Goal: Task Accomplishment & Management: Use online tool/utility

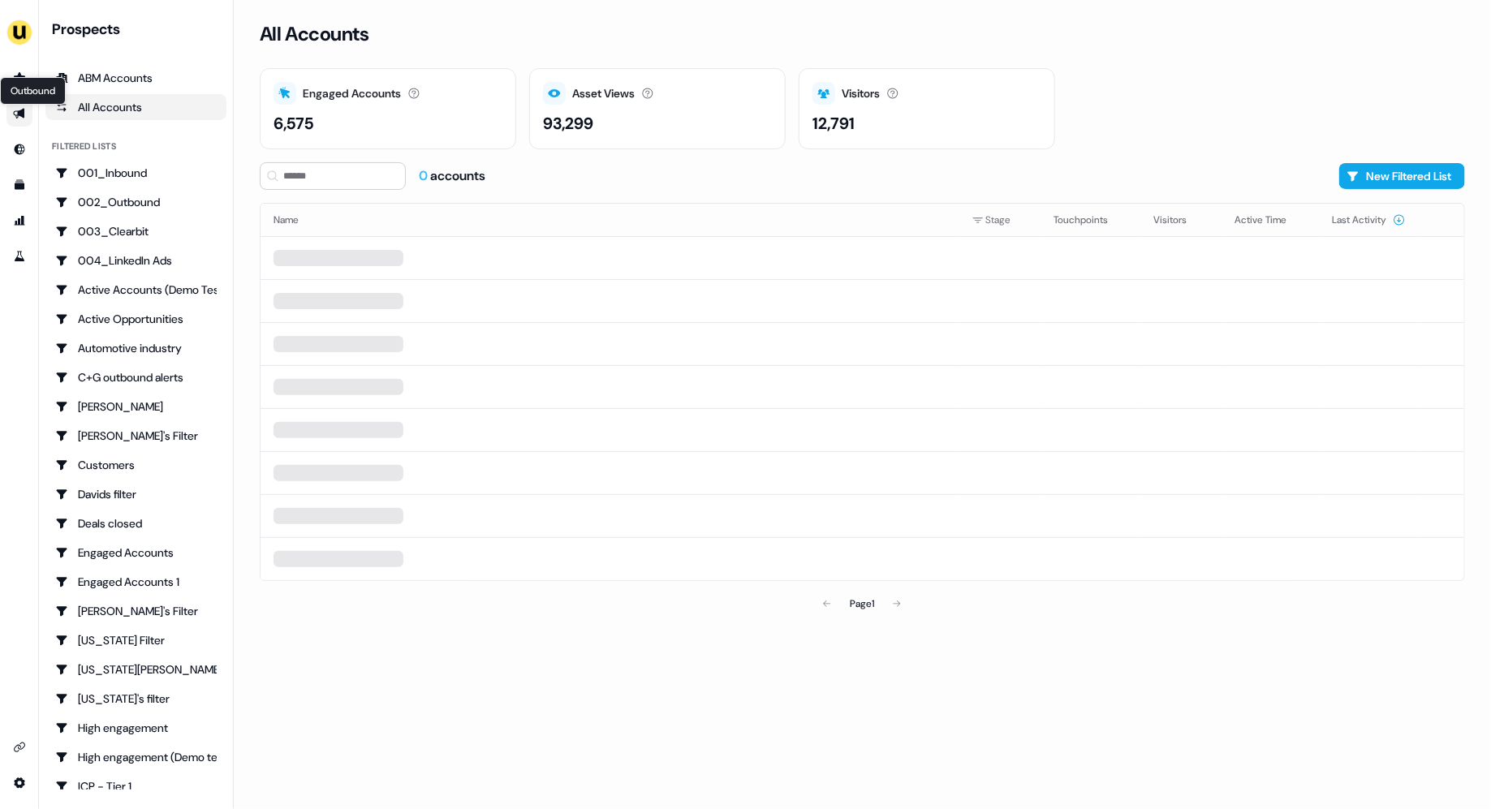
click at [15, 116] on icon "Go to outbound experience" at bounding box center [19, 113] width 13 height 13
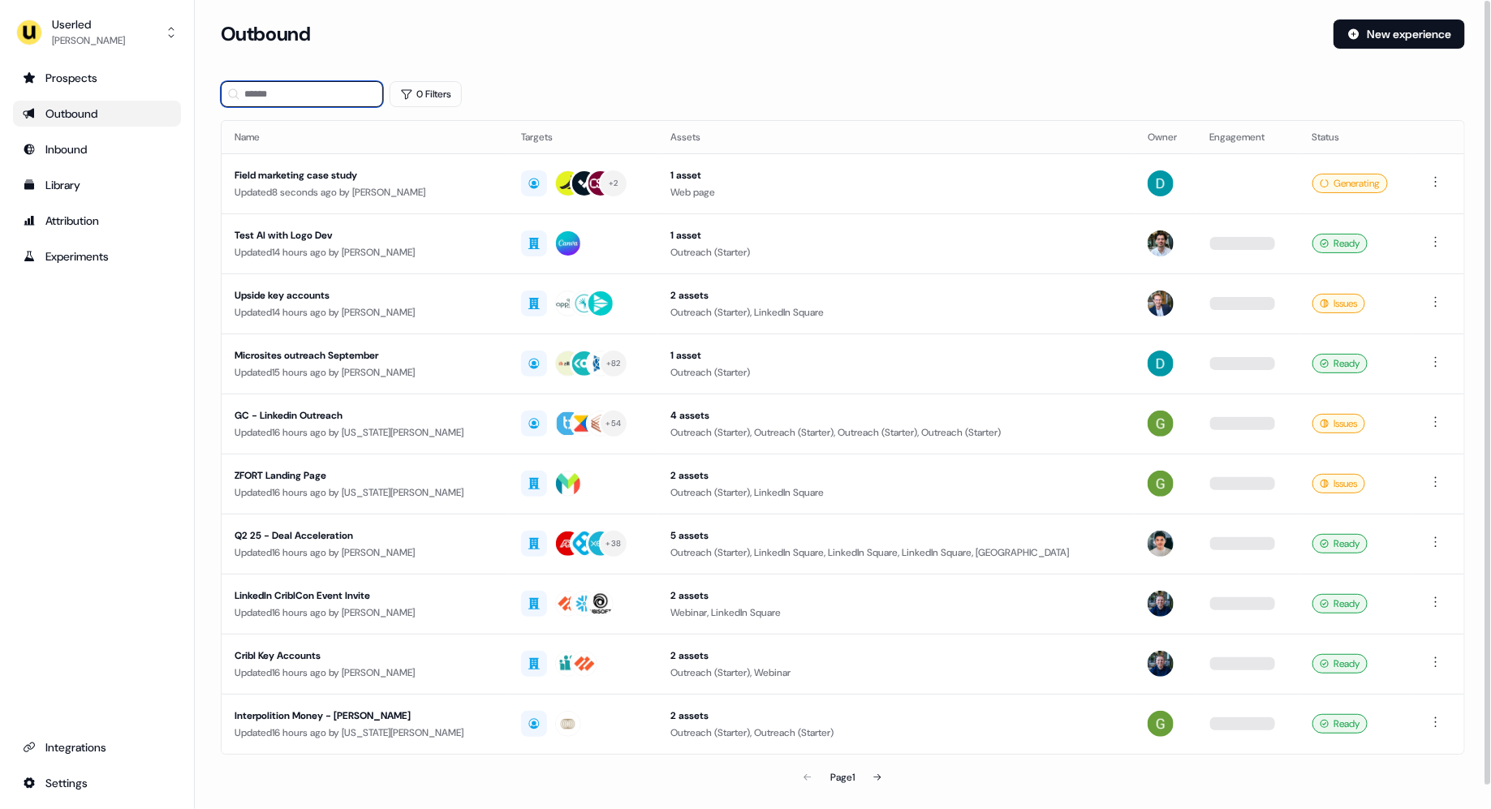
click at [308, 95] on input at bounding box center [302, 94] width 162 height 26
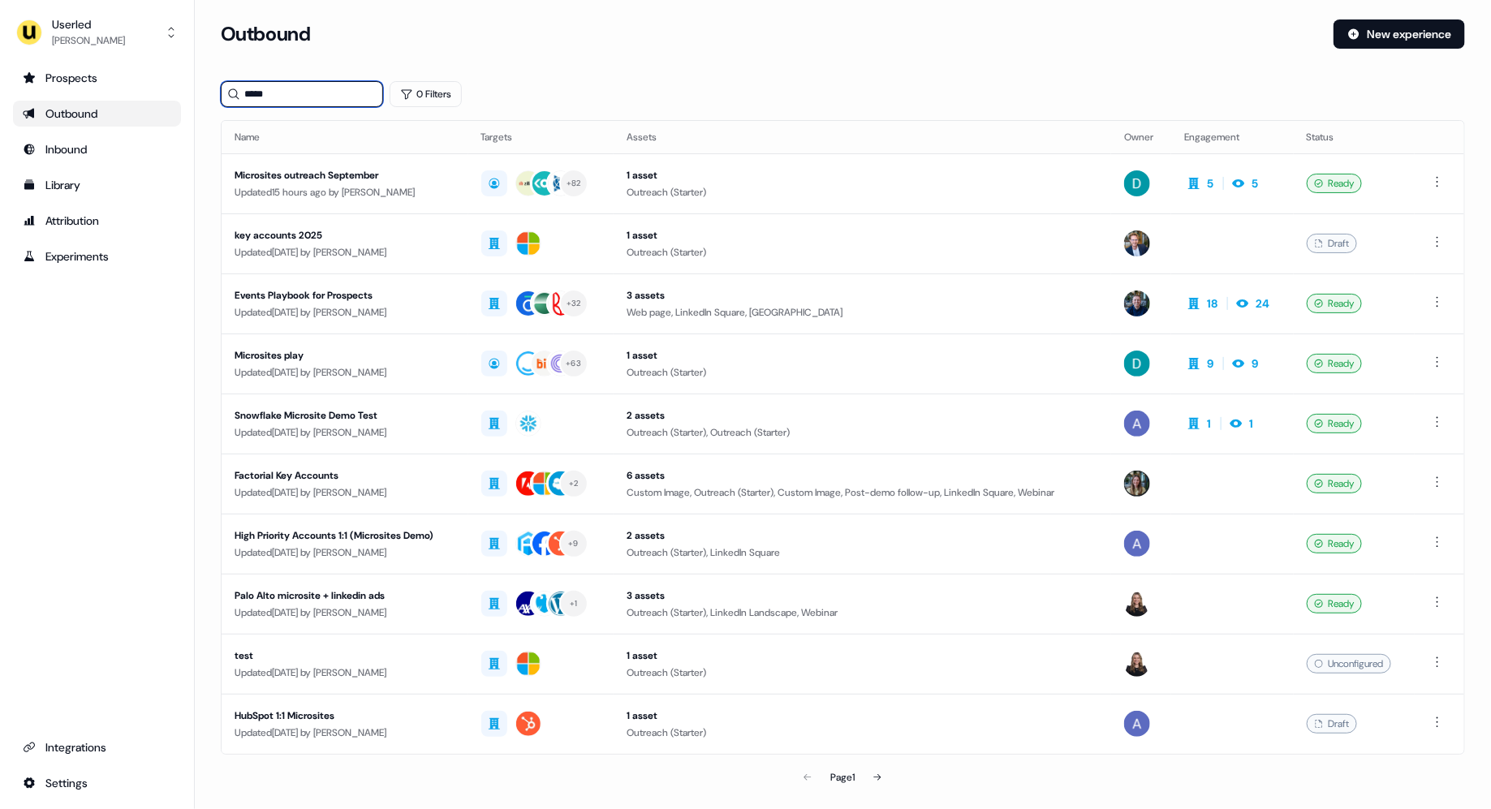
type input "*****"
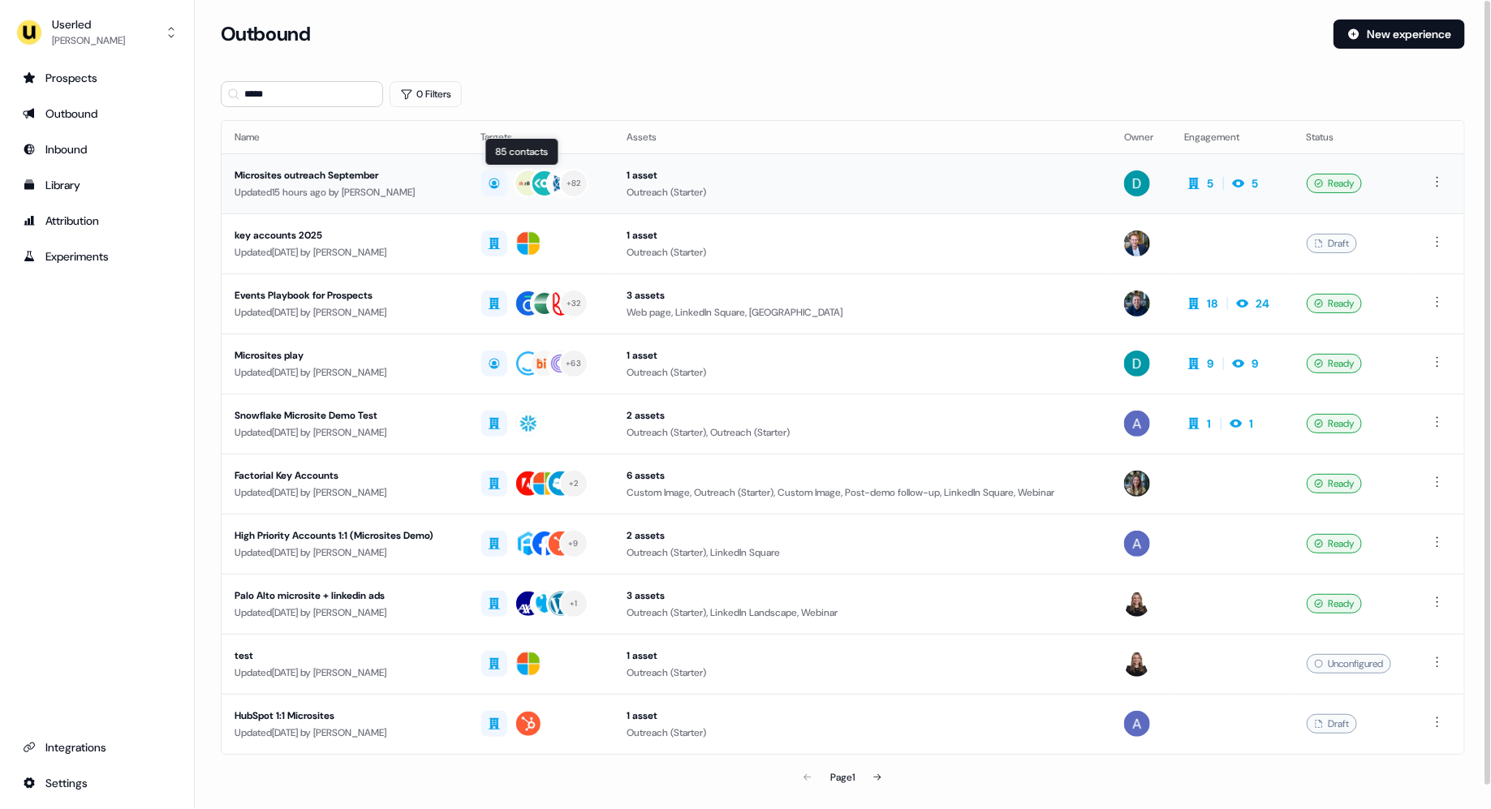
click at [527, 180] on img at bounding box center [528, 183] width 26 height 26
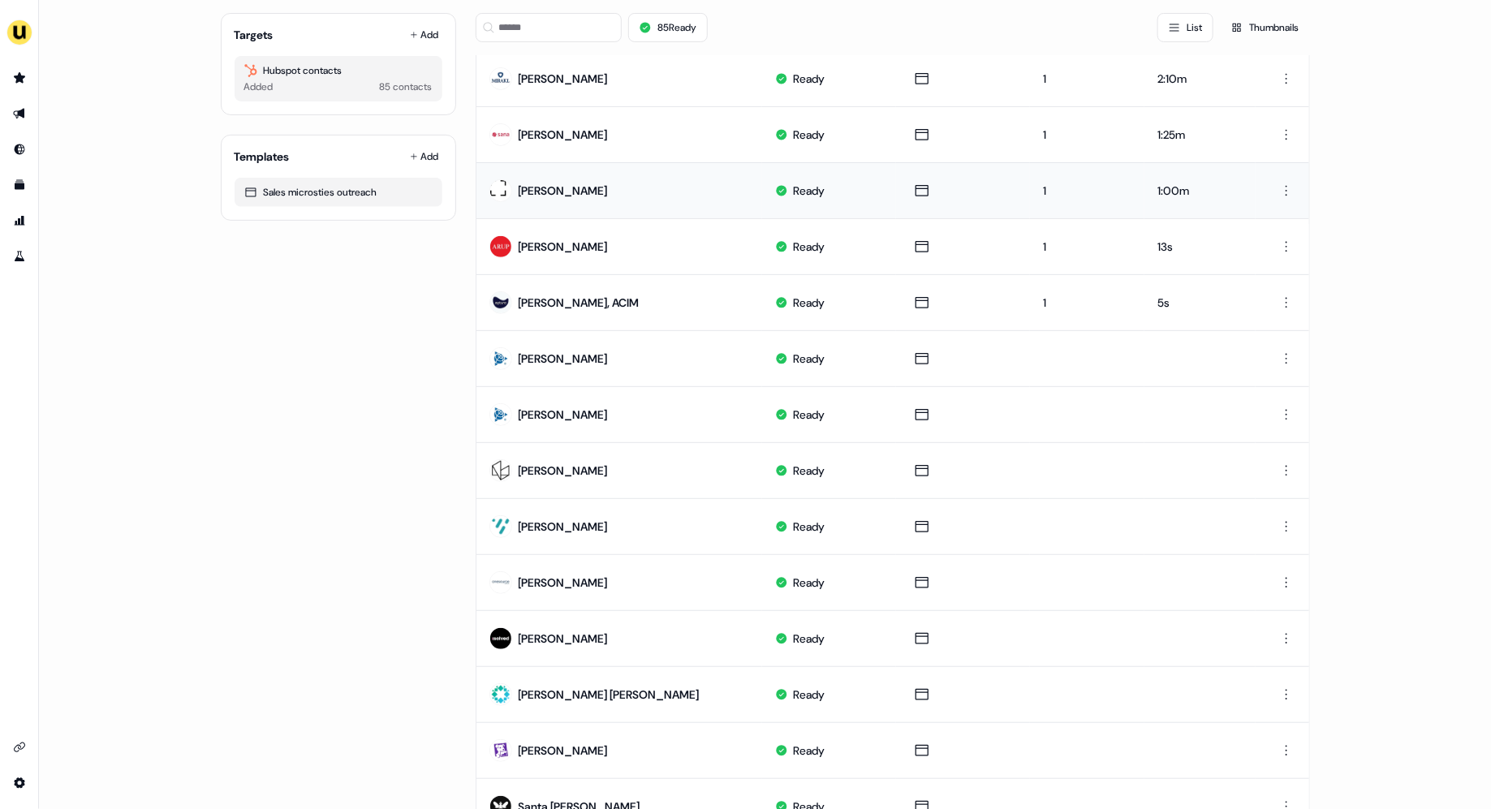
scroll to position [165, 0]
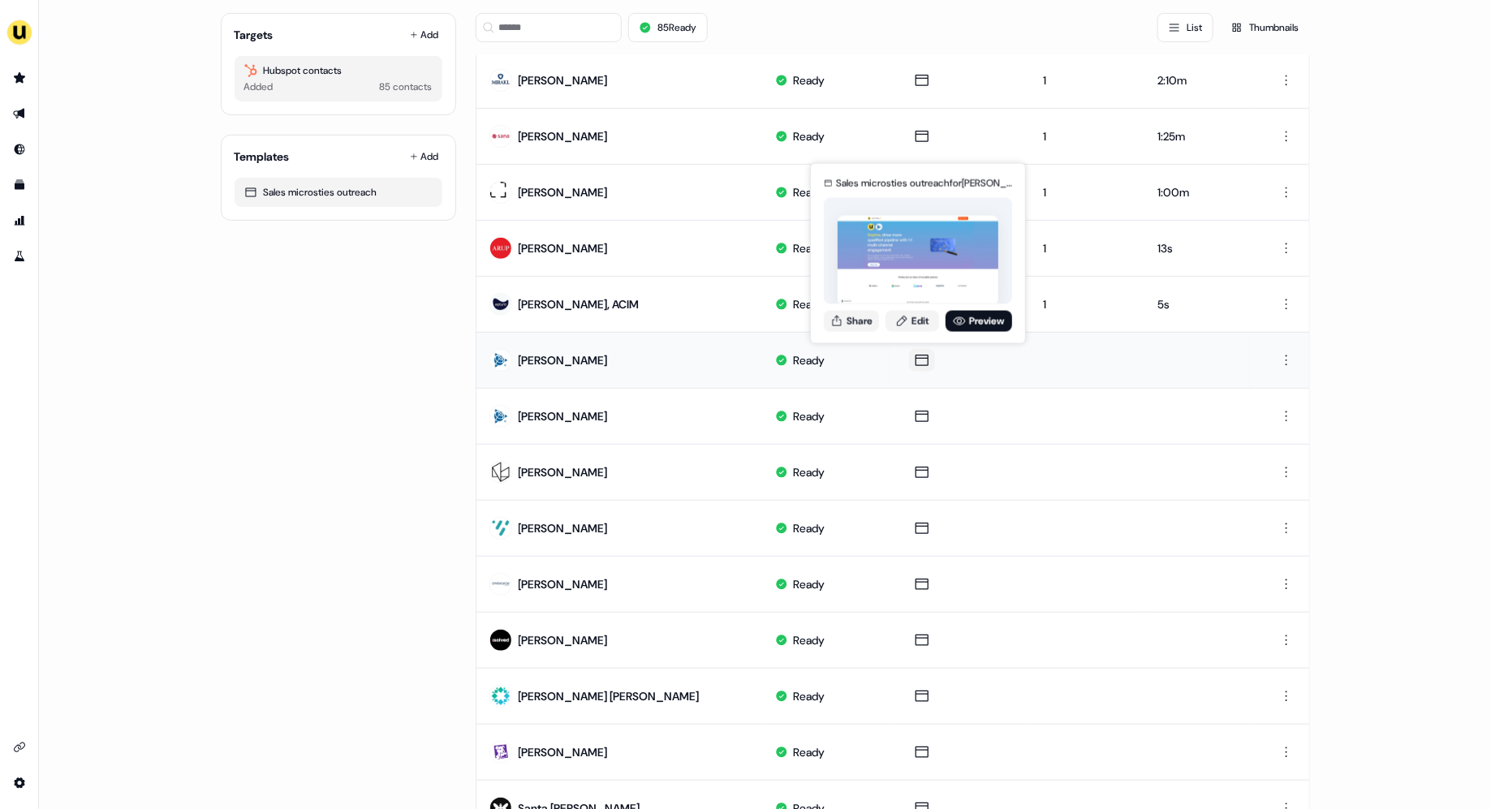
click at [928, 353] on button at bounding box center [922, 360] width 26 height 23
click at [862, 321] on button "Share" at bounding box center [851, 320] width 55 height 21
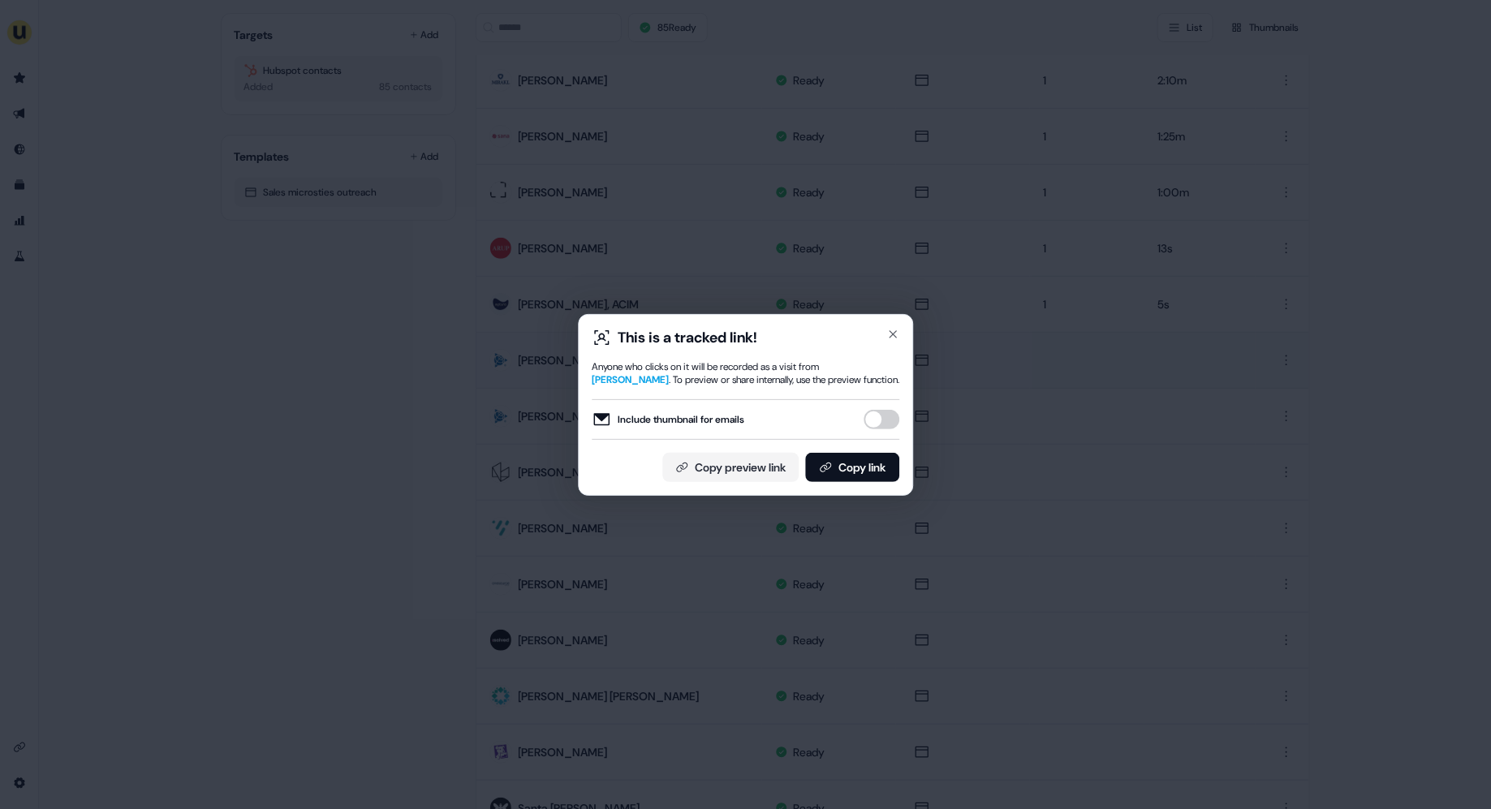
click at [974, 343] on div "This is a tracked link! Anyone who clicks on it will be recorded as a visit fro…" at bounding box center [745, 404] width 1491 height 809
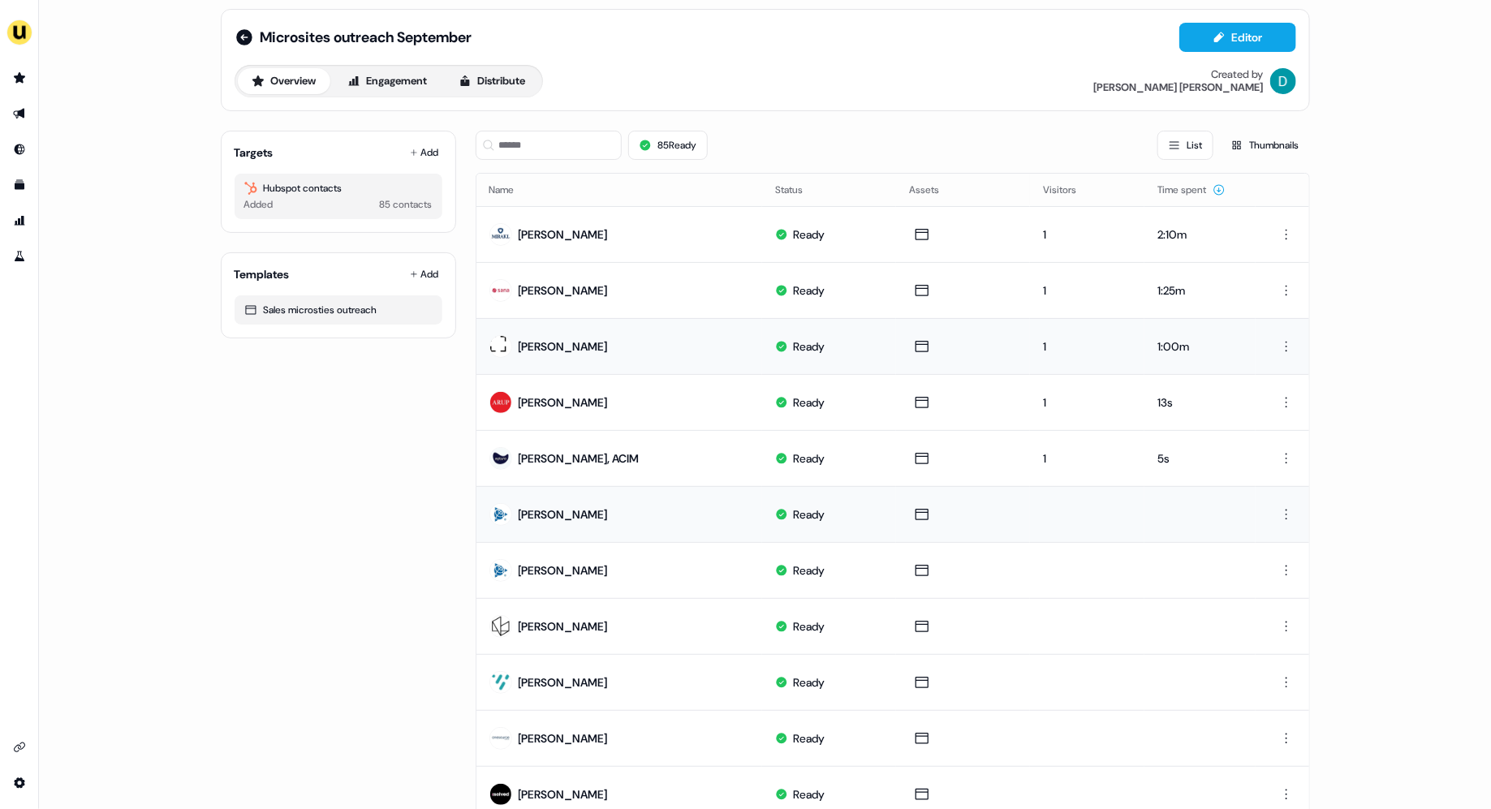
scroll to position [0, 0]
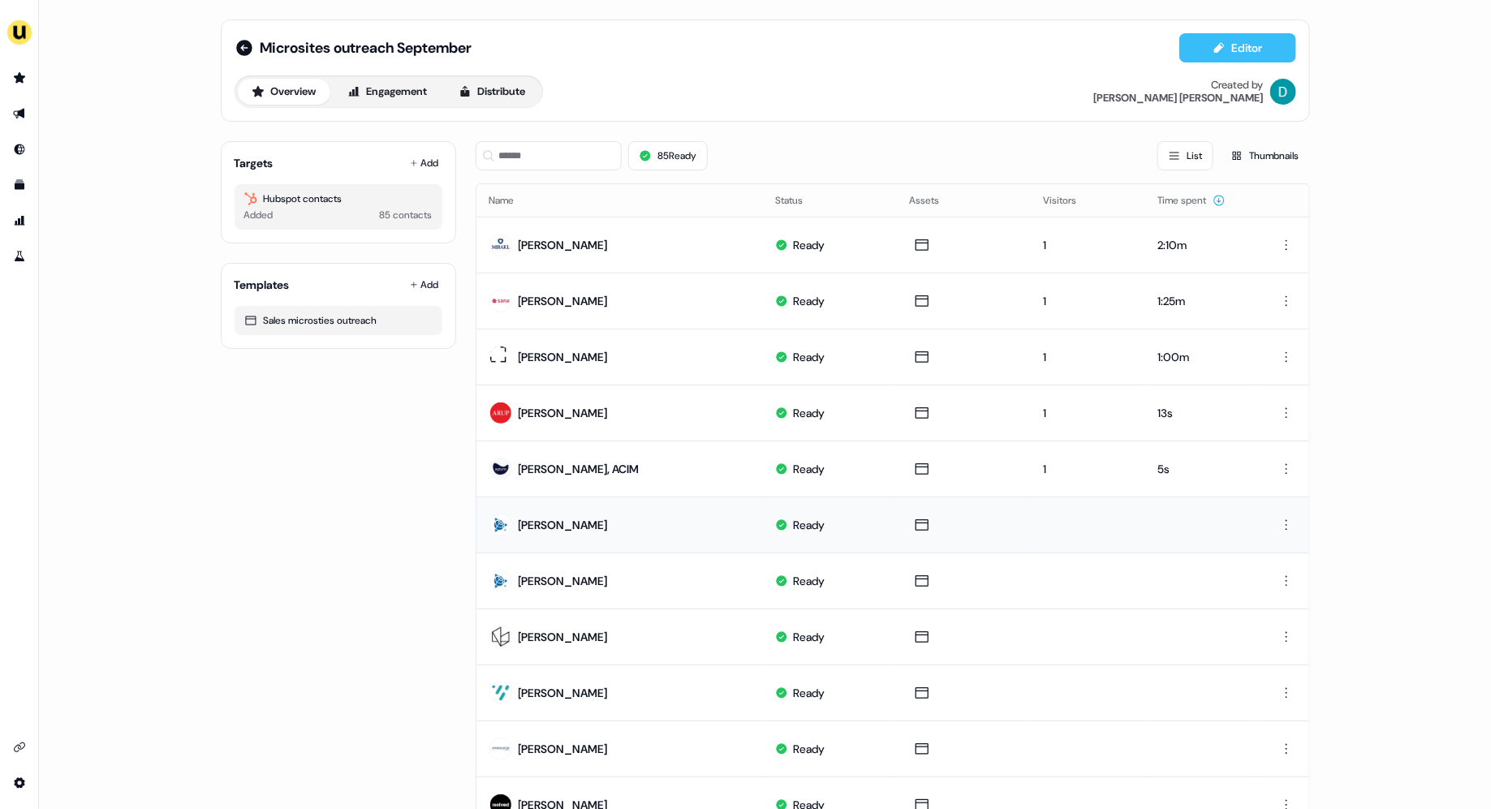
click at [1252, 48] on button "Editor" at bounding box center [1237, 47] width 117 height 29
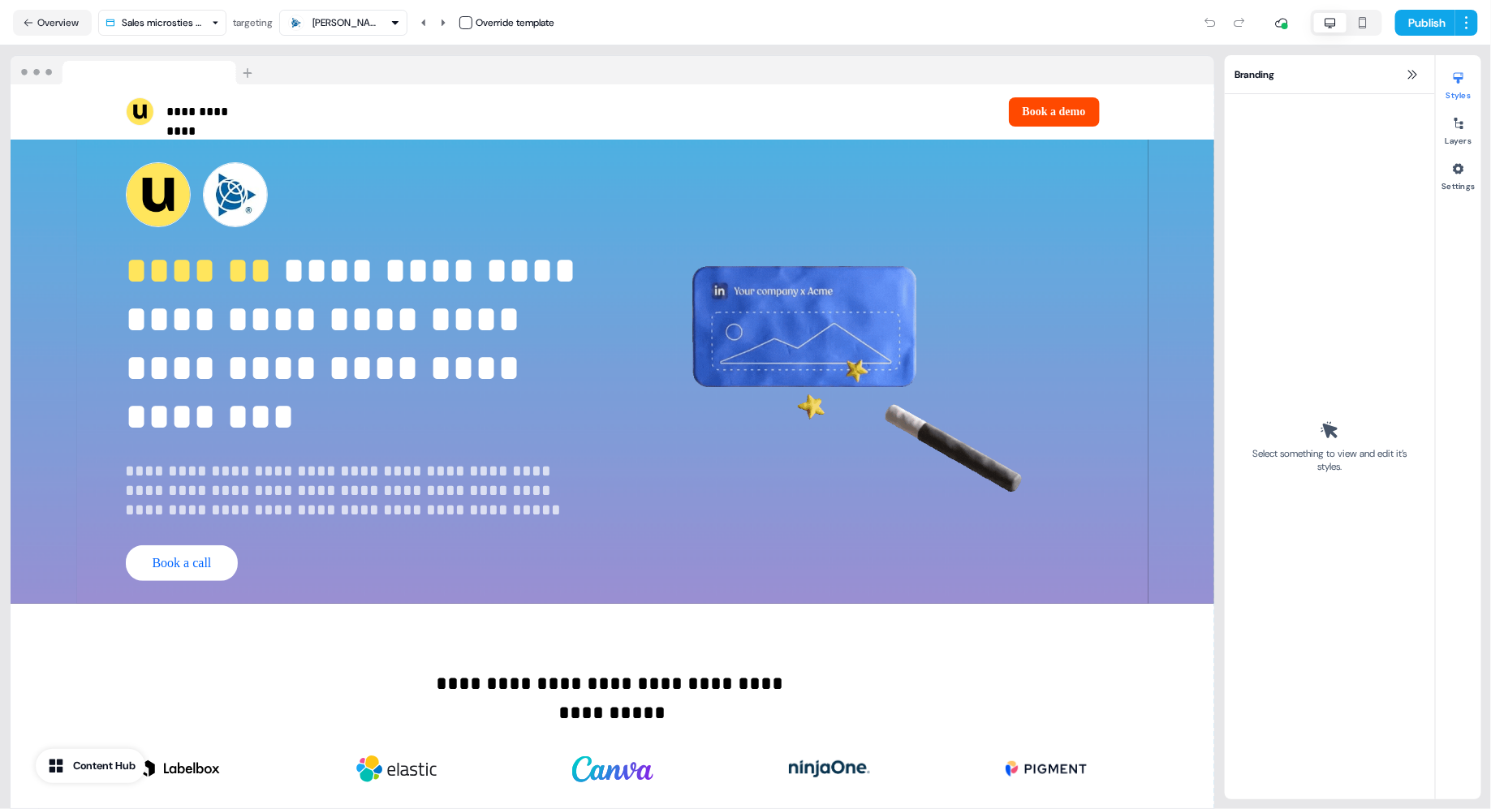
click at [391, 25] on div "Sophie Elsender" at bounding box center [344, 22] width 114 height 19
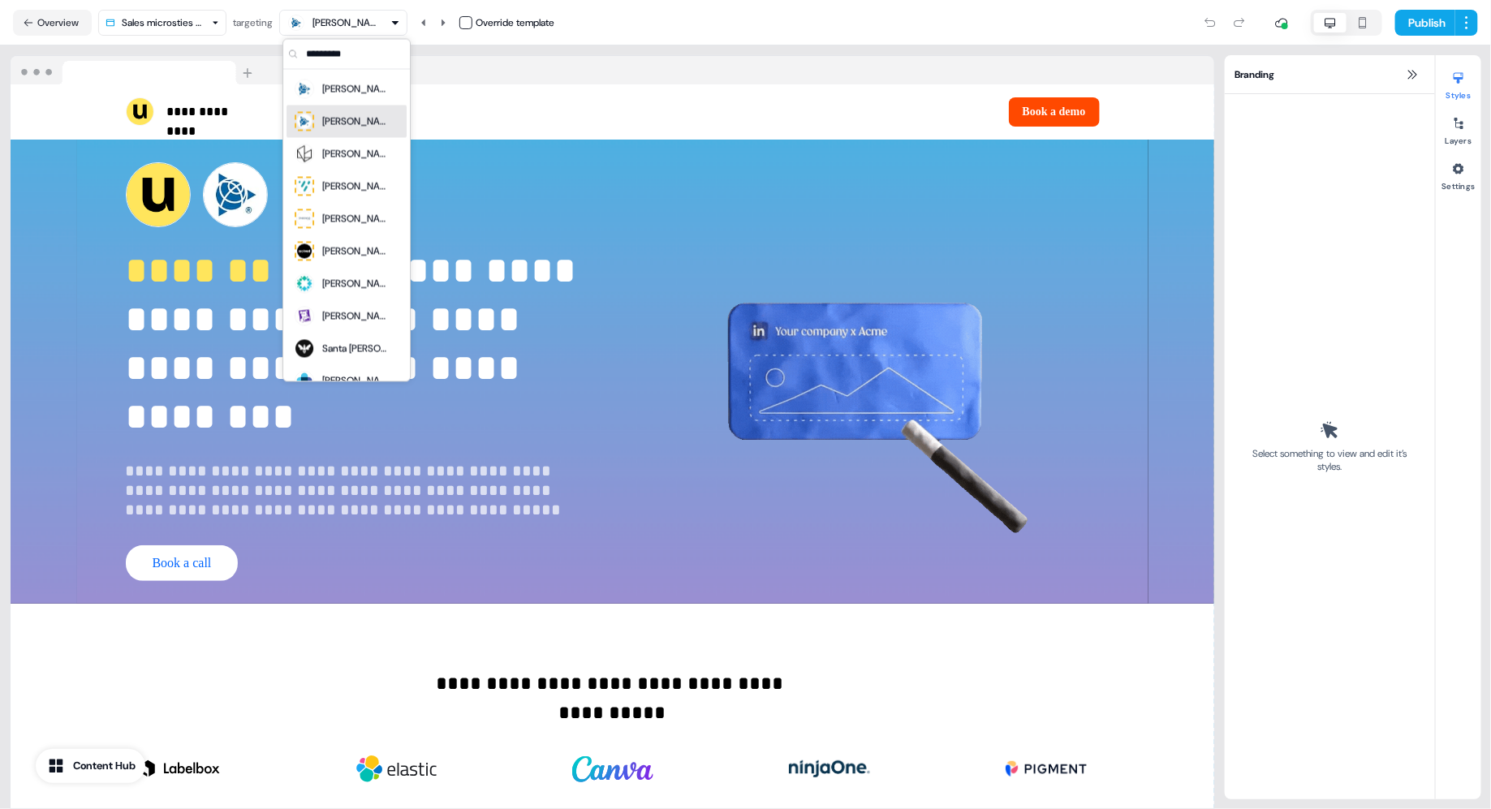
click at [369, 121] on div "Lindsay Renkel" at bounding box center [354, 122] width 65 height 16
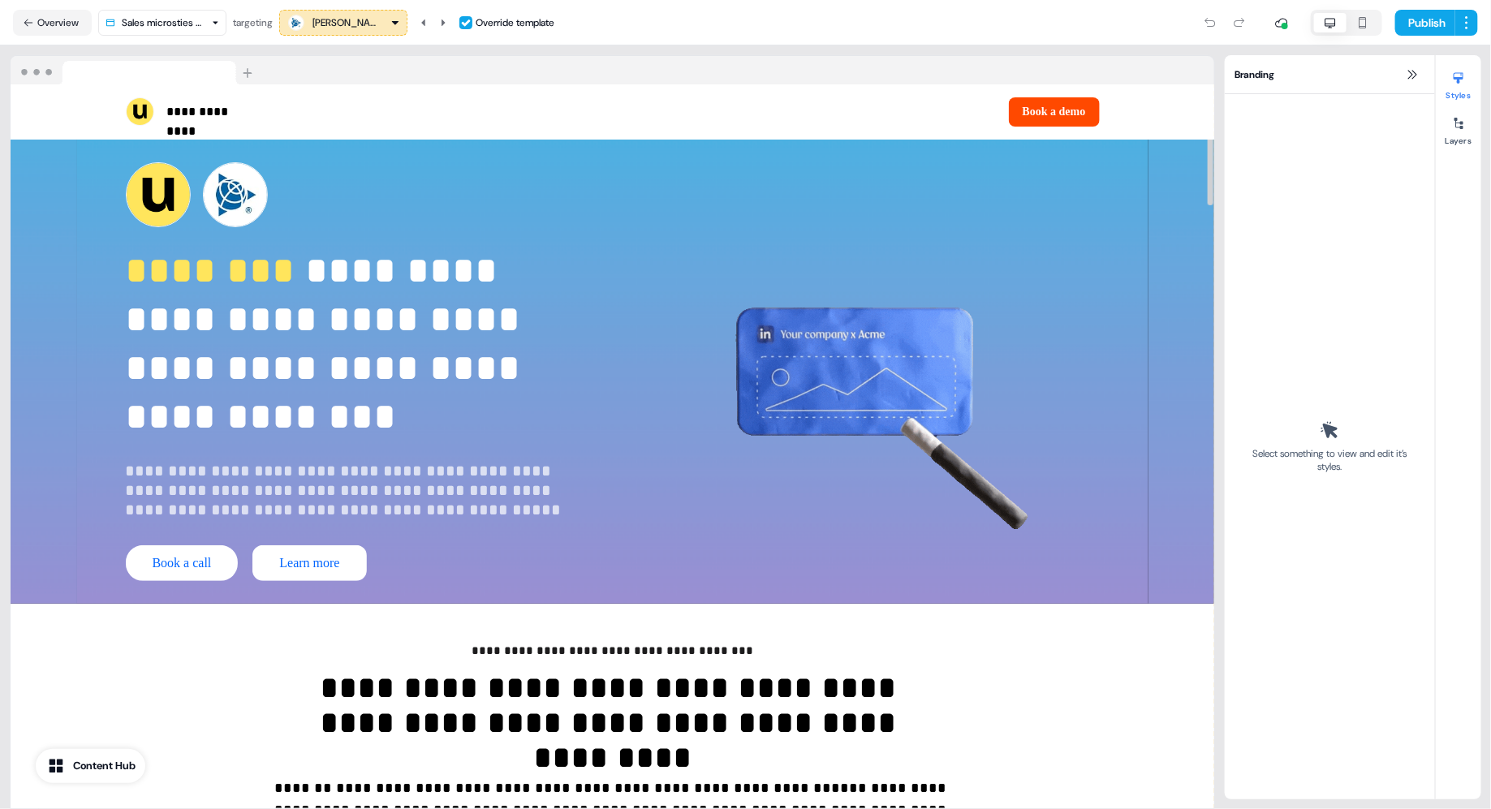
click at [376, 24] on div "Lindsay Renkel" at bounding box center [345, 23] width 65 height 16
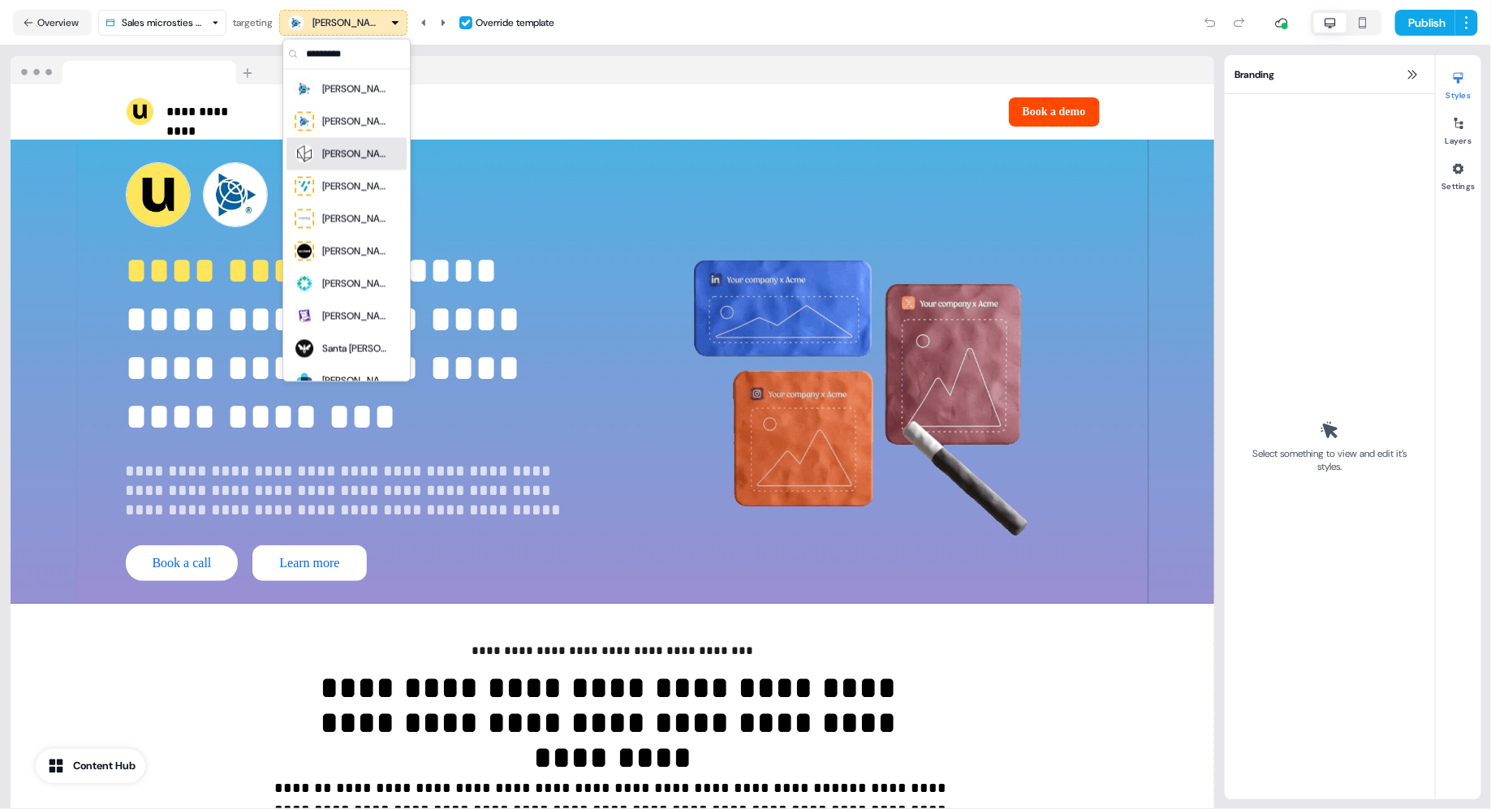
click at [362, 149] on div "Mira Toth" at bounding box center [354, 154] width 65 height 16
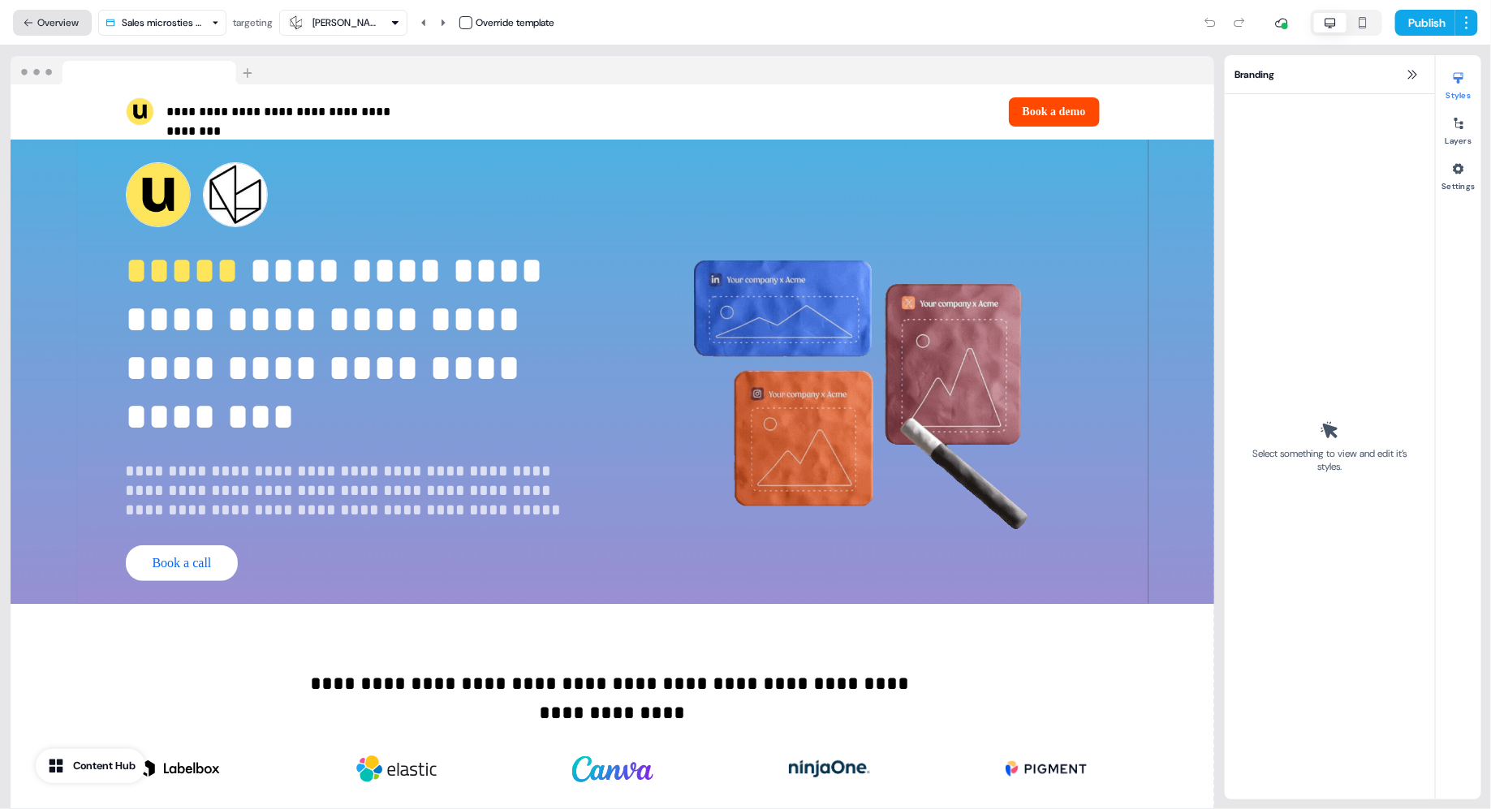
click at [35, 24] on button "Overview" at bounding box center [52, 23] width 79 height 26
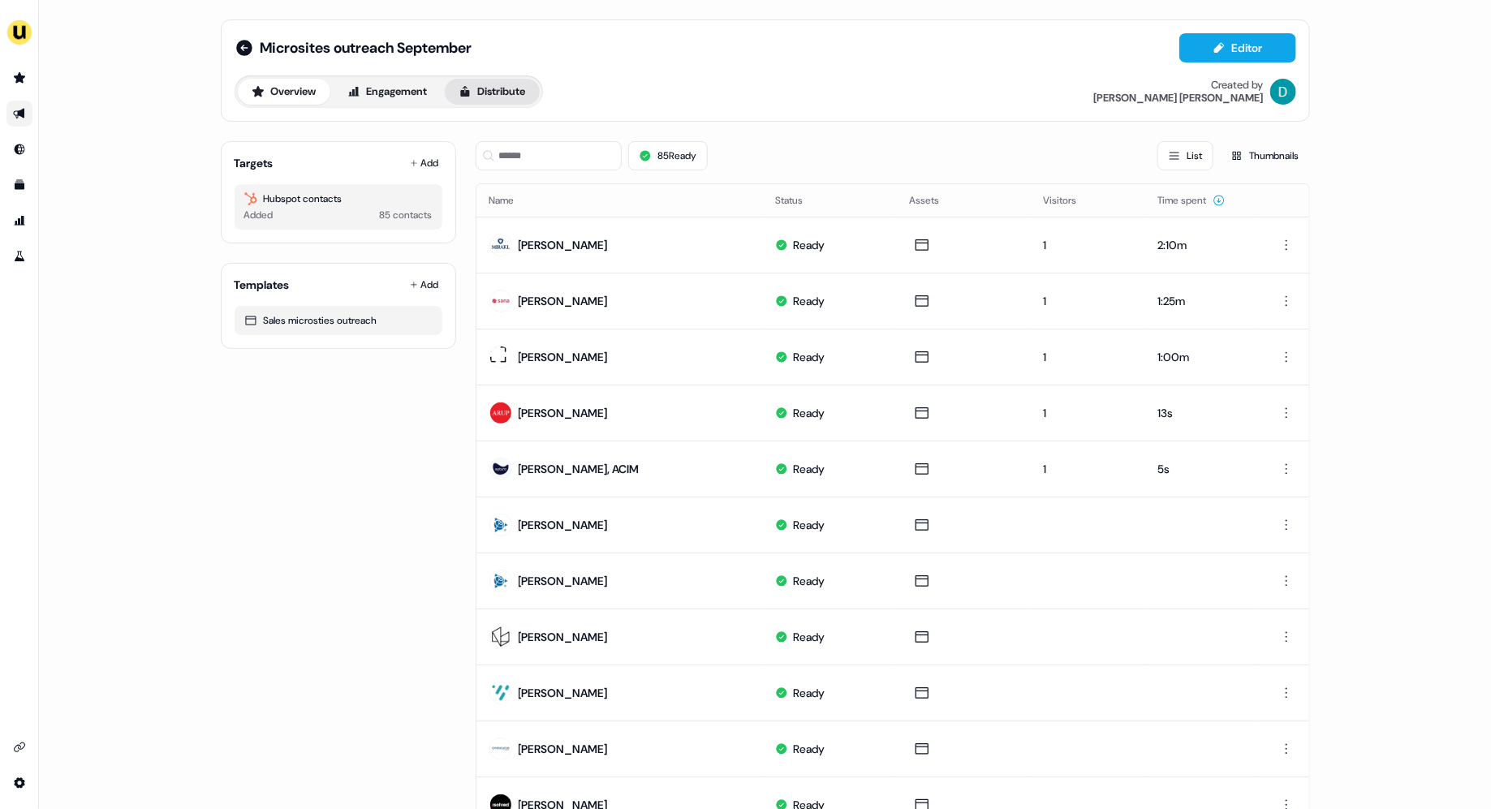
click at [496, 97] on button "Distribute" at bounding box center [492, 92] width 95 height 26
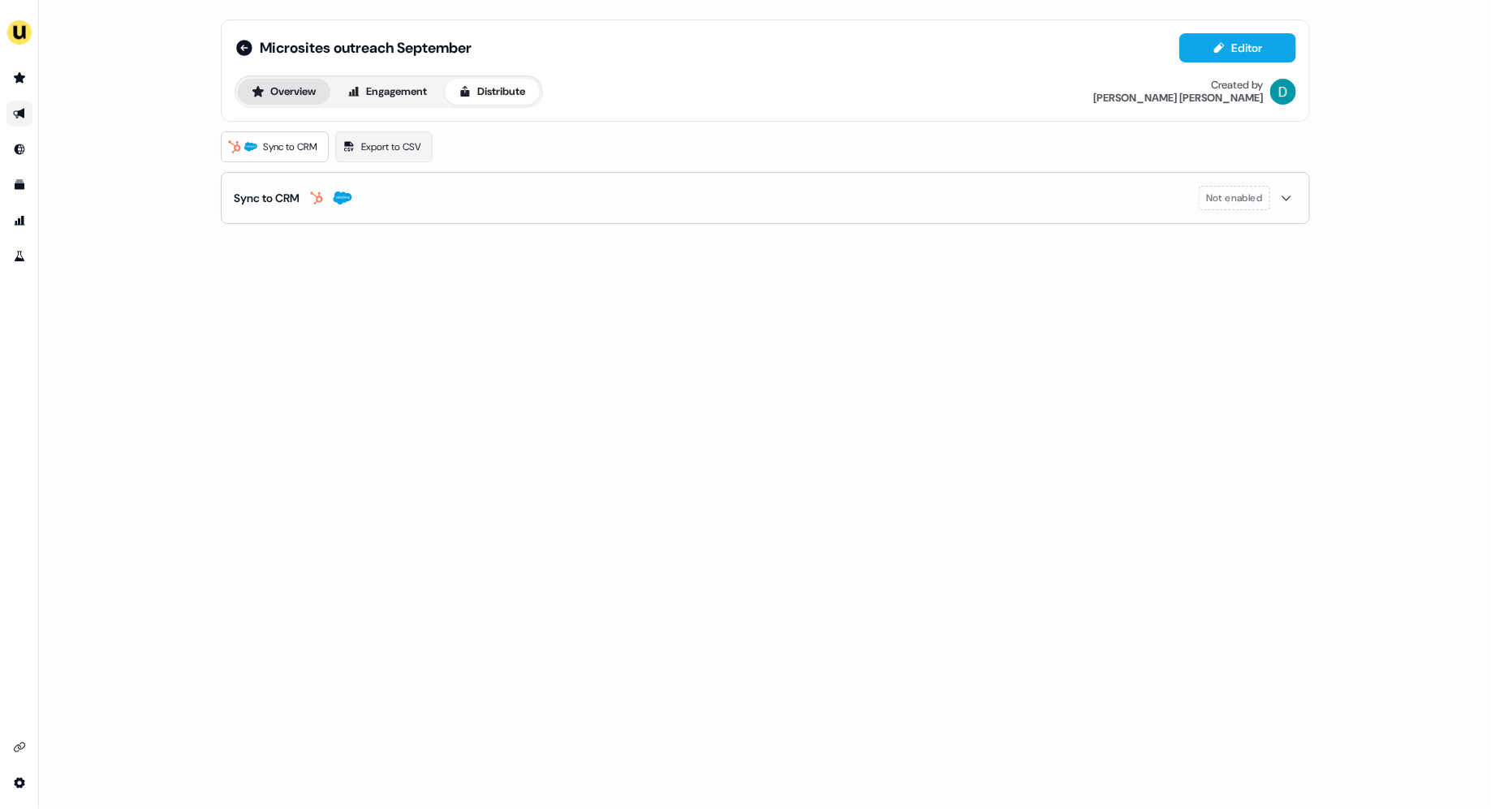
click at [295, 100] on button "Overview" at bounding box center [284, 92] width 93 height 26
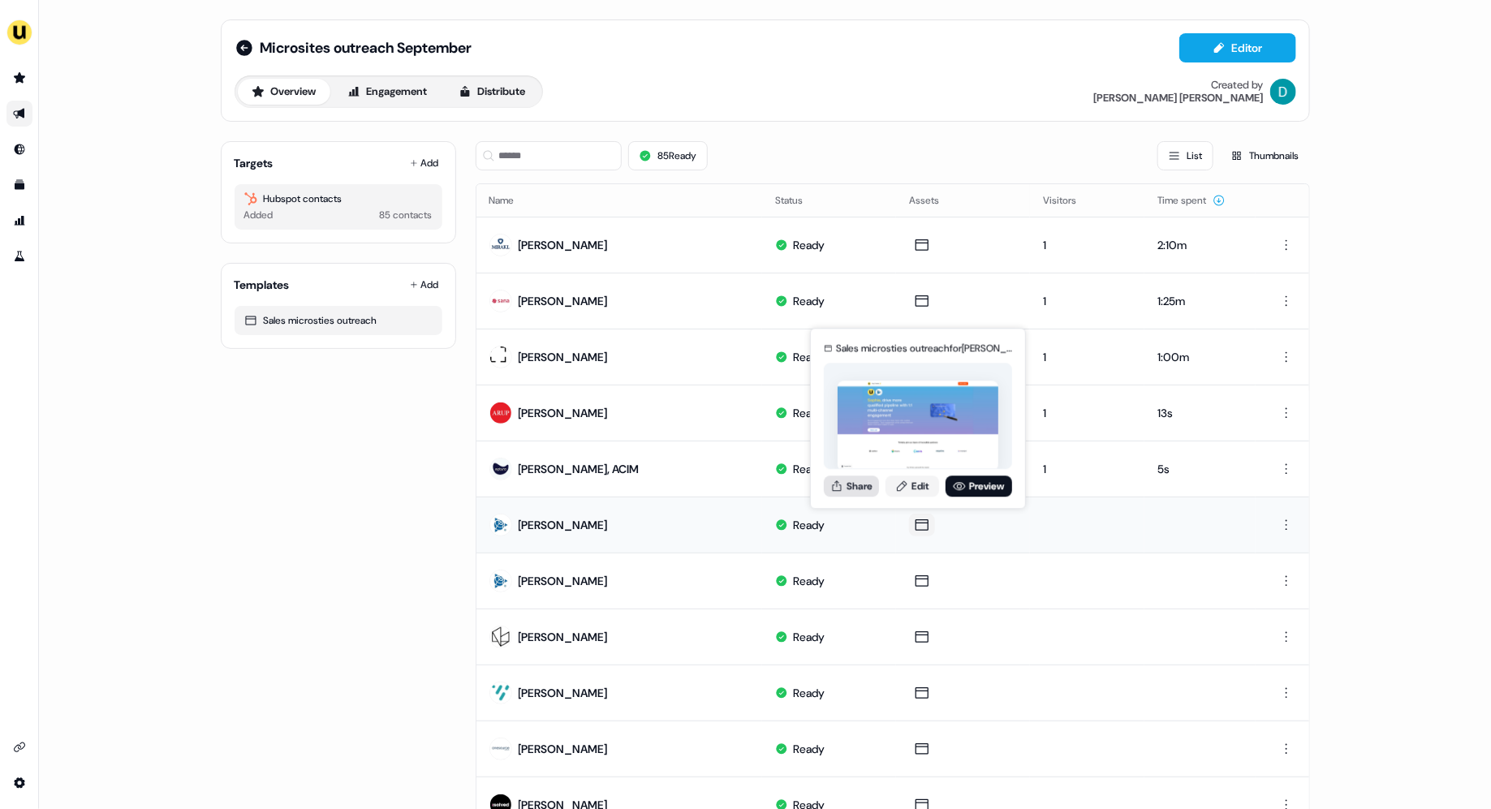
click at [849, 486] on button "Share" at bounding box center [851, 486] width 55 height 21
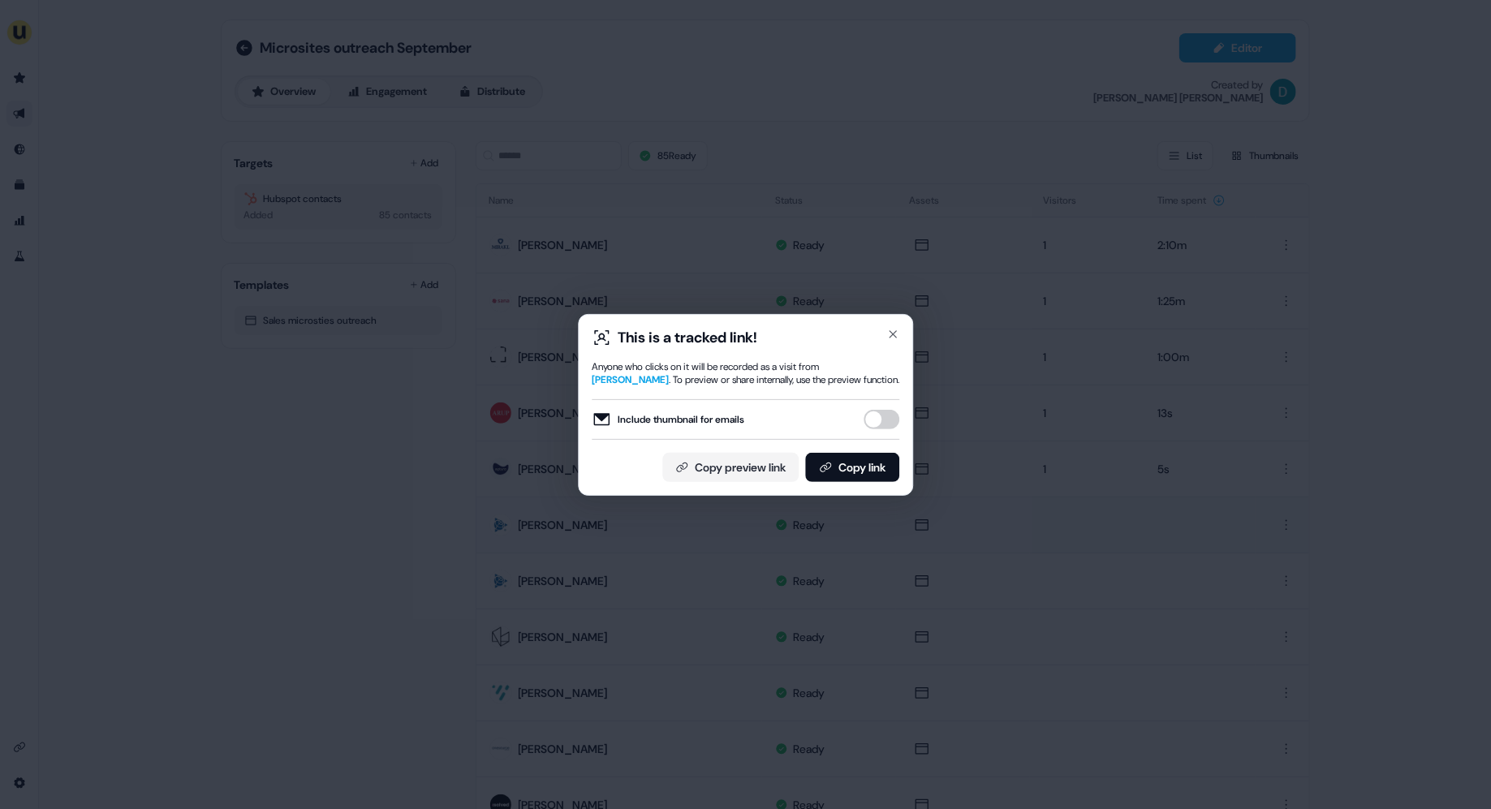
click at [881, 419] on button "Include thumbnail for emails" at bounding box center [882, 419] width 36 height 19
click at [862, 472] on button "Copy link" at bounding box center [852, 467] width 94 height 29
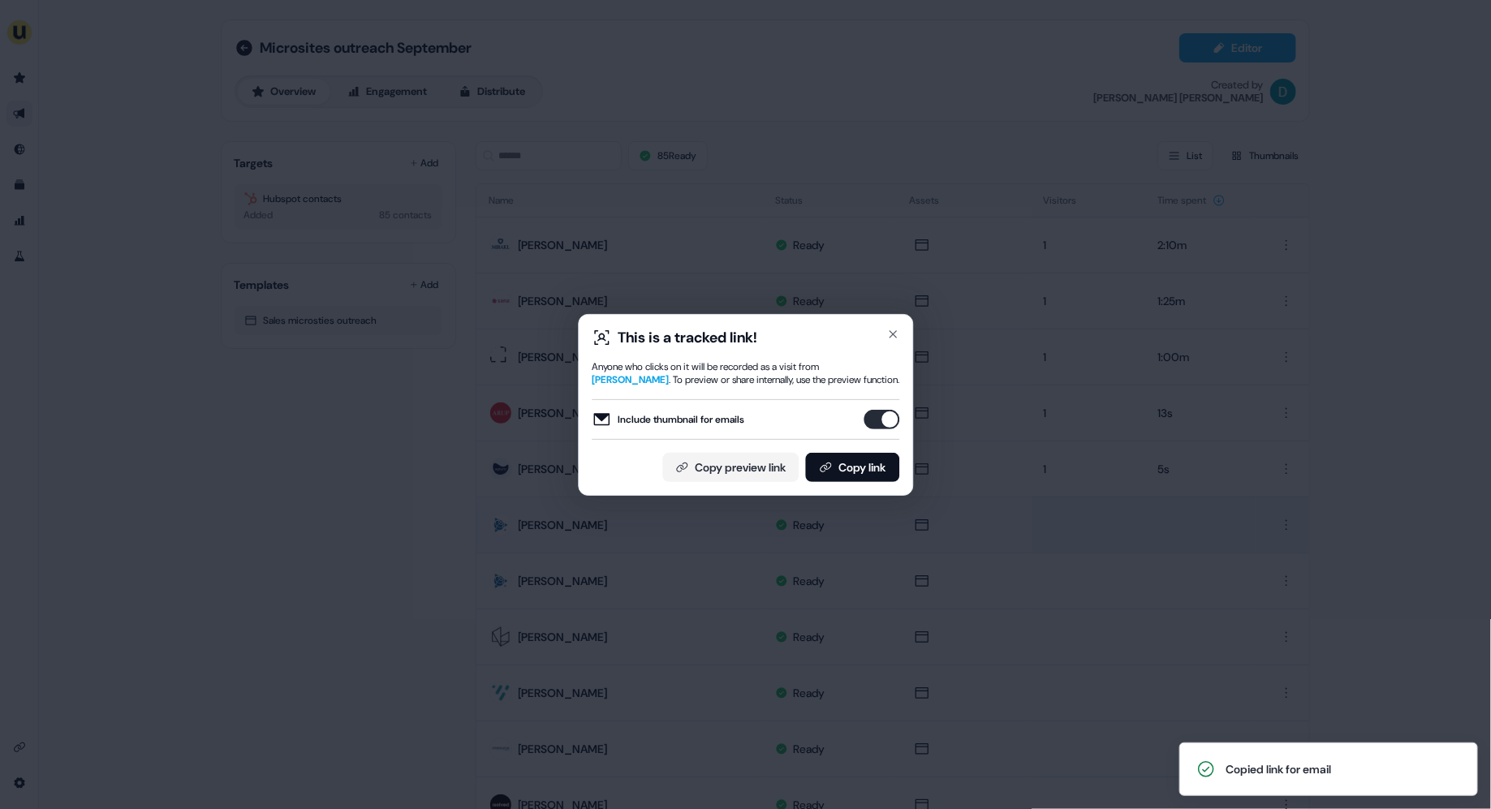
click at [621, 276] on div "This is a tracked link! Anyone who clicks on it will be recorded as a visit fro…" at bounding box center [745, 404] width 1491 height 809
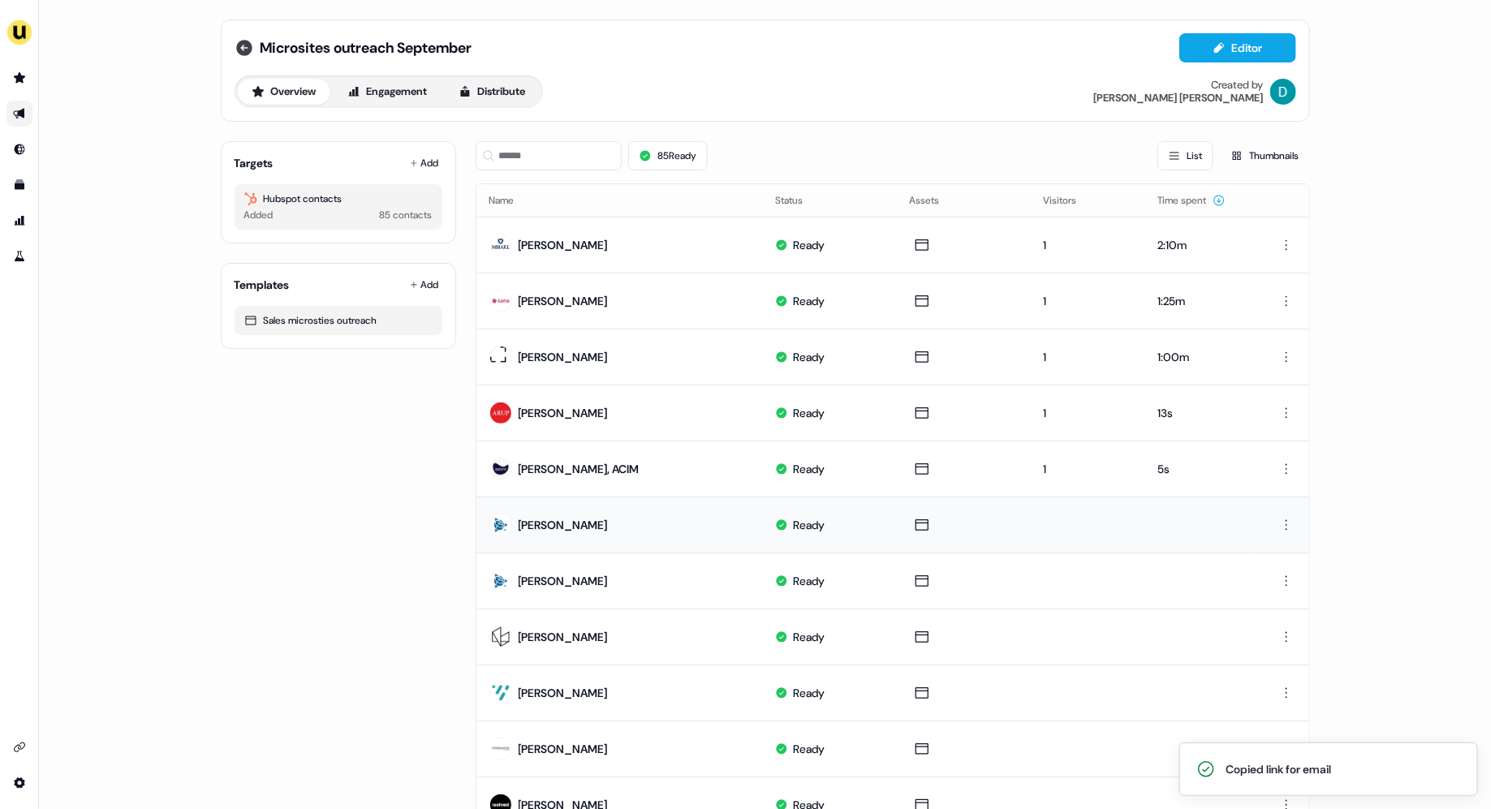
click at [237, 42] on icon at bounding box center [244, 48] width 16 height 16
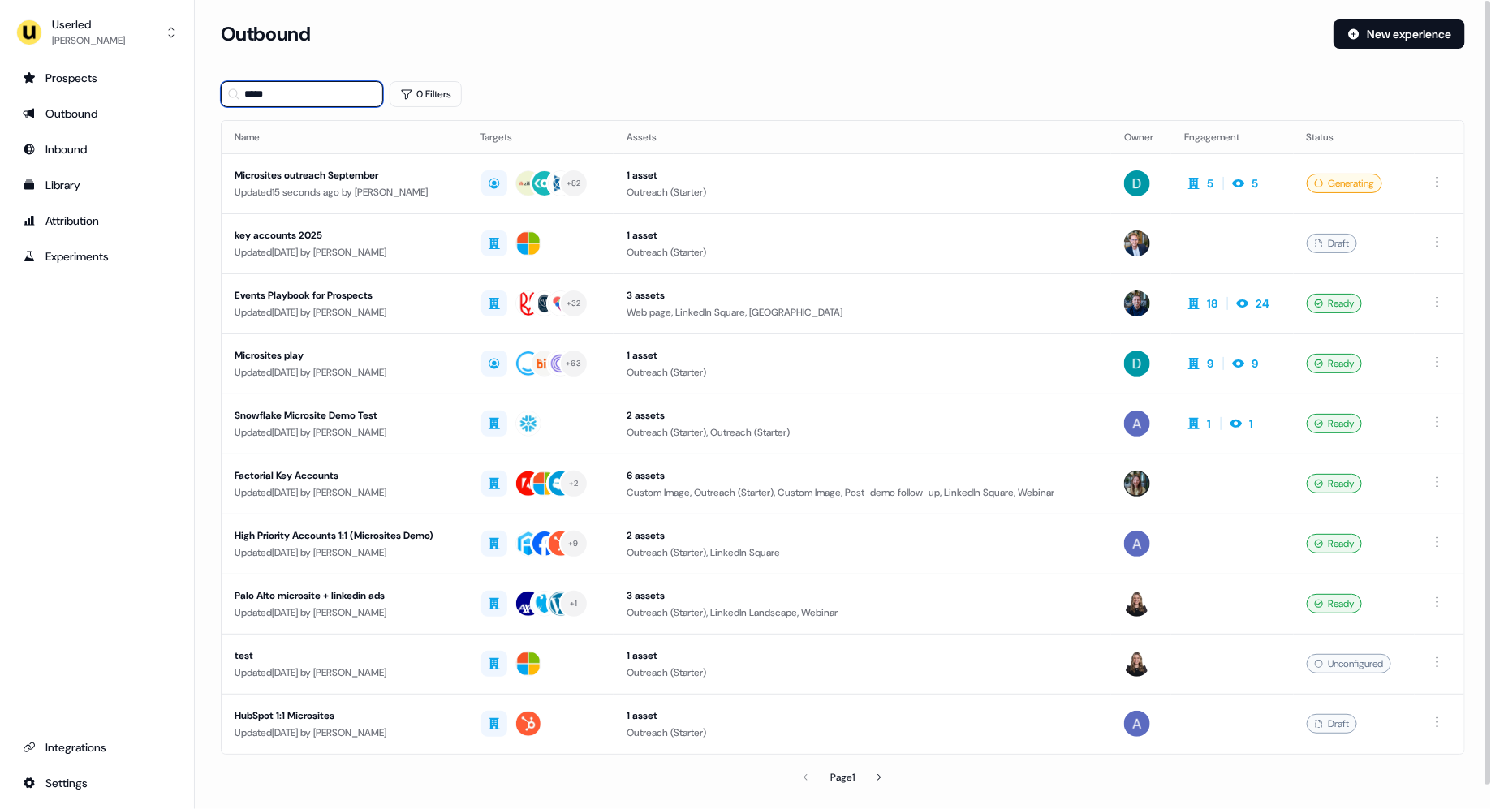
click at [305, 91] on input "*****" at bounding box center [302, 94] width 162 height 26
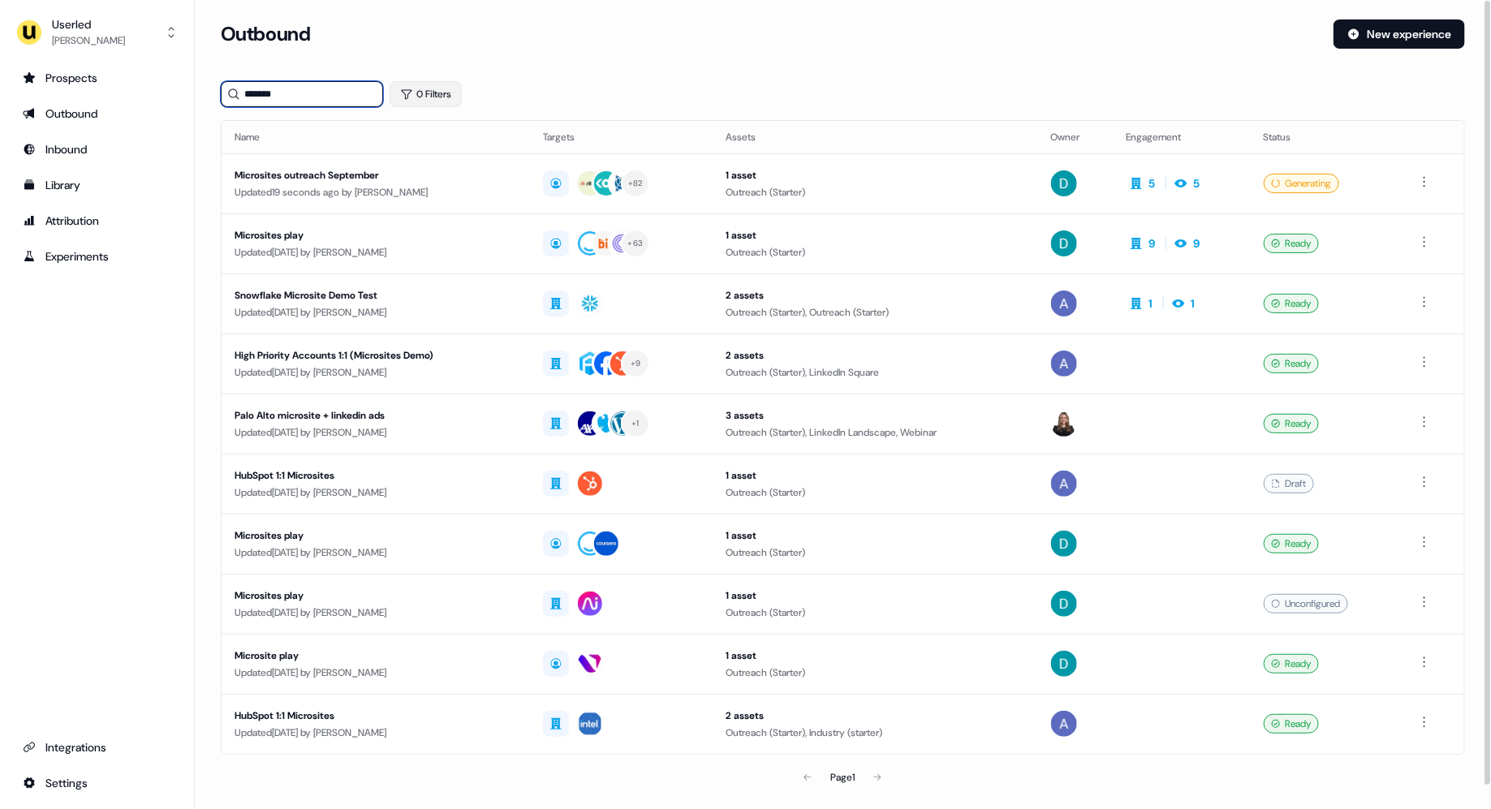
type input "*******"
click at [433, 88] on button "0 Filters" at bounding box center [426, 94] width 72 height 26
click at [445, 167] on html "For the best experience switch devices to a bigger screen. Go to Userled.io Use…" at bounding box center [745, 404] width 1491 height 809
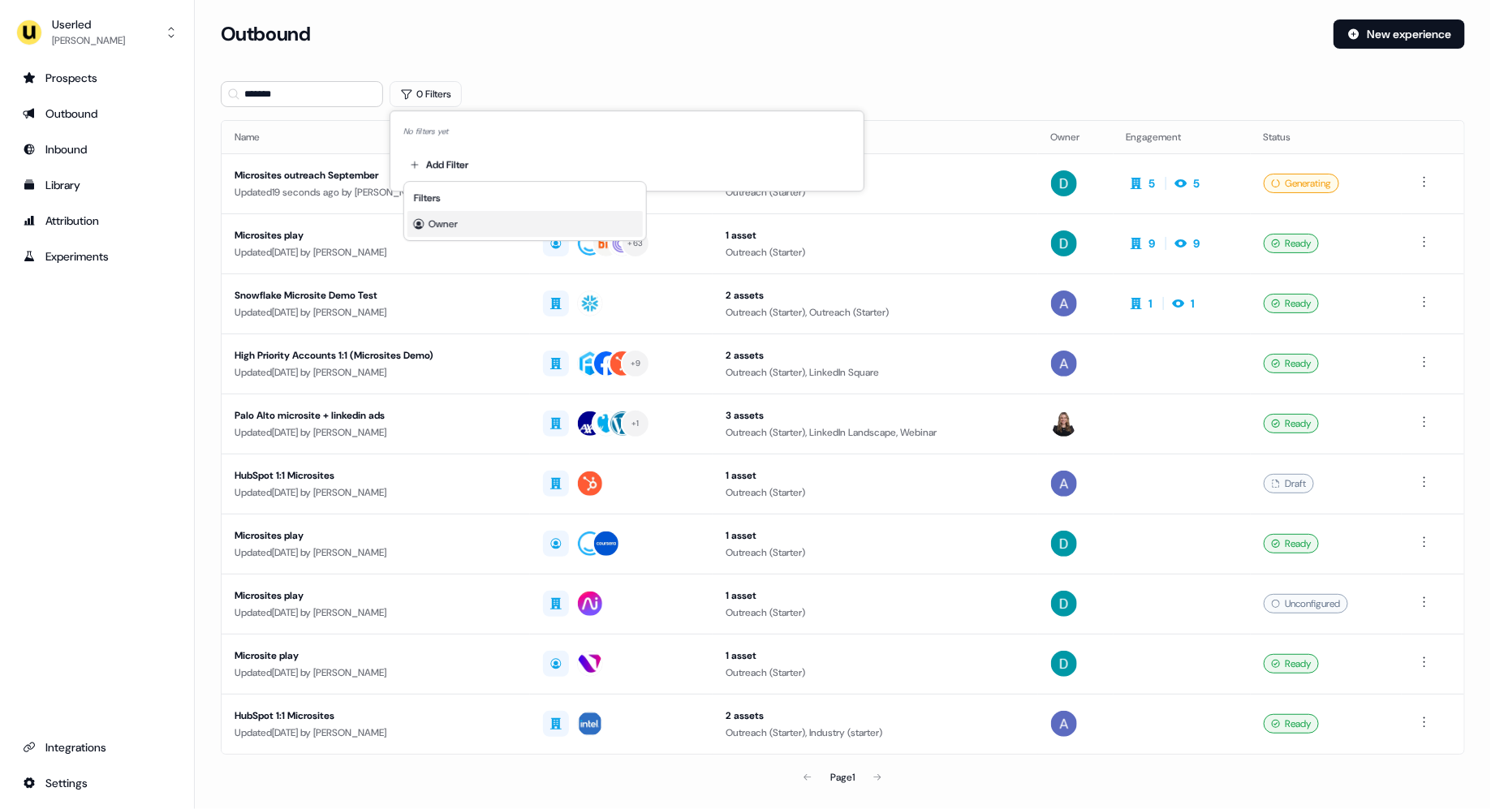
click at [448, 221] on span "Owner" at bounding box center [443, 224] width 29 height 13
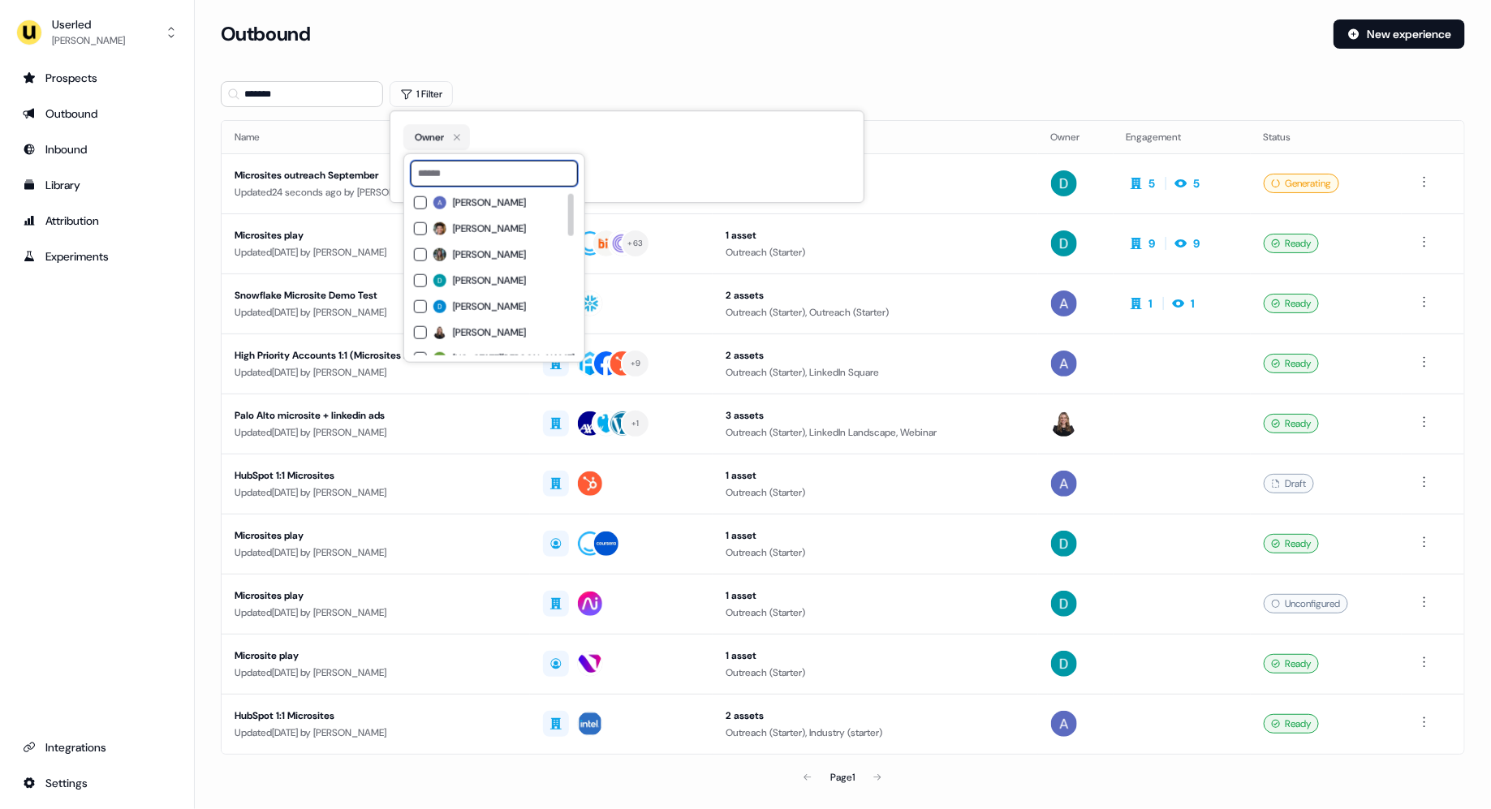
click at [442, 167] on input at bounding box center [494, 174] width 167 height 26
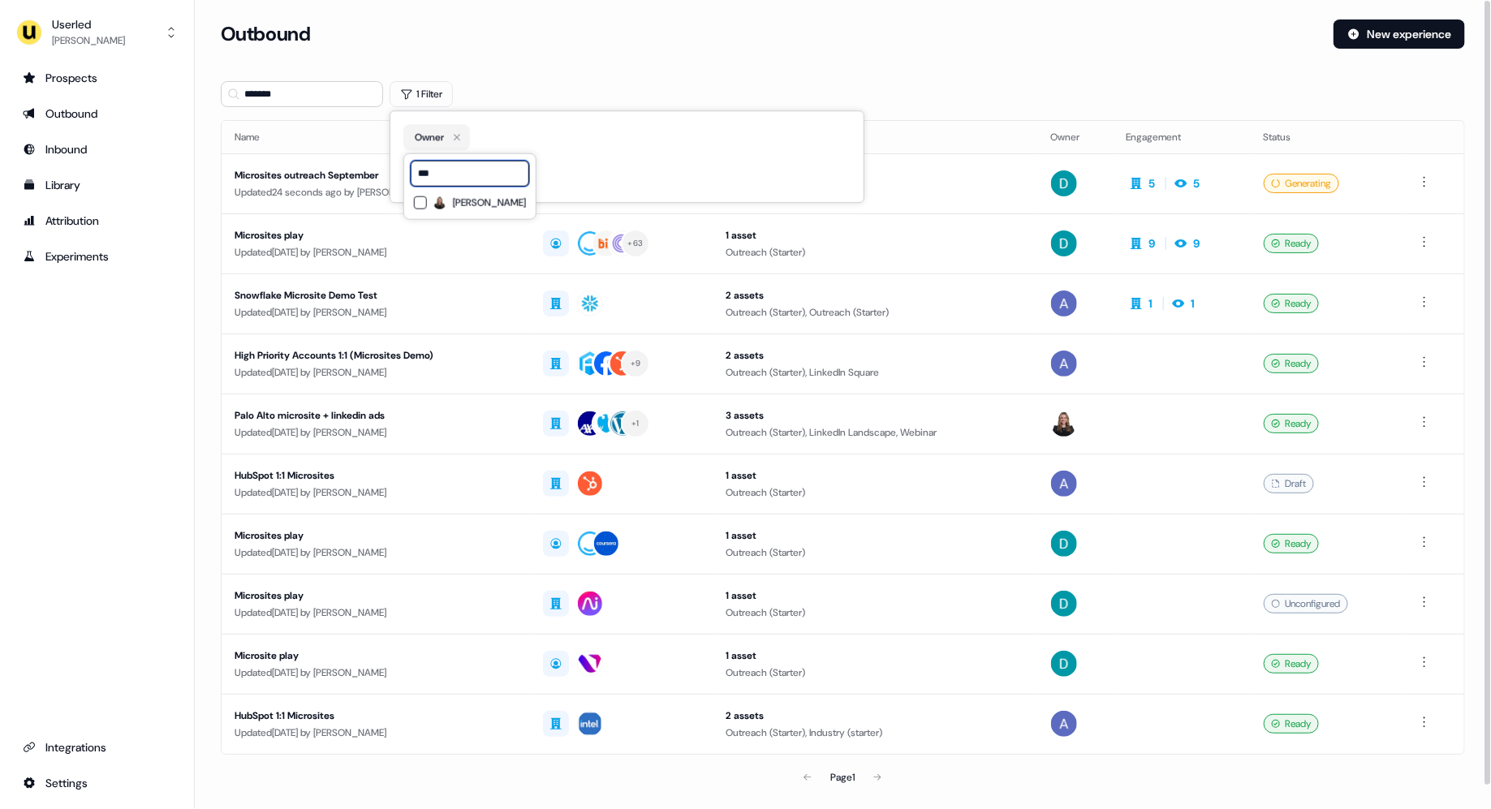
type input "***"
click at [419, 200] on button "[PERSON_NAME]" at bounding box center [420, 202] width 13 height 13
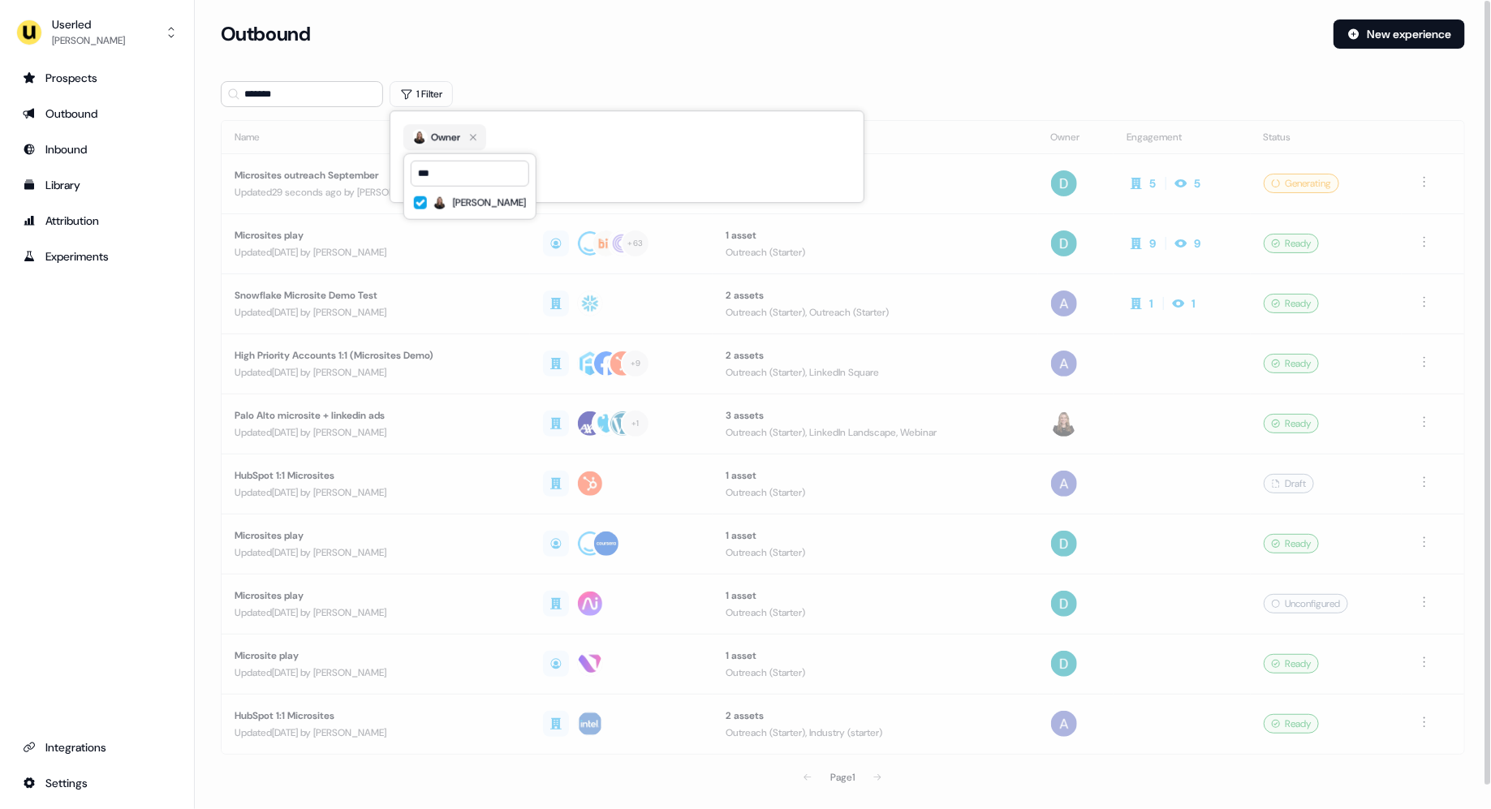
click at [559, 42] on div "Outbound" at bounding box center [771, 33] width 1100 height 29
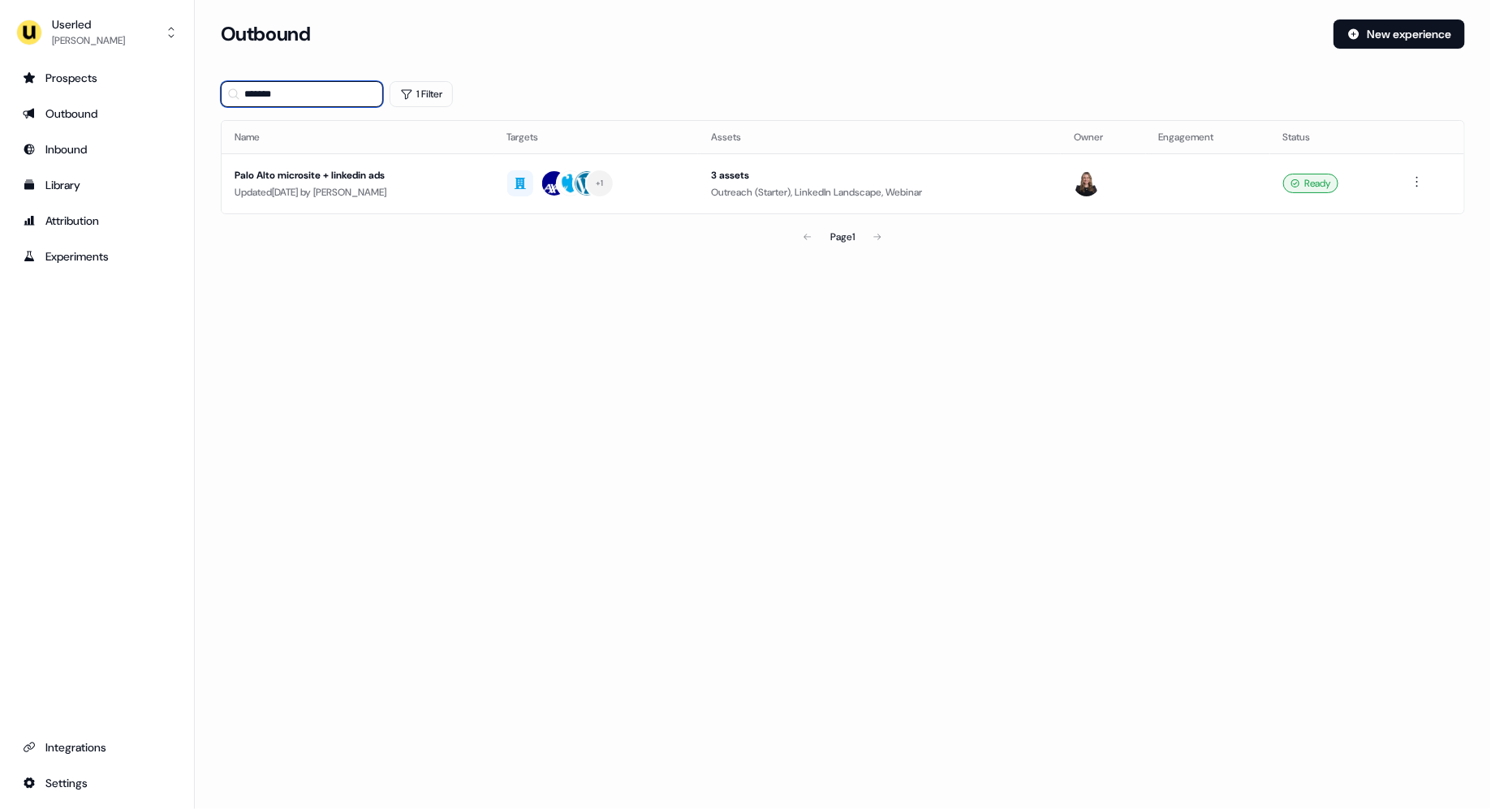
click at [308, 90] on input "*******" at bounding box center [302, 94] width 162 height 26
type input "*"
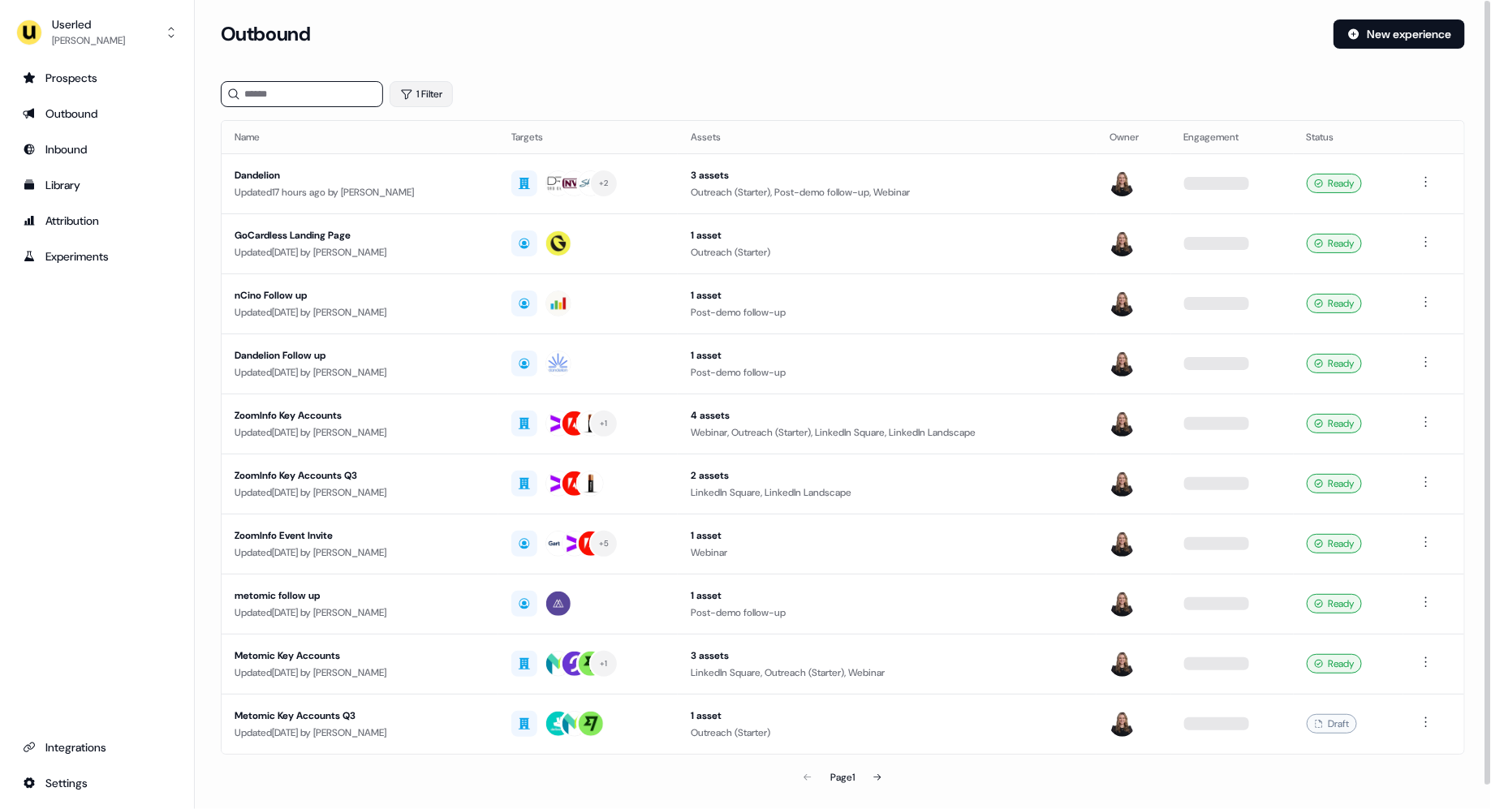
click at [430, 93] on button "1 Filter" at bounding box center [421, 94] width 63 height 26
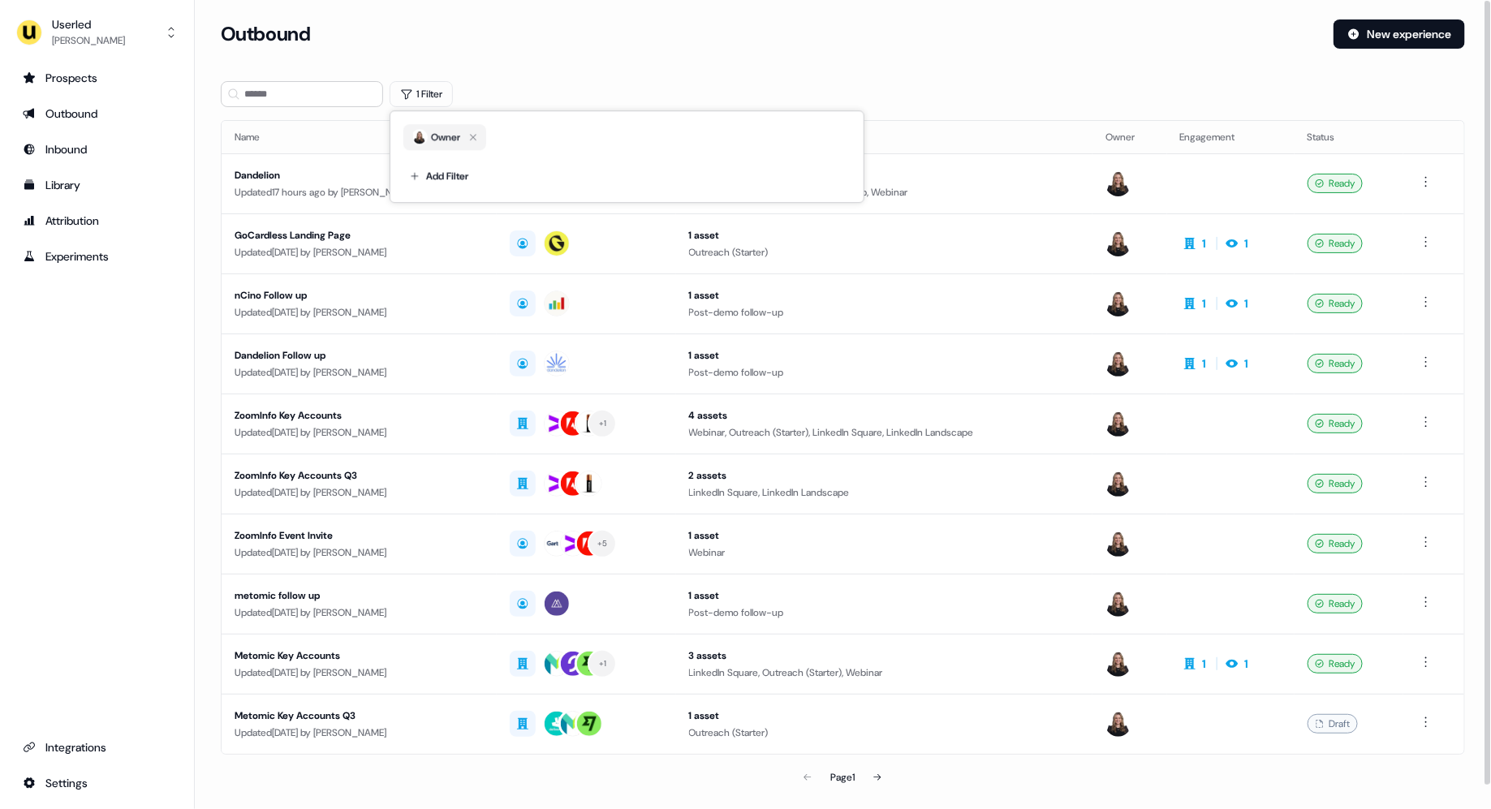
click at [589, 67] on div "Outbound New experience" at bounding box center [843, 43] width 1244 height 49
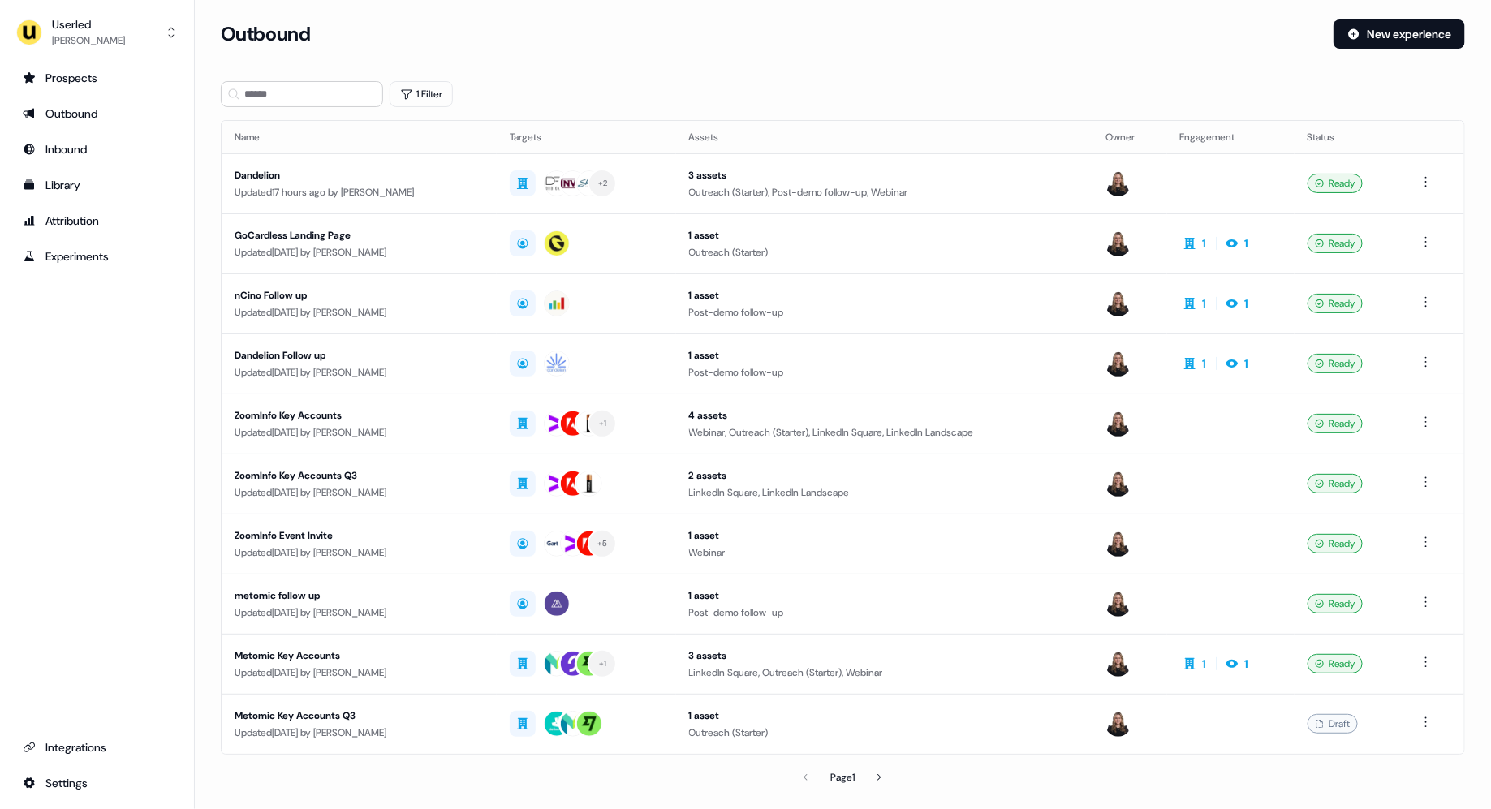
scroll to position [25, 0]
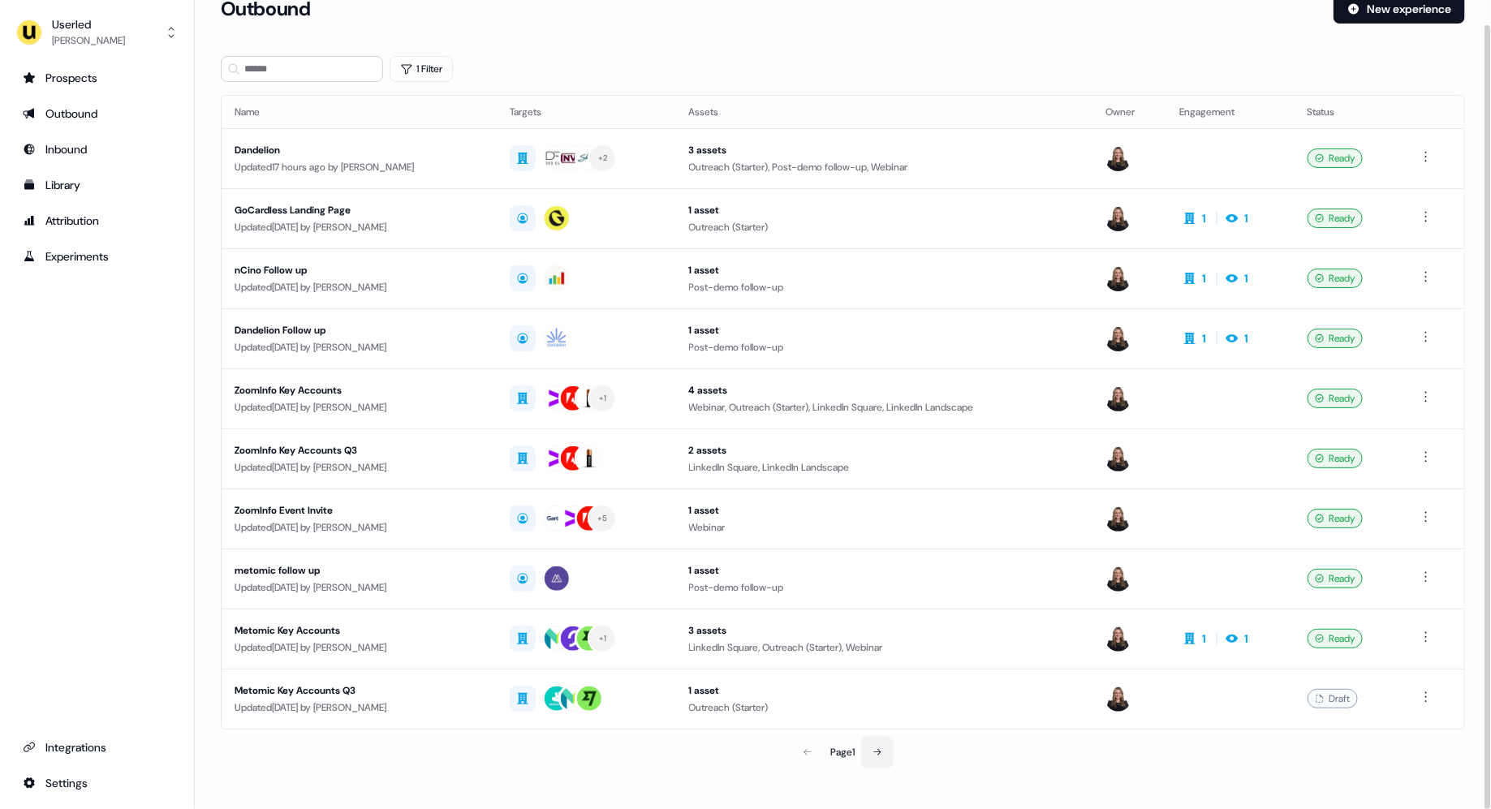
click at [875, 741] on button at bounding box center [877, 752] width 32 height 32
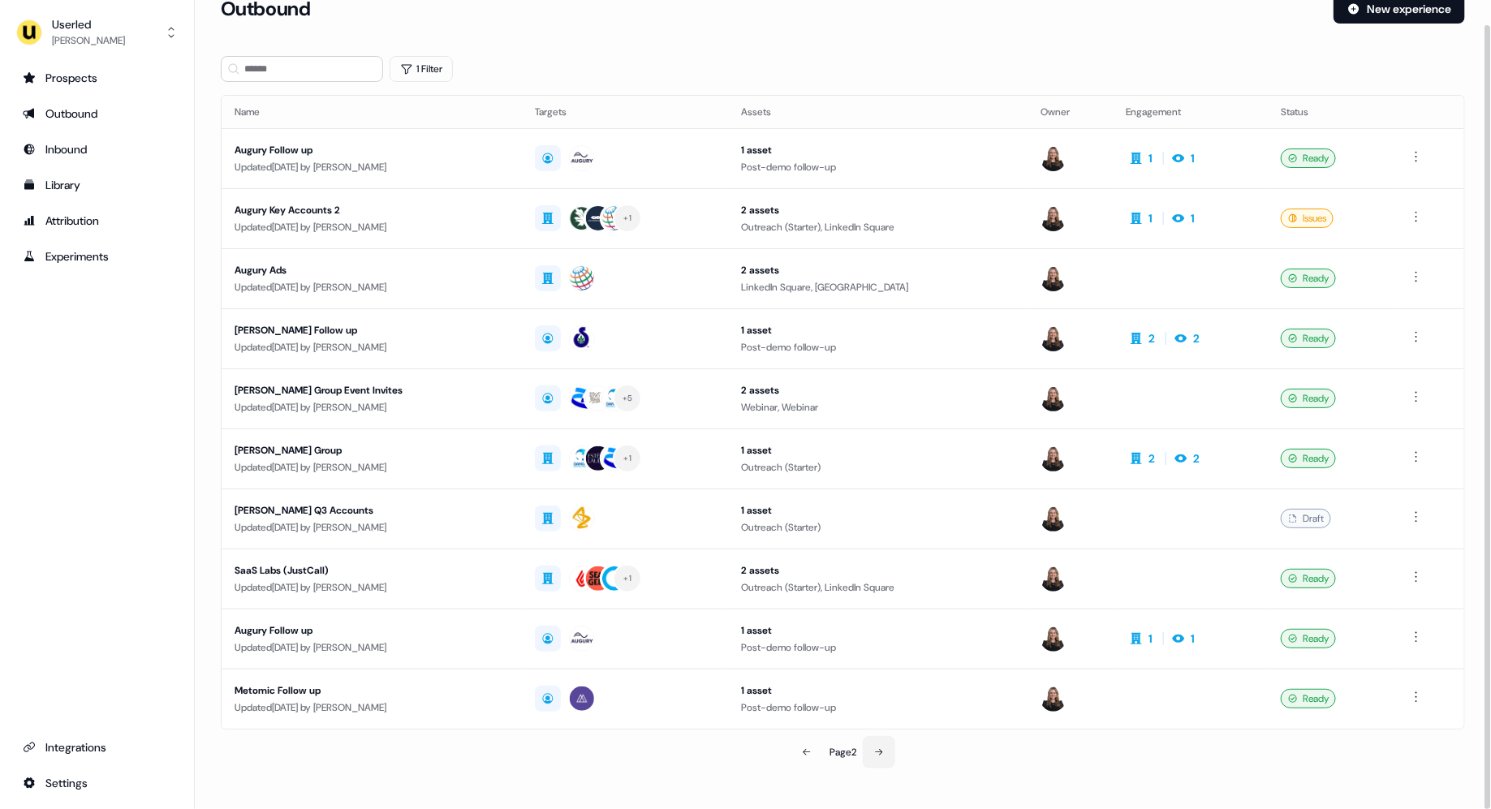
click at [875, 742] on button at bounding box center [879, 752] width 32 height 32
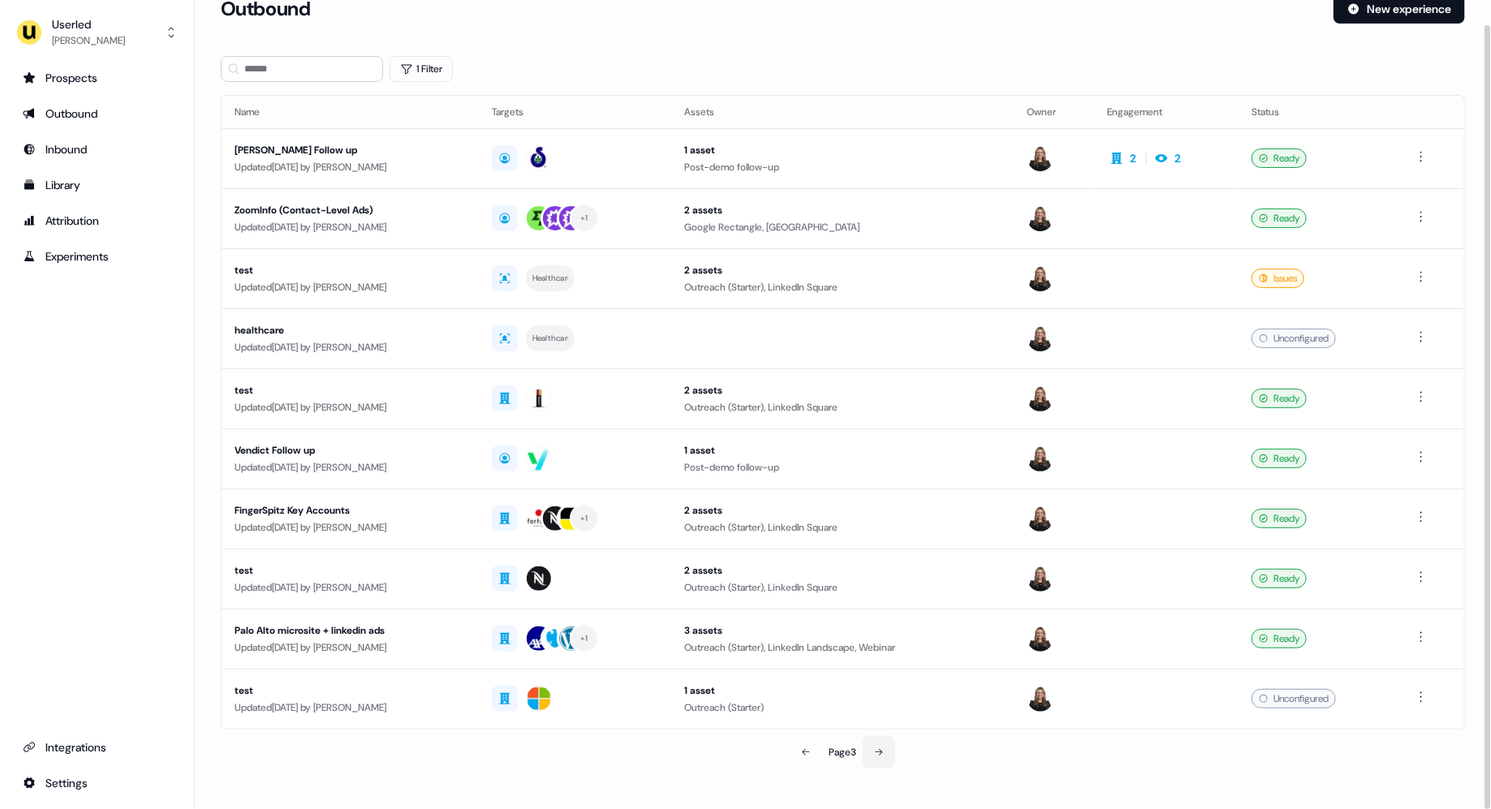
click at [885, 740] on button at bounding box center [879, 752] width 32 height 32
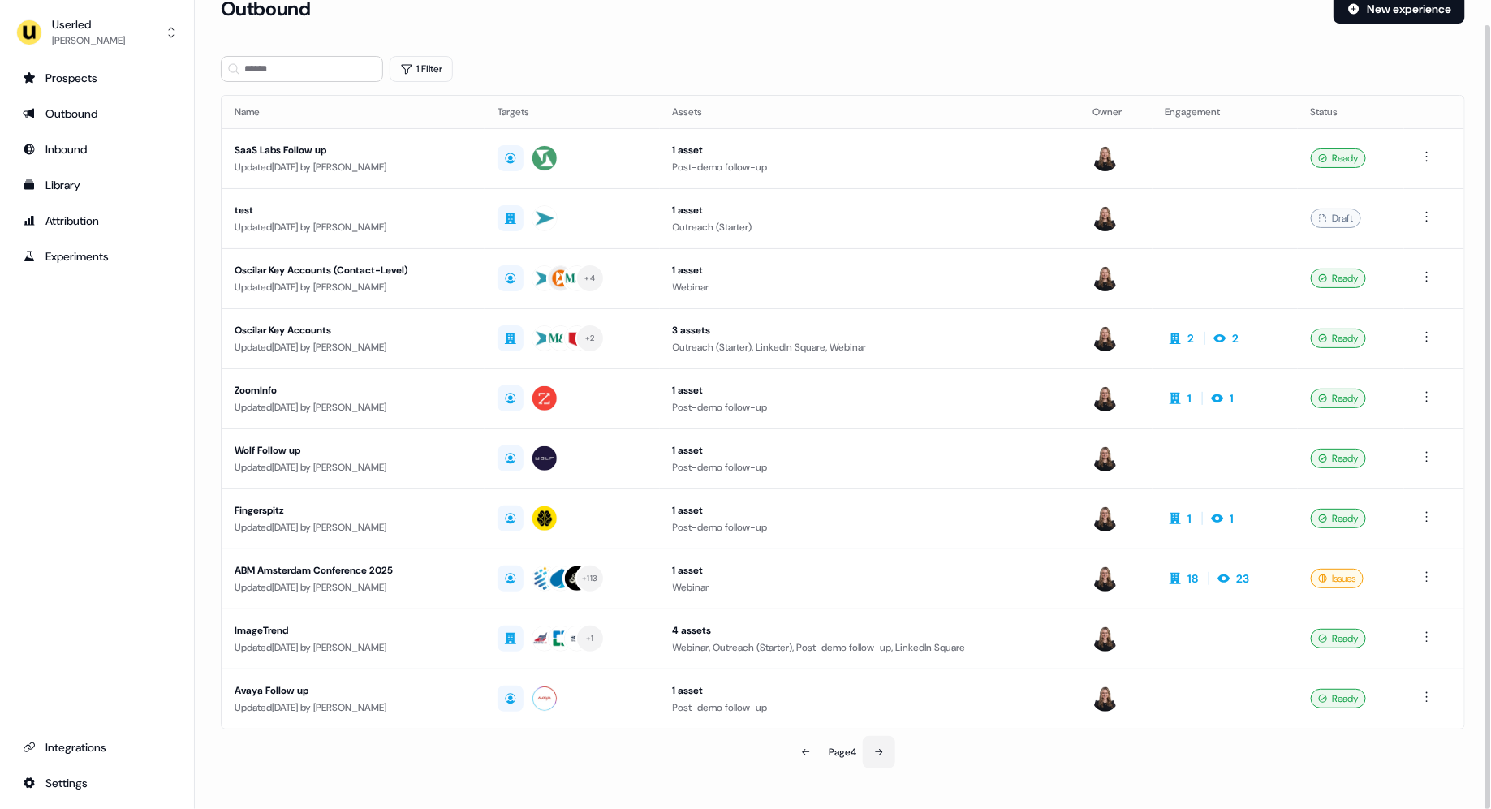
click at [885, 741] on button at bounding box center [879, 752] width 32 height 32
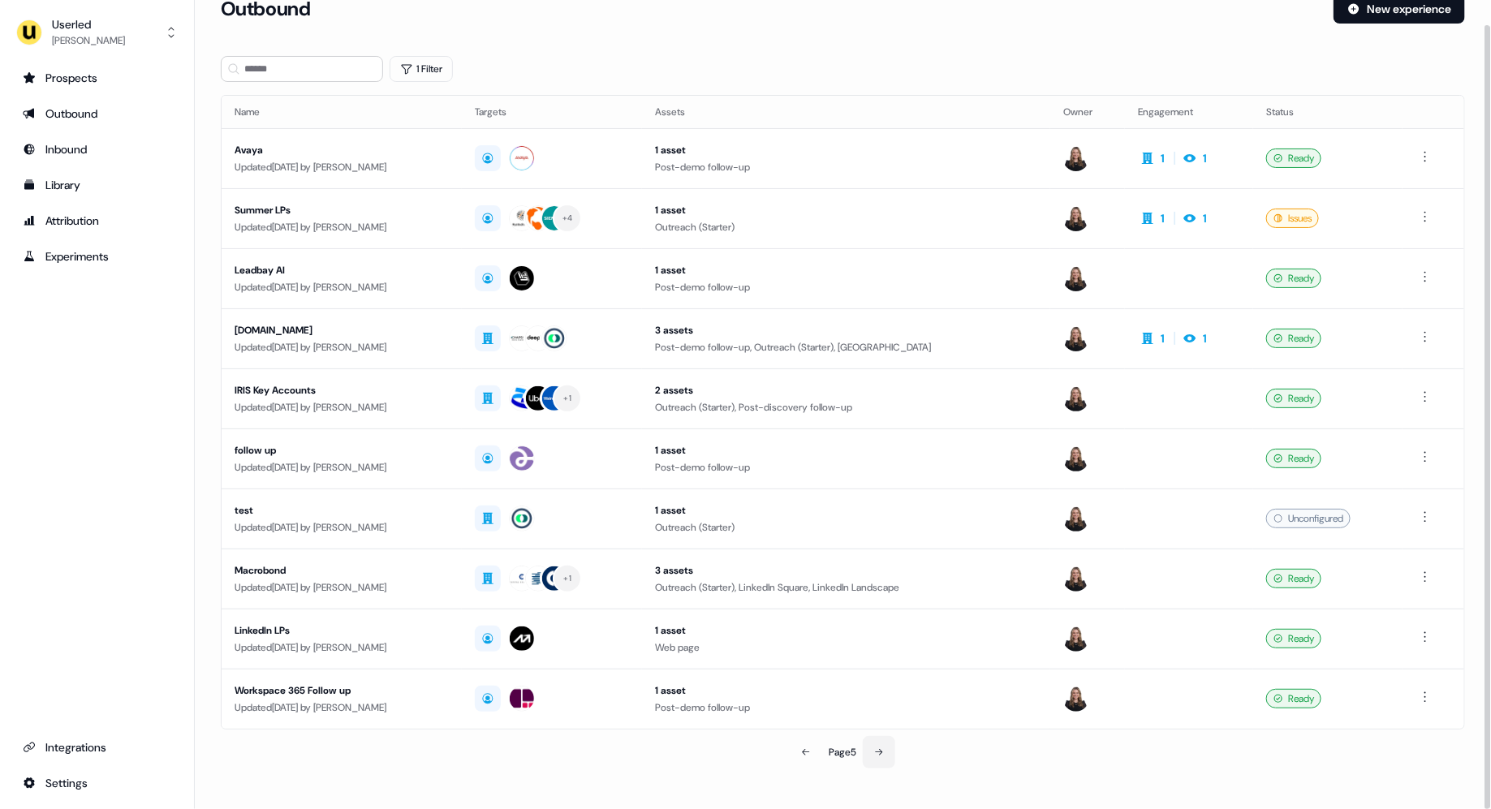
click at [889, 748] on button at bounding box center [879, 752] width 32 height 32
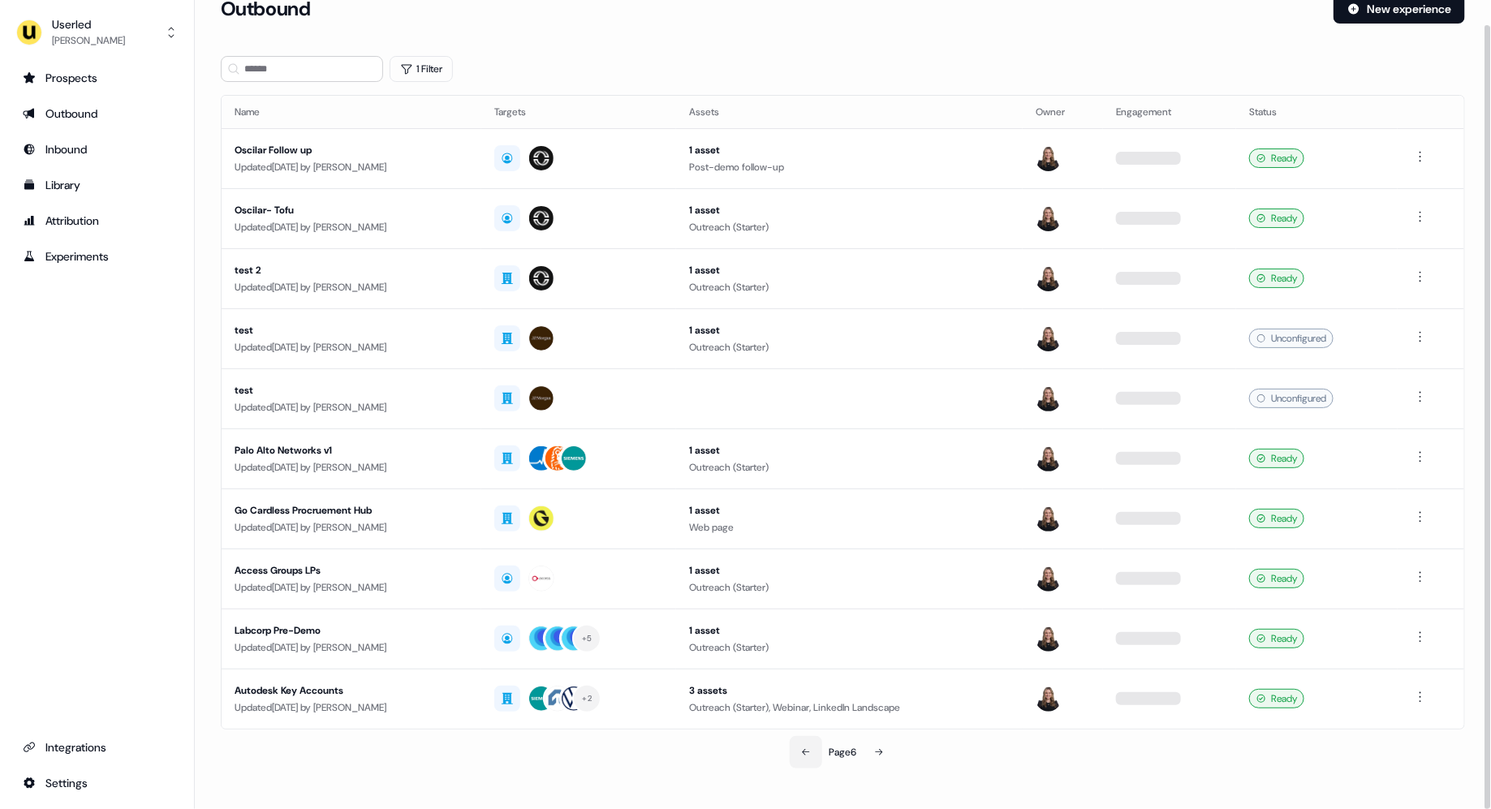
click at [804, 748] on icon at bounding box center [806, 753] width 10 height 10
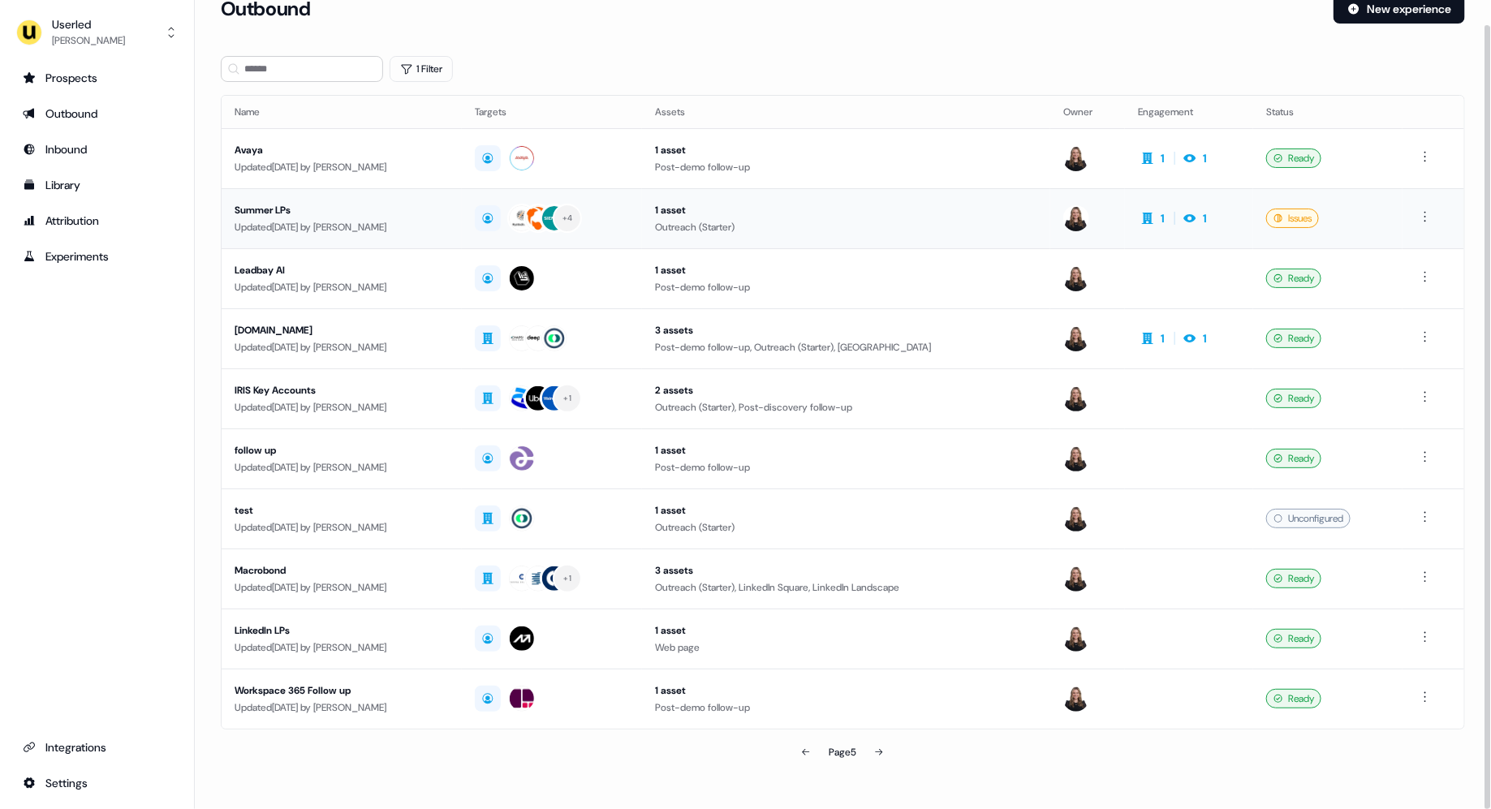
click at [449, 215] on div "Summer LPs" at bounding box center [342, 210] width 214 height 16
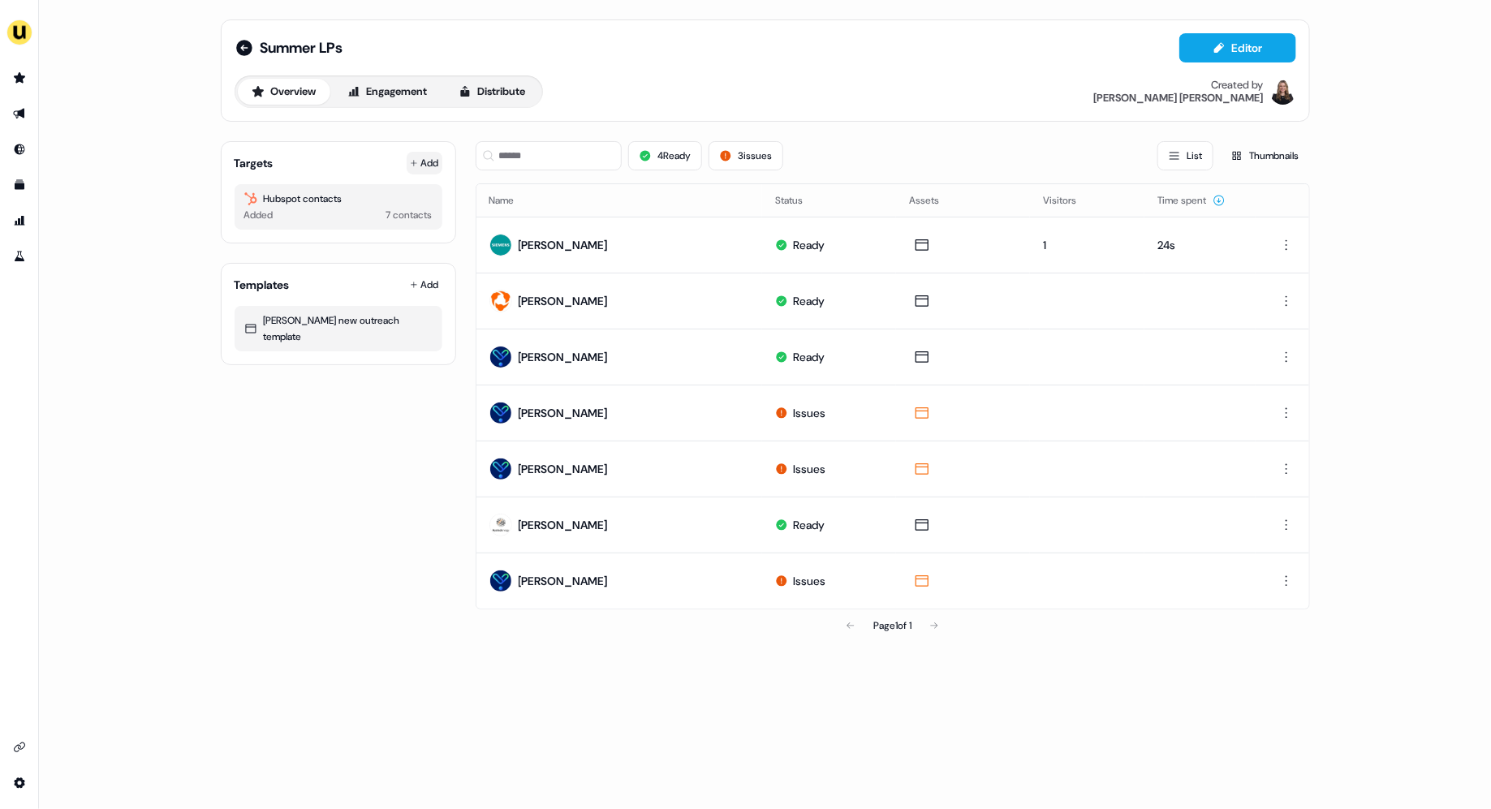
click at [426, 162] on button "Add" at bounding box center [425, 163] width 36 height 23
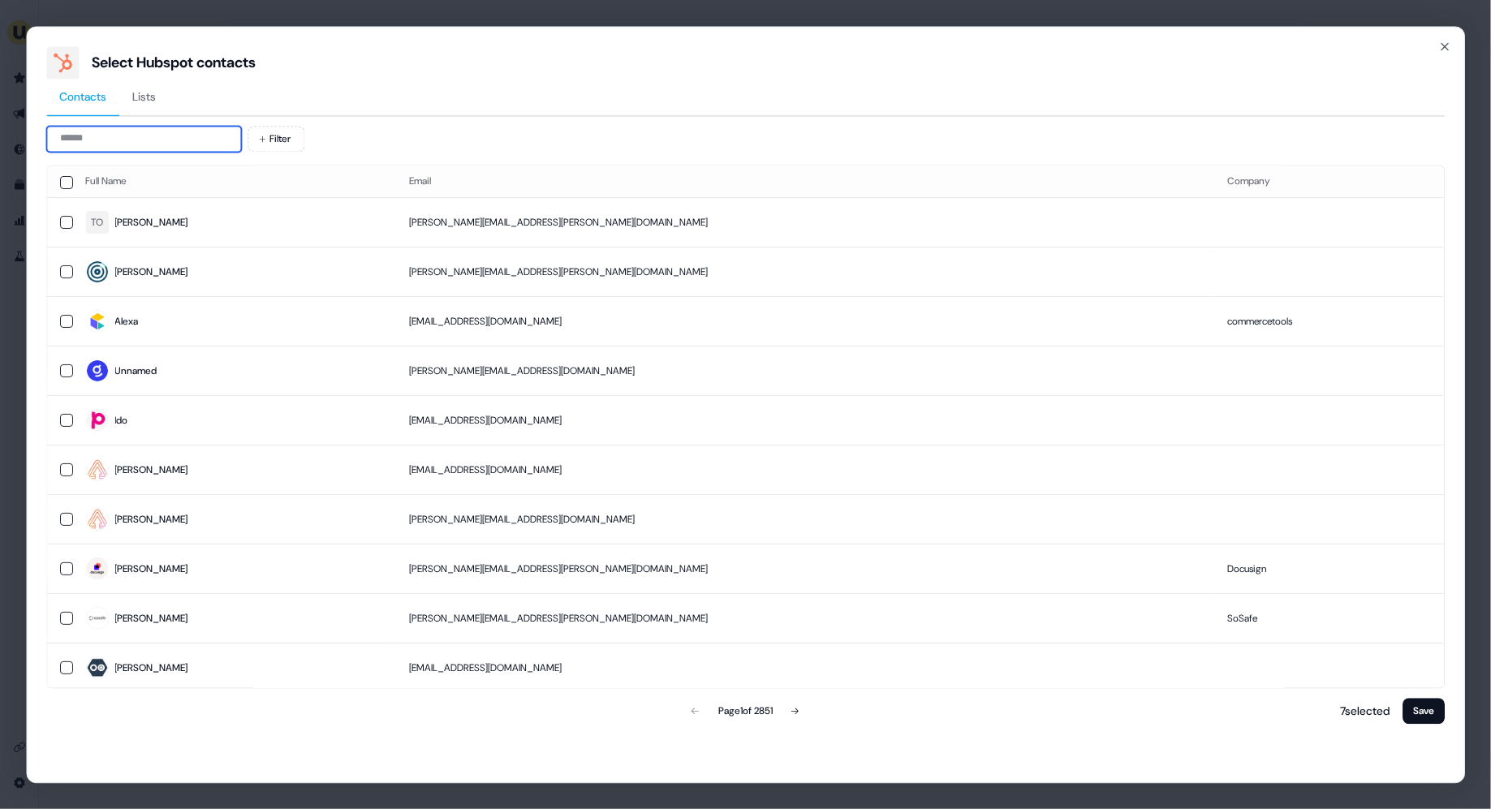
click at [223, 135] on input at bounding box center [143, 139] width 195 height 26
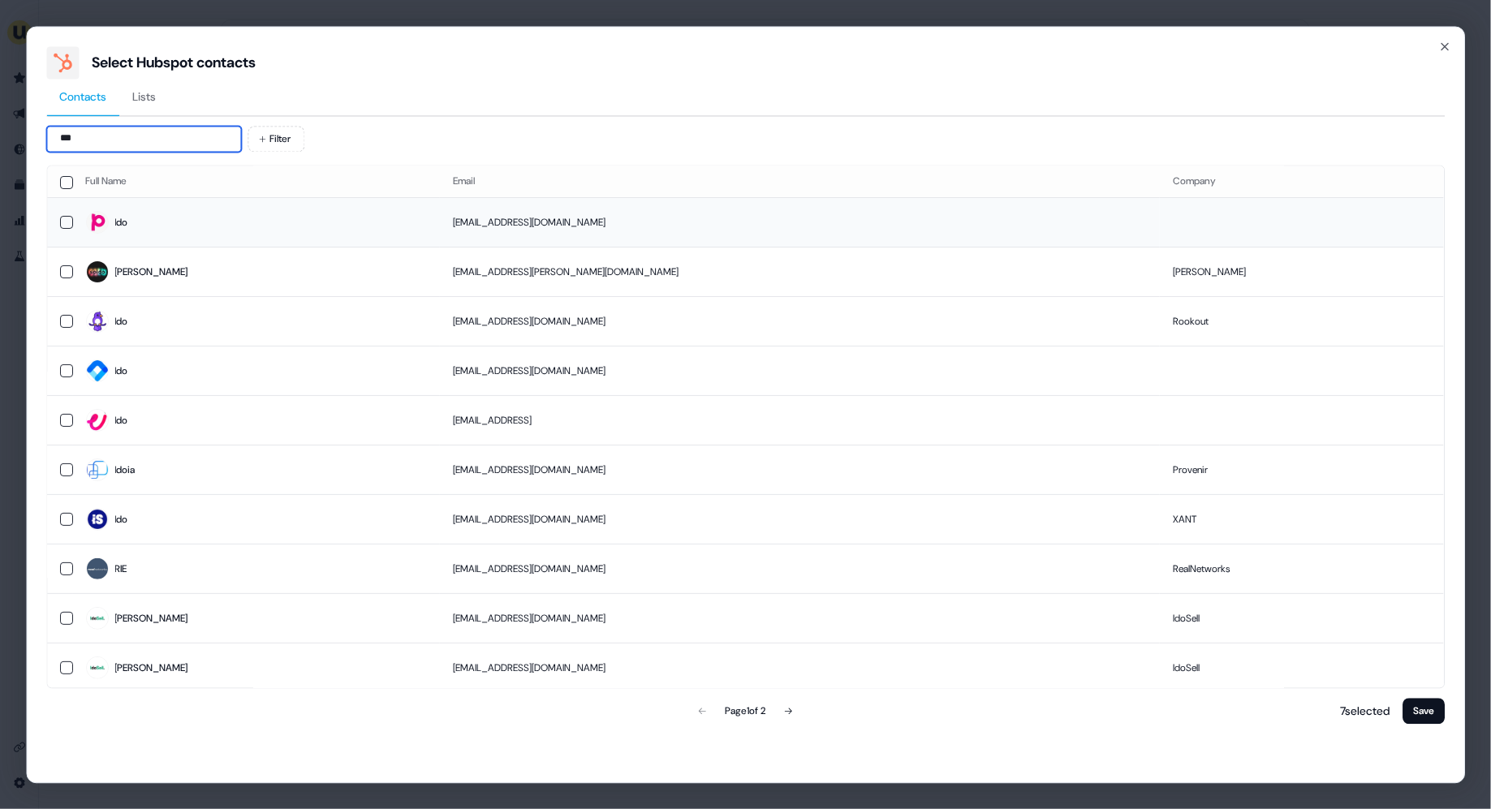
type input "***"
click at [63, 221] on button "button" at bounding box center [66, 222] width 13 height 13
click at [1424, 702] on button "Save" at bounding box center [1424, 711] width 42 height 26
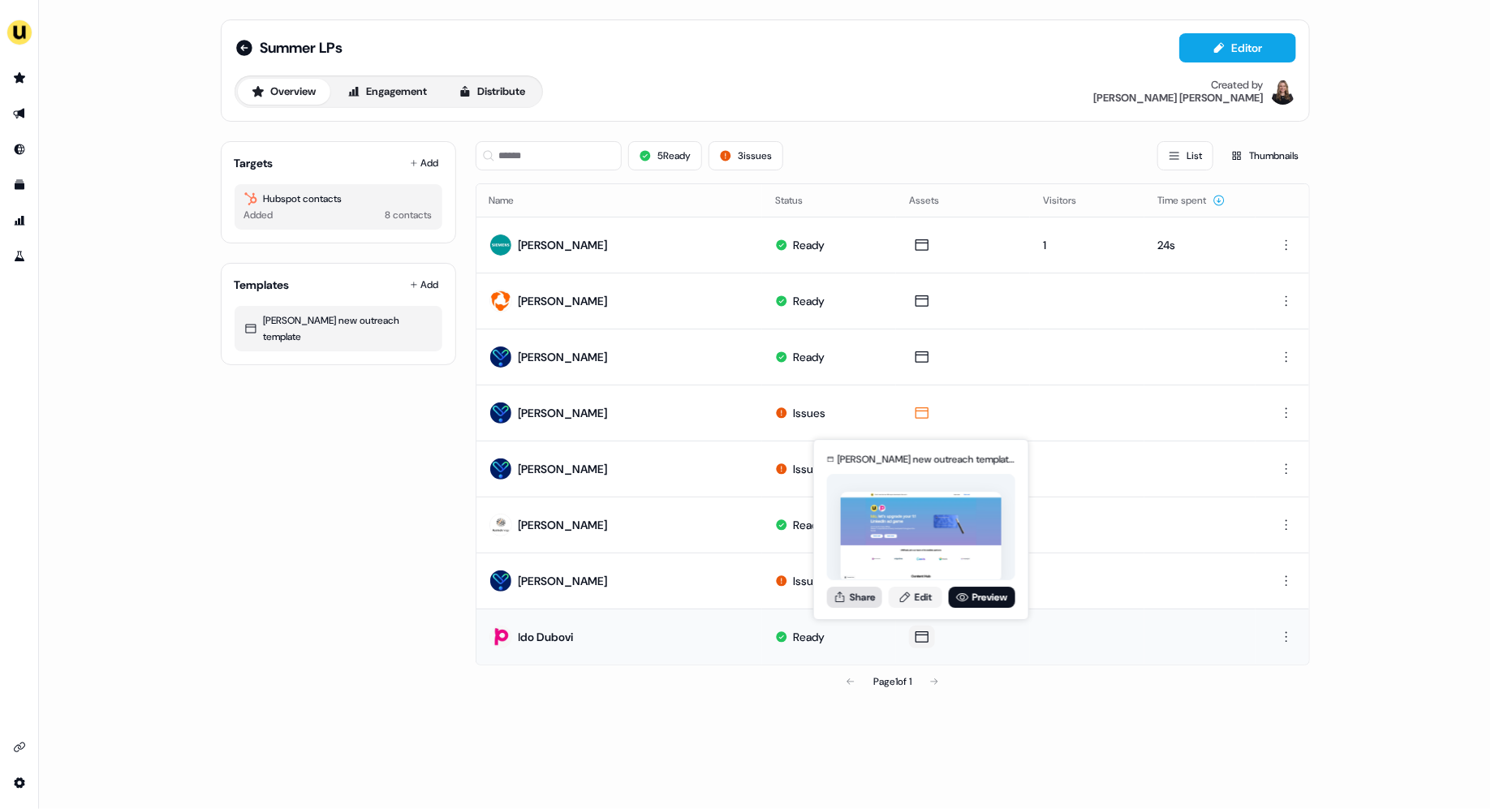
click at [863, 597] on button "Share" at bounding box center [854, 597] width 55 height 21
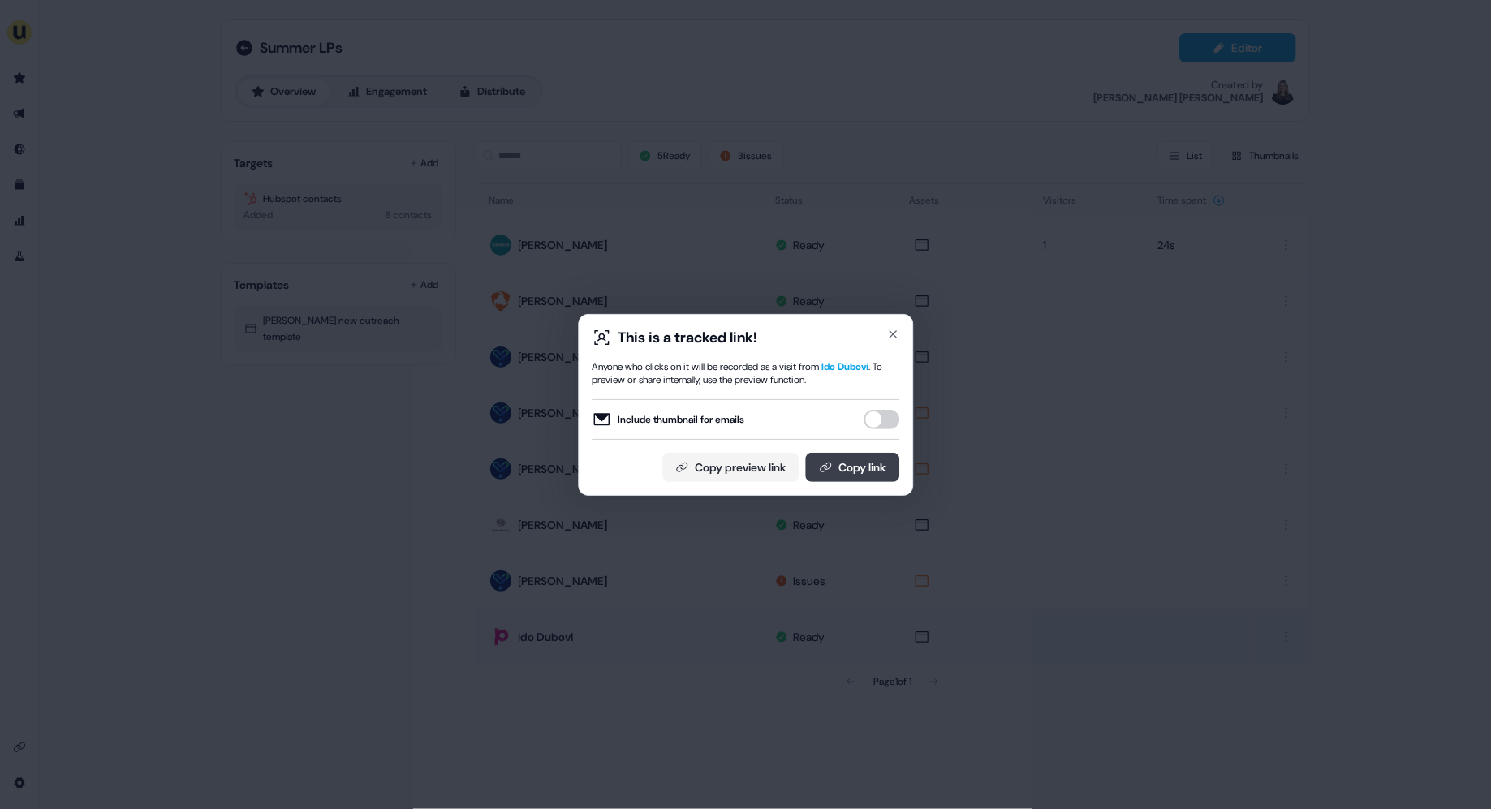
click at [851, 467] on button "Copy link" at bounding box center [852, 467] width 94 height 29
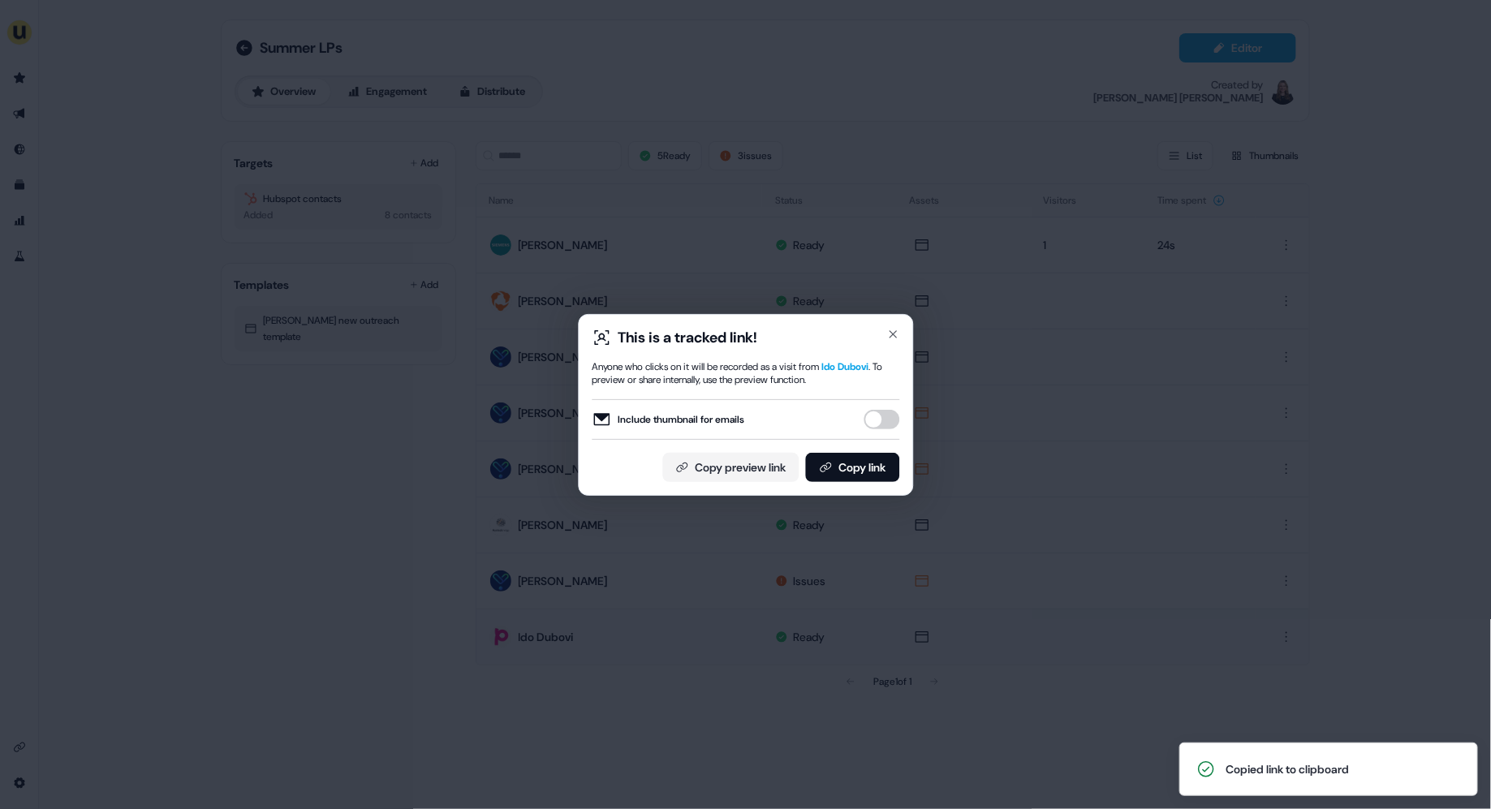
click at [916, 671] on div "This is a tracked link! Anyone who clicks on it will be recorded as a visit fro…" at bounding box center [745, 404] width 1491 height 809
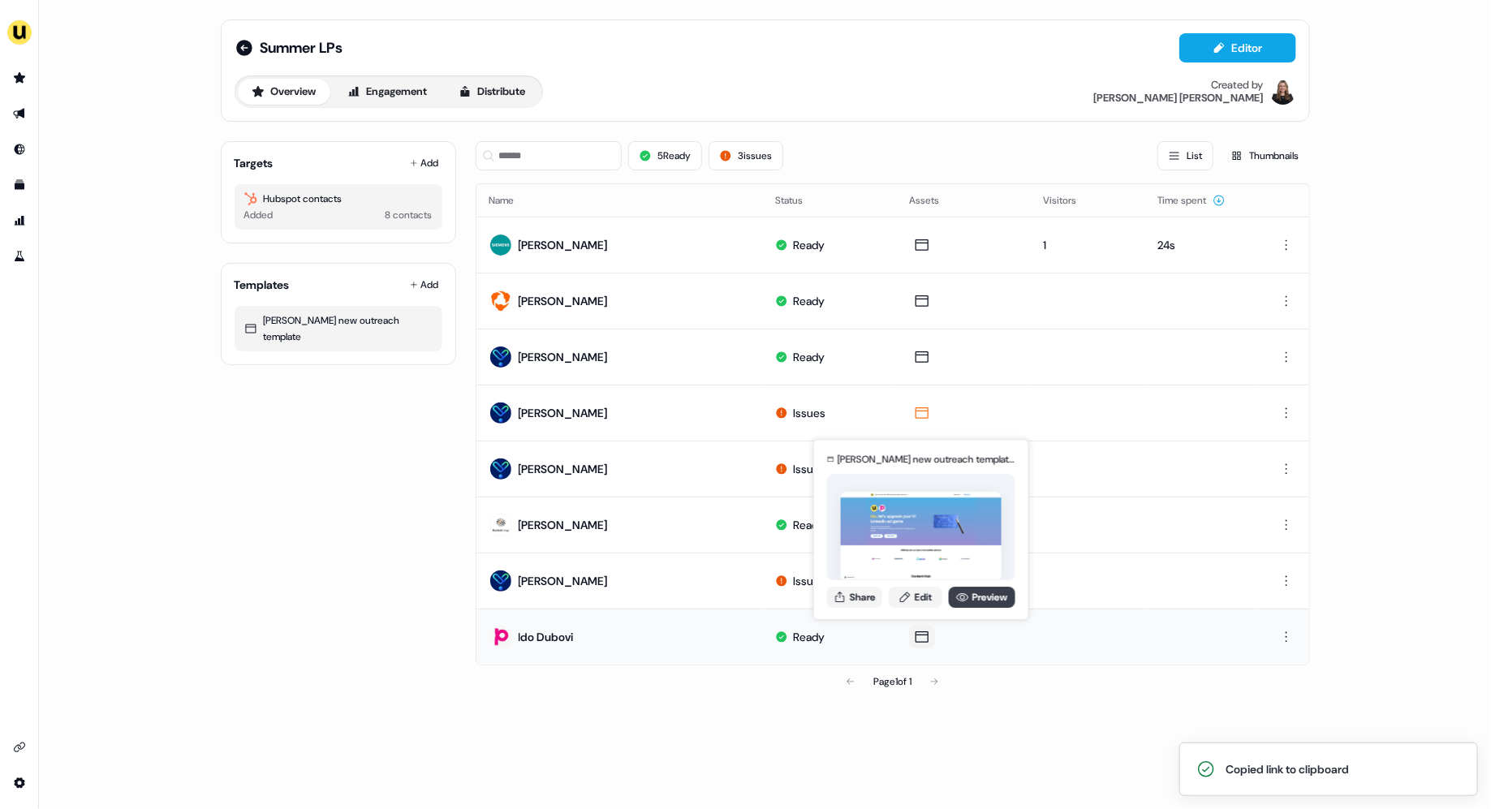
click at [977, 596] on link "Preview" at bounding box center [982, 597] width 67 height 21
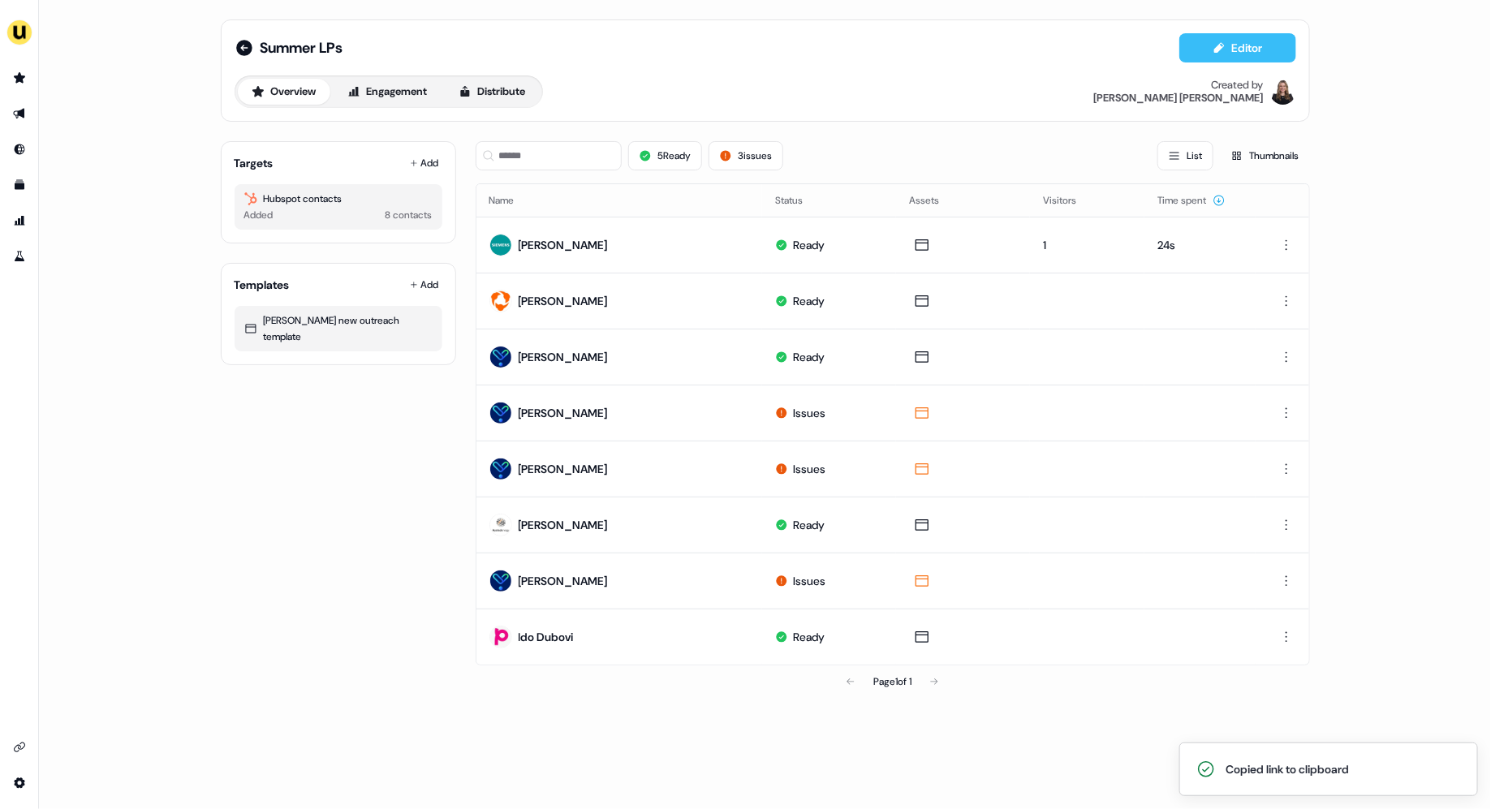
click at [1221, 47] on icon at bounding box center [1219, 47] width 13 height 13
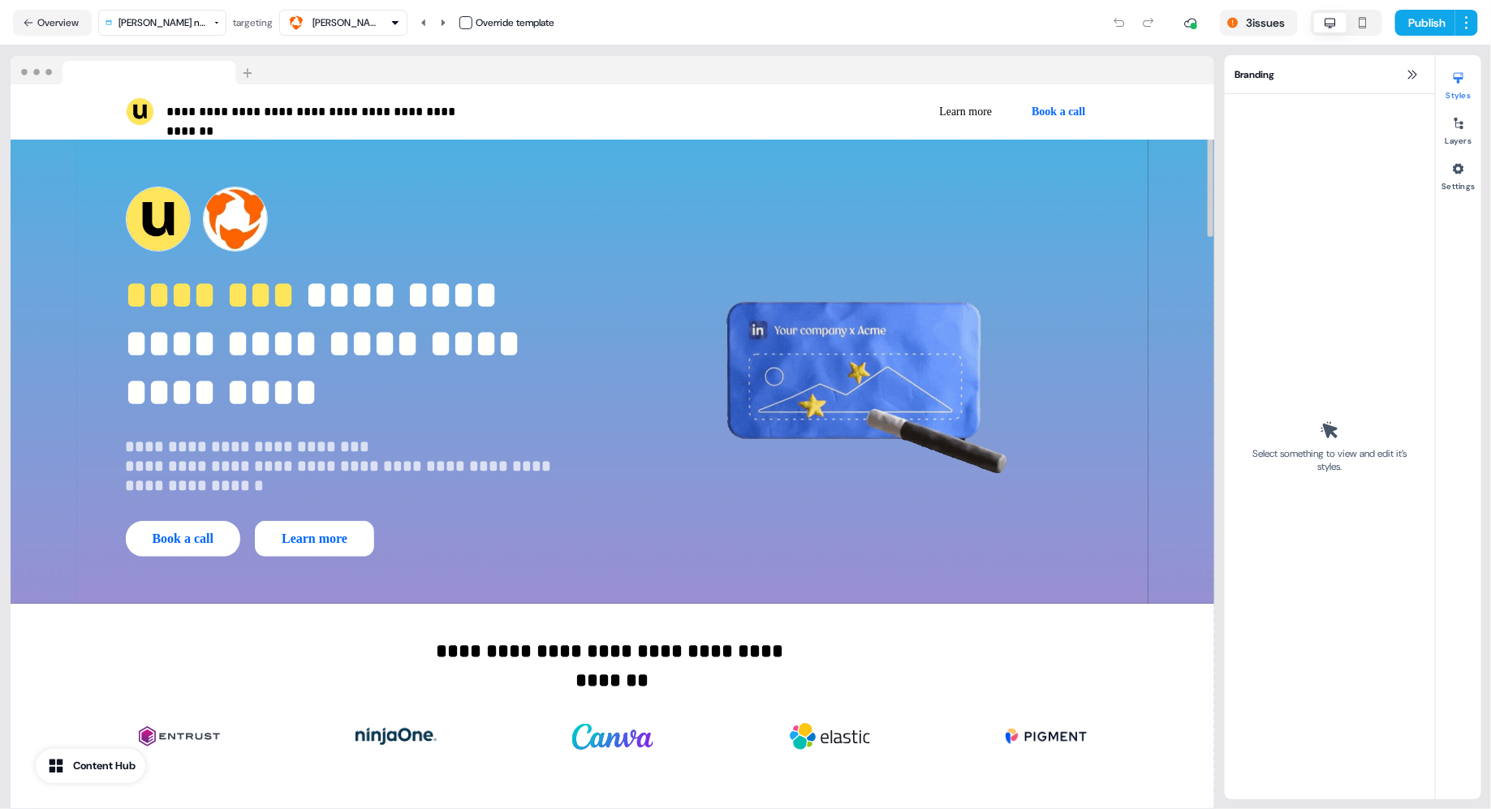
click at [356, 16] on div "anthony galvan" at bounding box center [345, 23] width 65 height 16
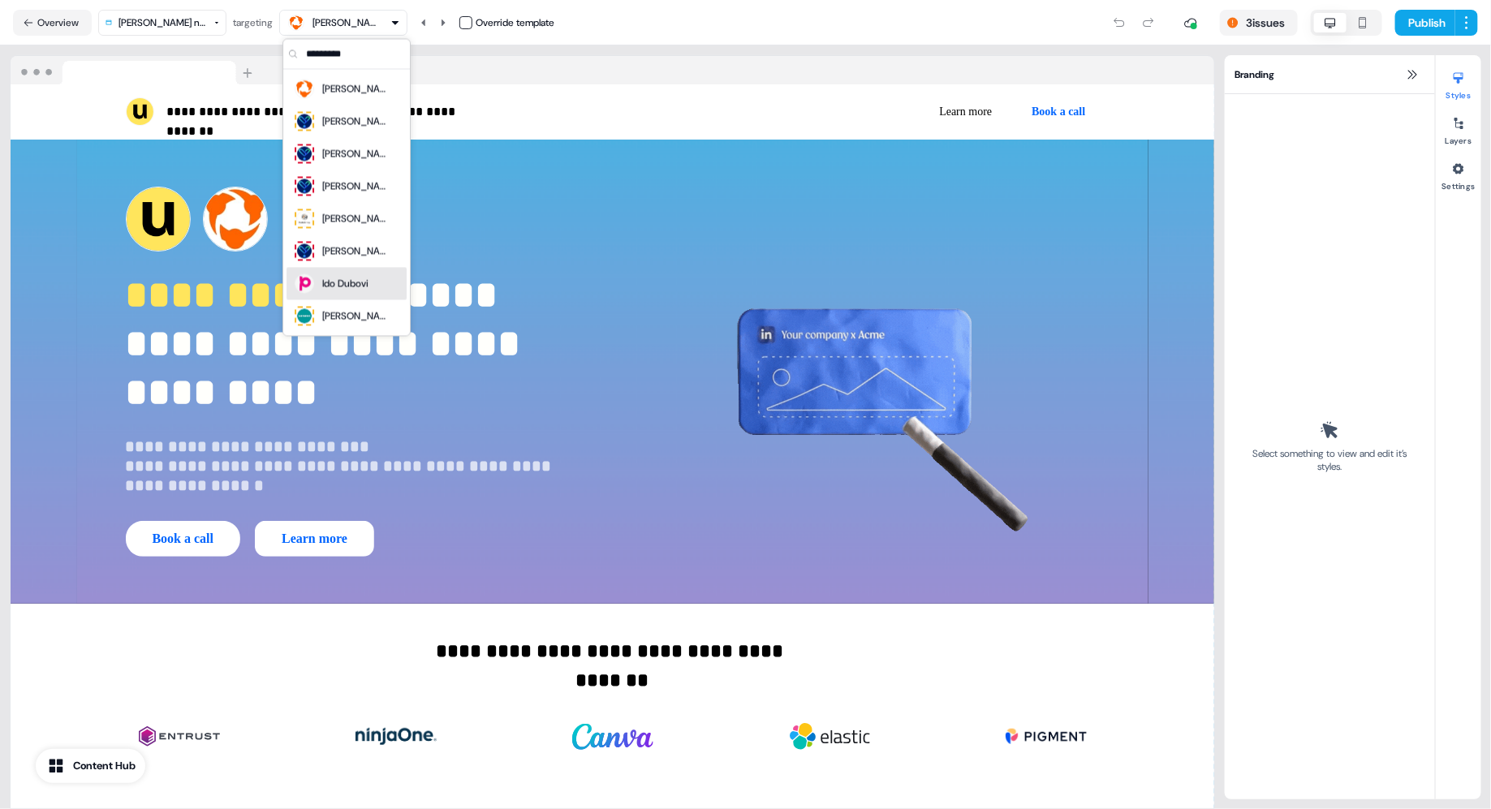
click at [333, 283] on div "Ido Dubovi" at bounding box center [345, 284] width 46 height 16
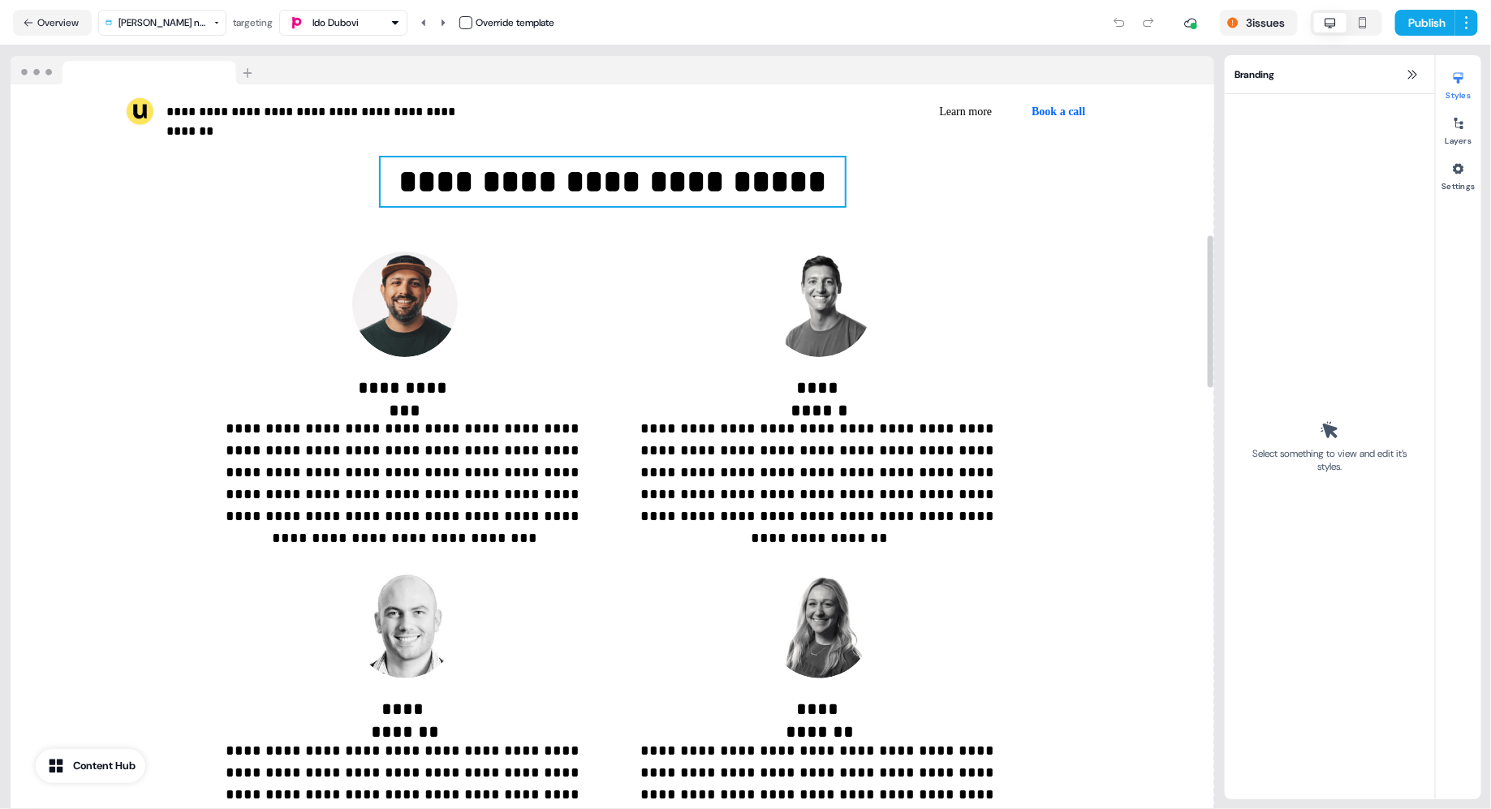
scroll to position [731, 0]
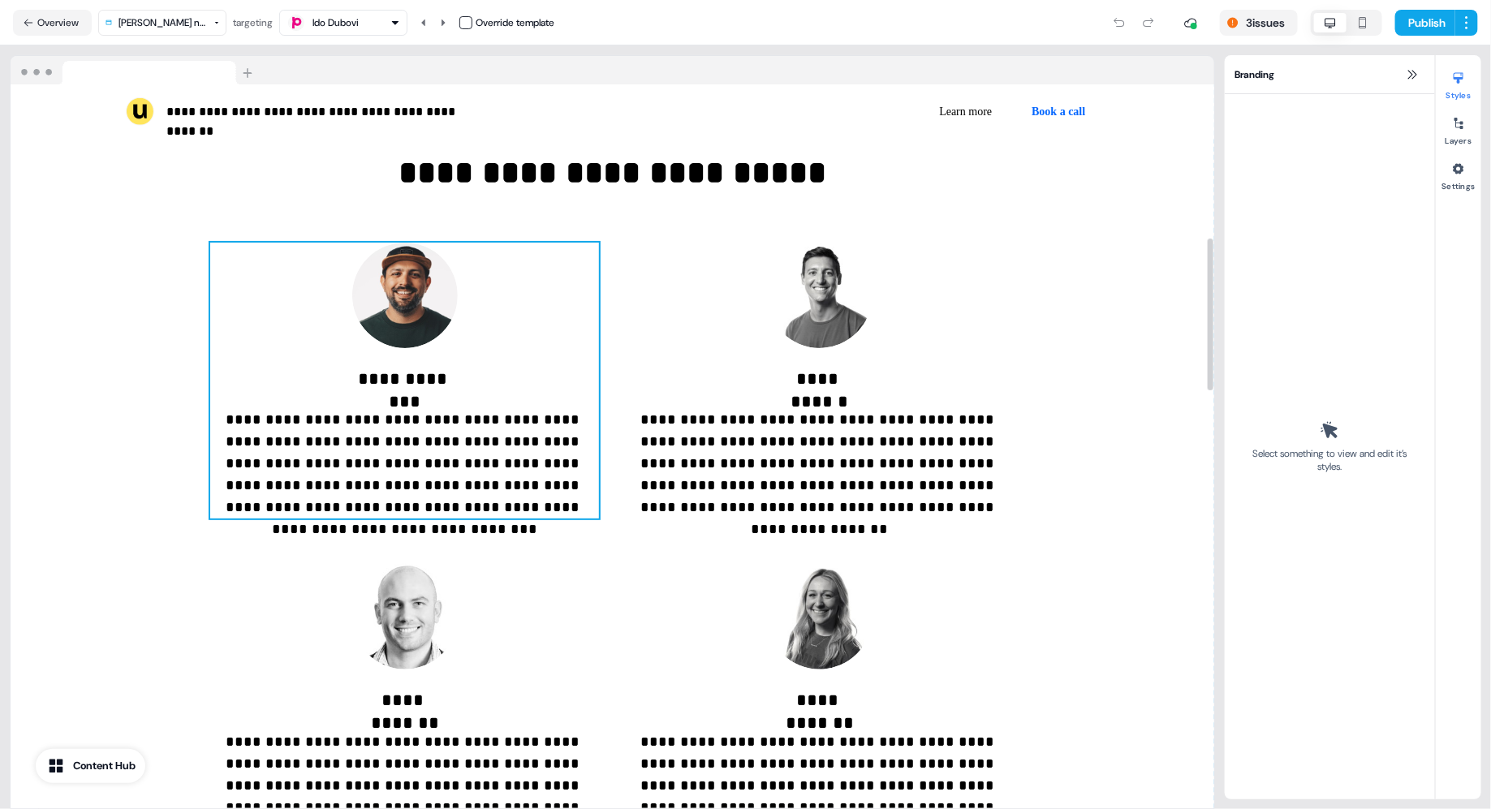
click at [256, 260] on div "**********" at bounding box center [404, 381] width 389 height 277
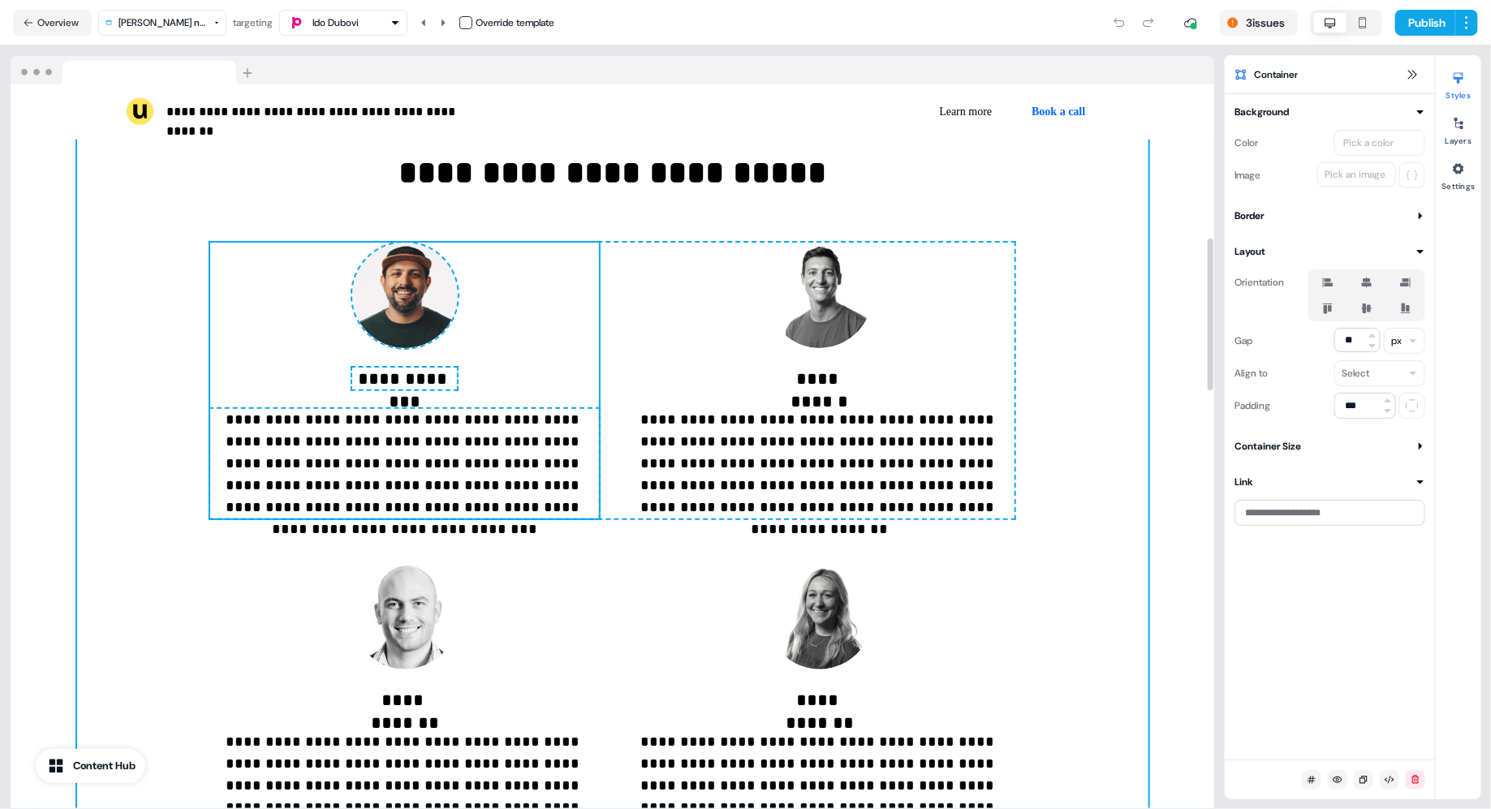
click at [95, 238] on div "**********" at bounding box center [612, 495] width 1071 height 823
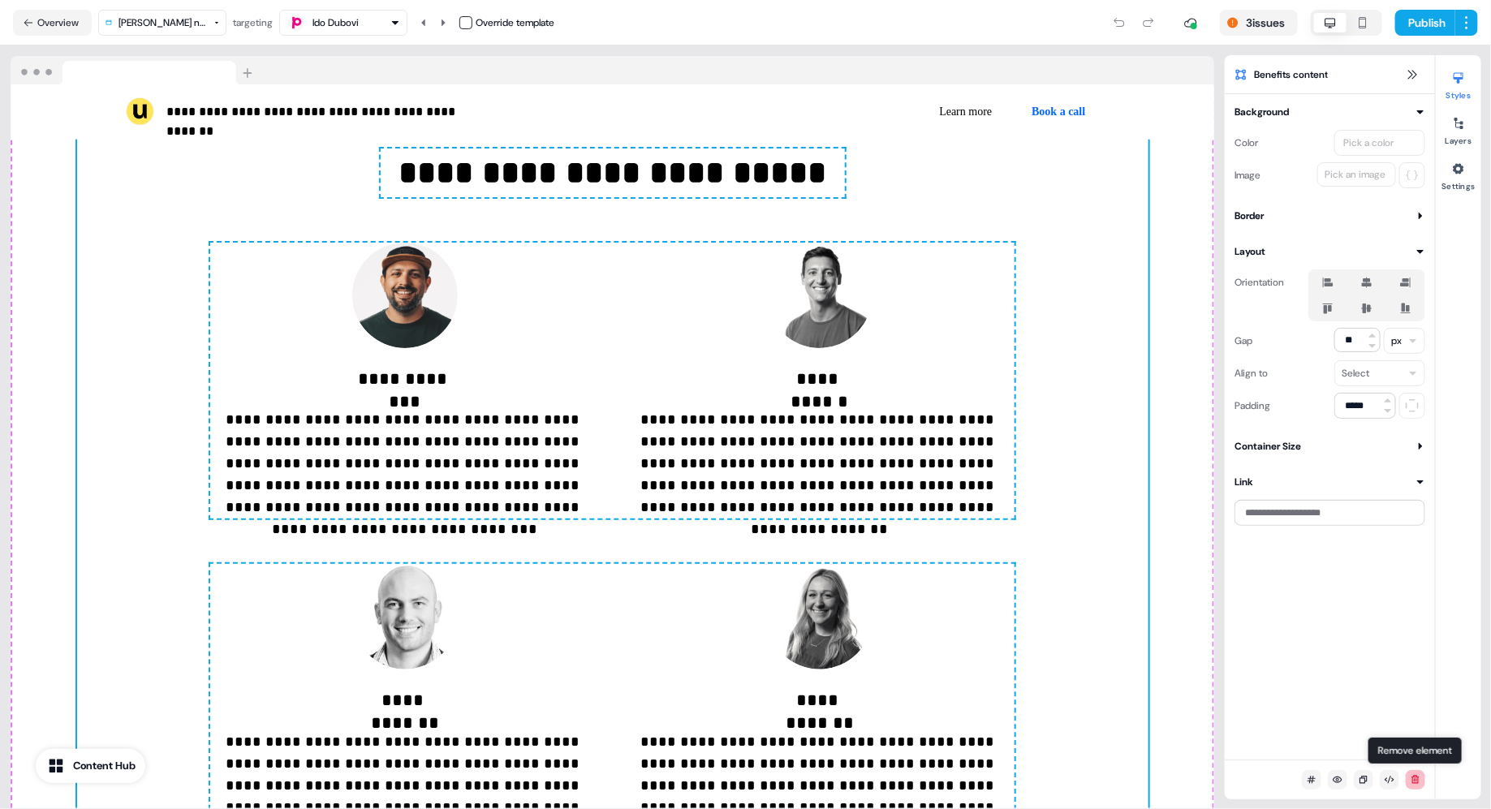
click at [1414, 780] on icon at bounding box center [1416, 780] width 10 height 10
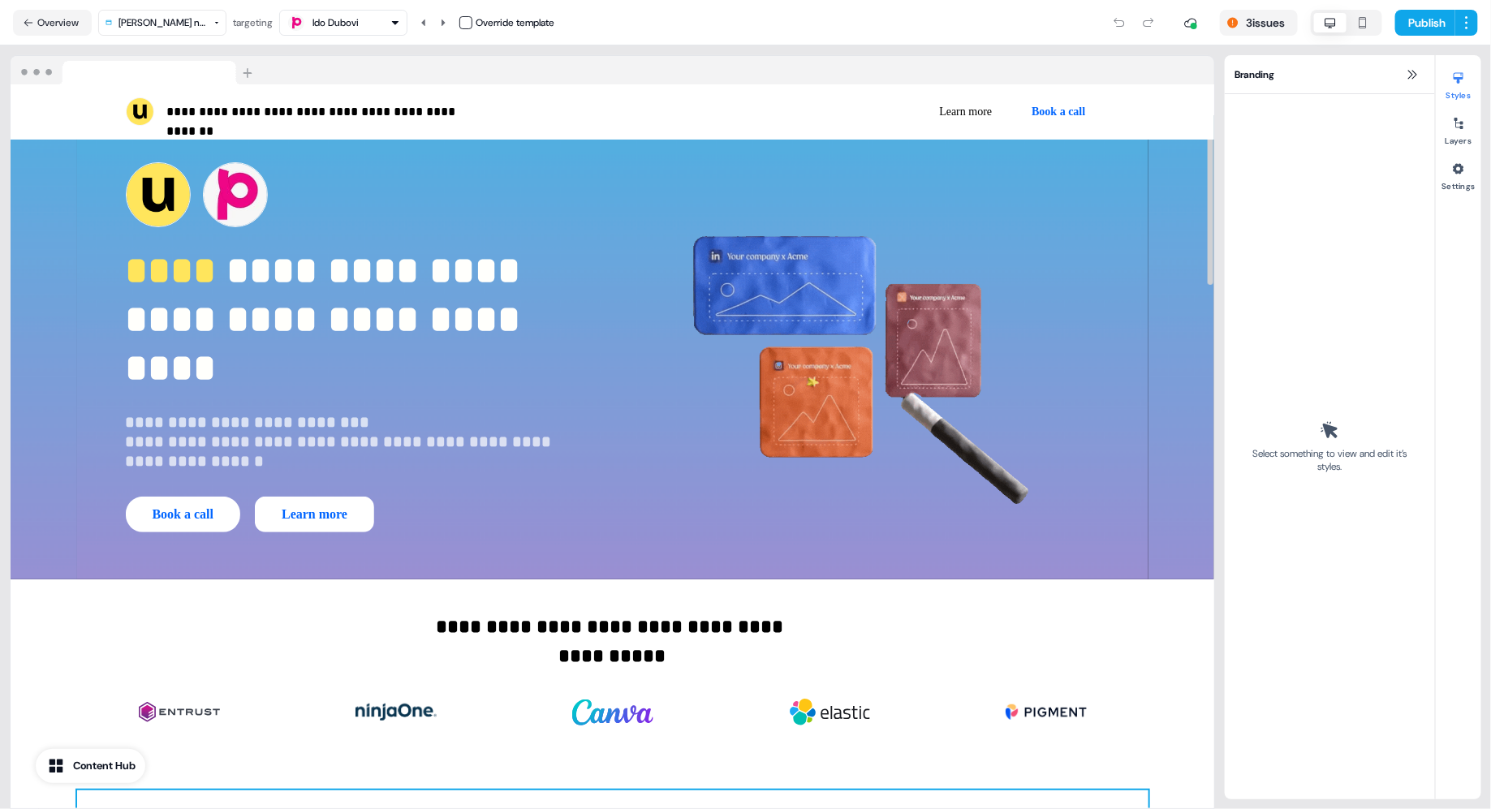
scroll to position [0, 0]
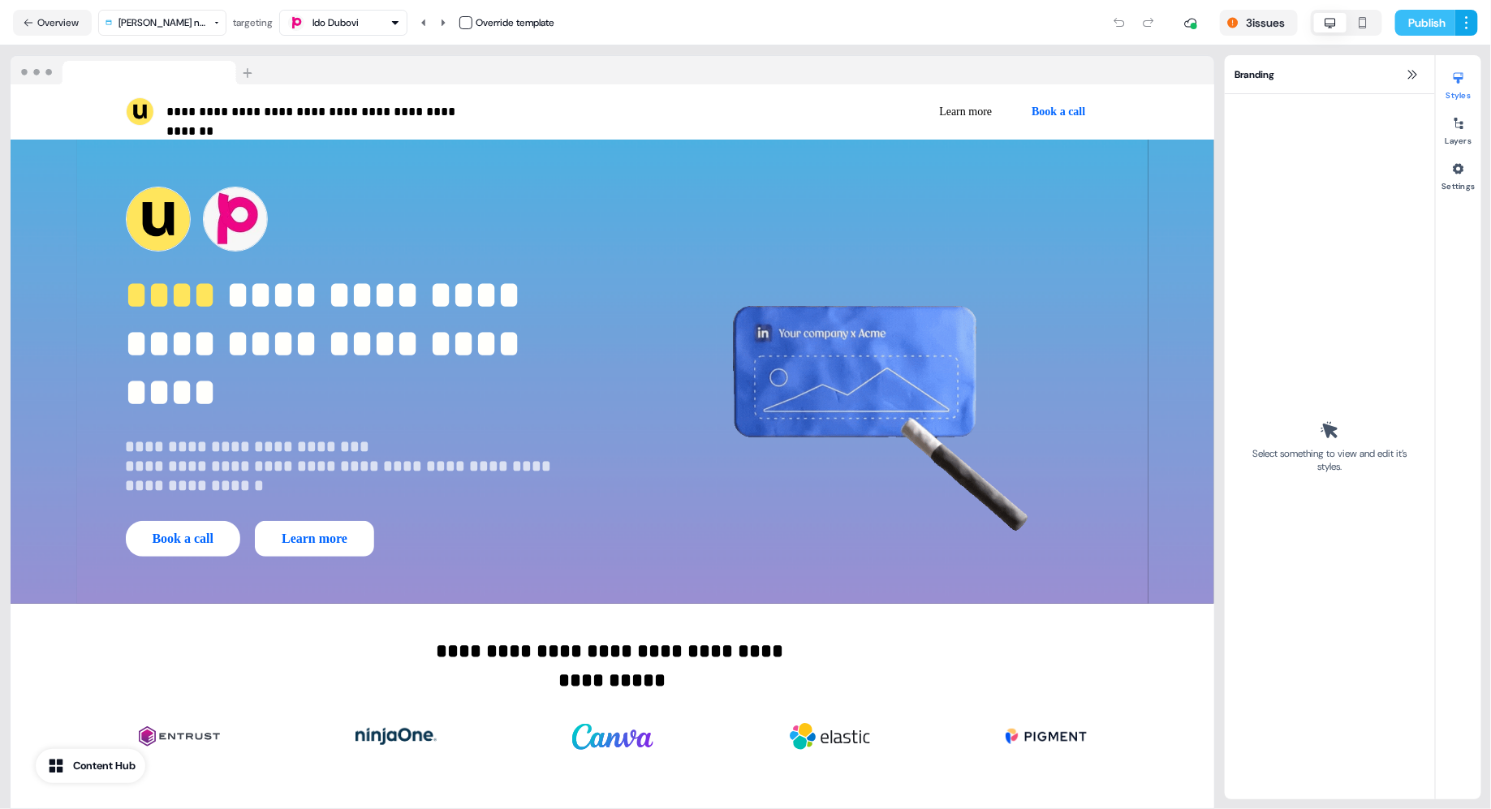
click at [1420, 24] on button "Publish" at bounding box center [1425, 23] width 60 height 26
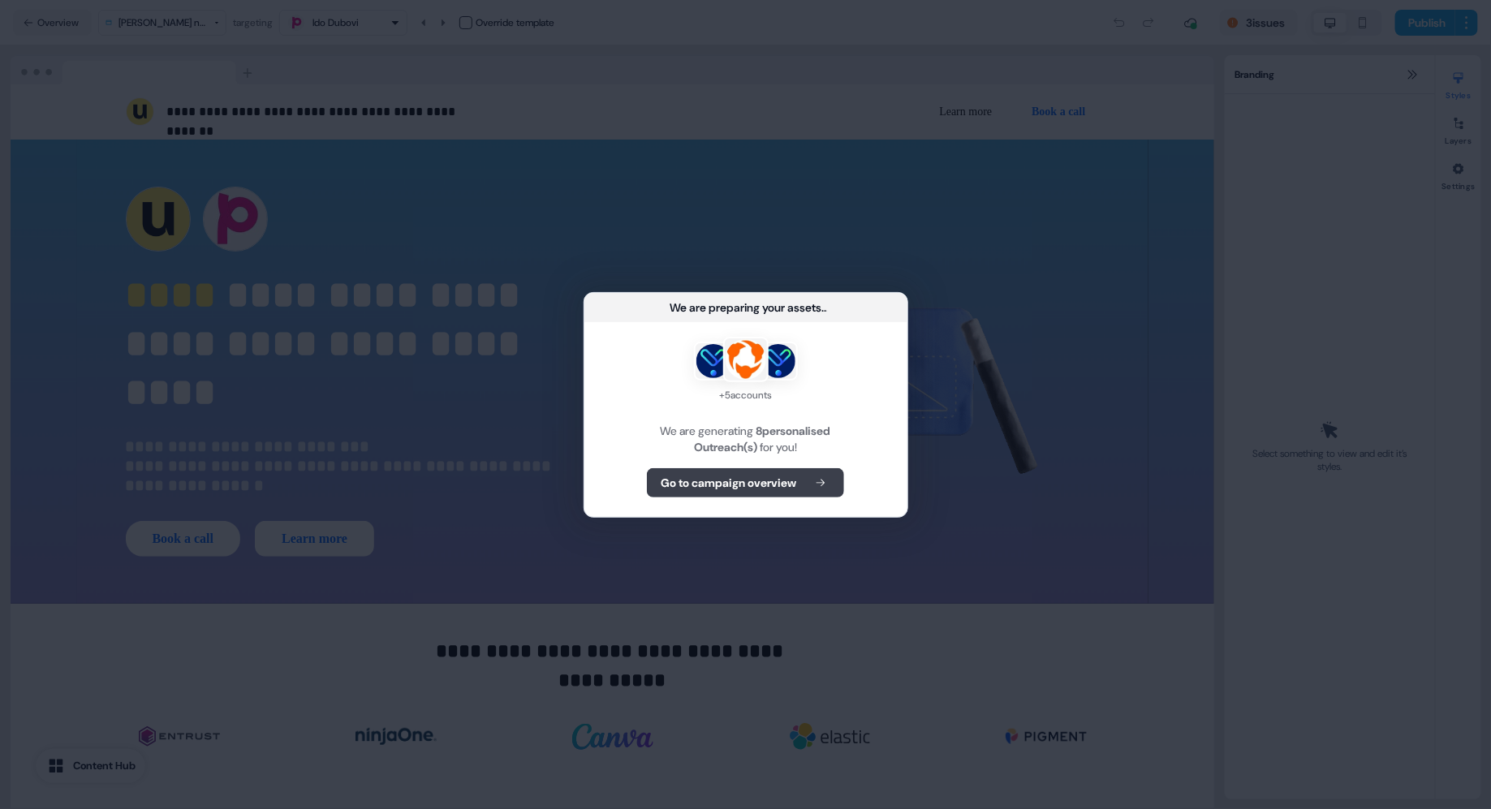
click at [696, 479] on b "Go to campaign overview" at bounding box center [729, 483] width 136 height 16
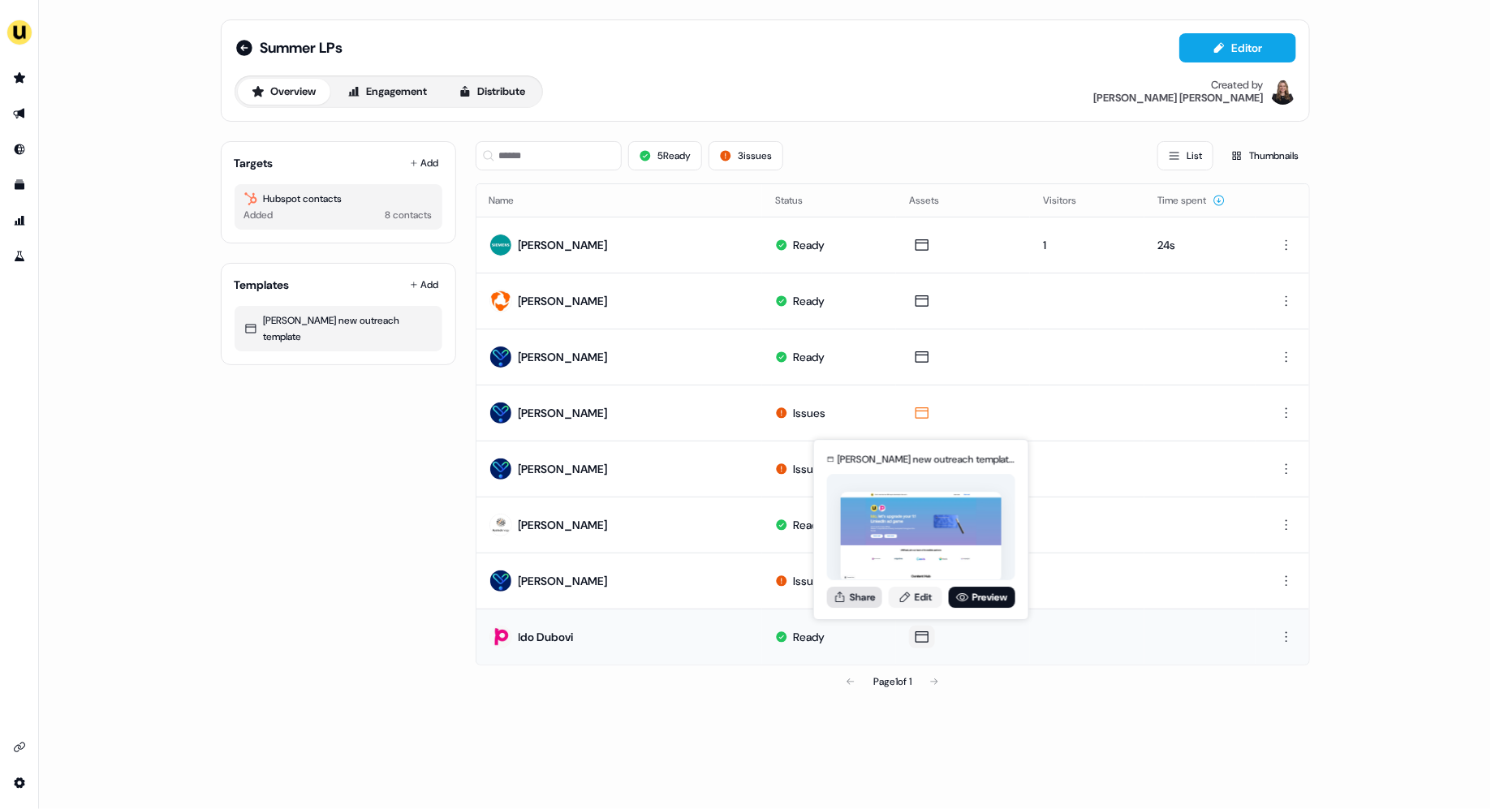
click at [861, 595] on button "Share" at bounding box center [854, 597] width 55 height 21
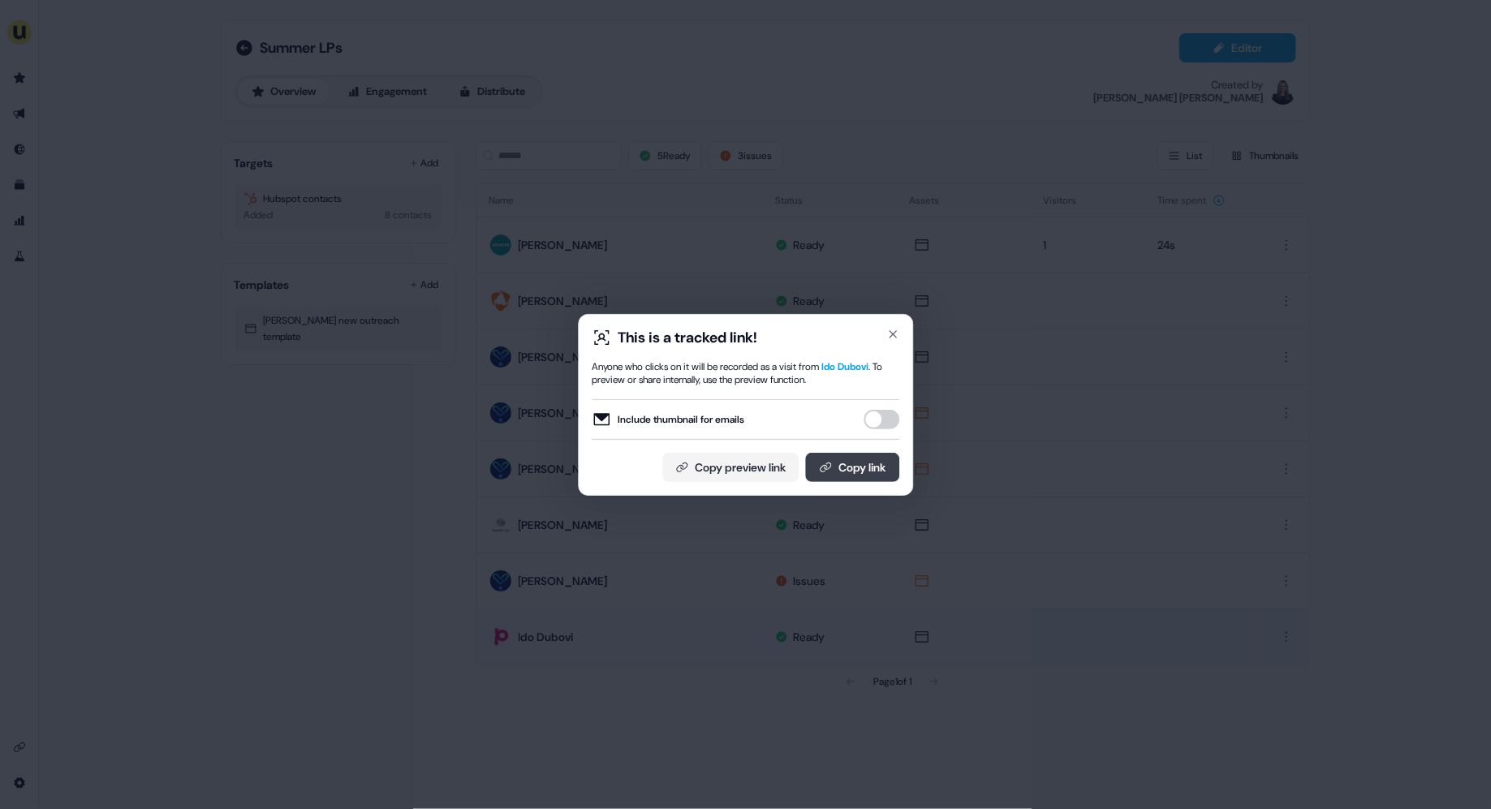
click at [863, 469] on button "Copy link" at bounding box center [852, 467] width 94 height 29
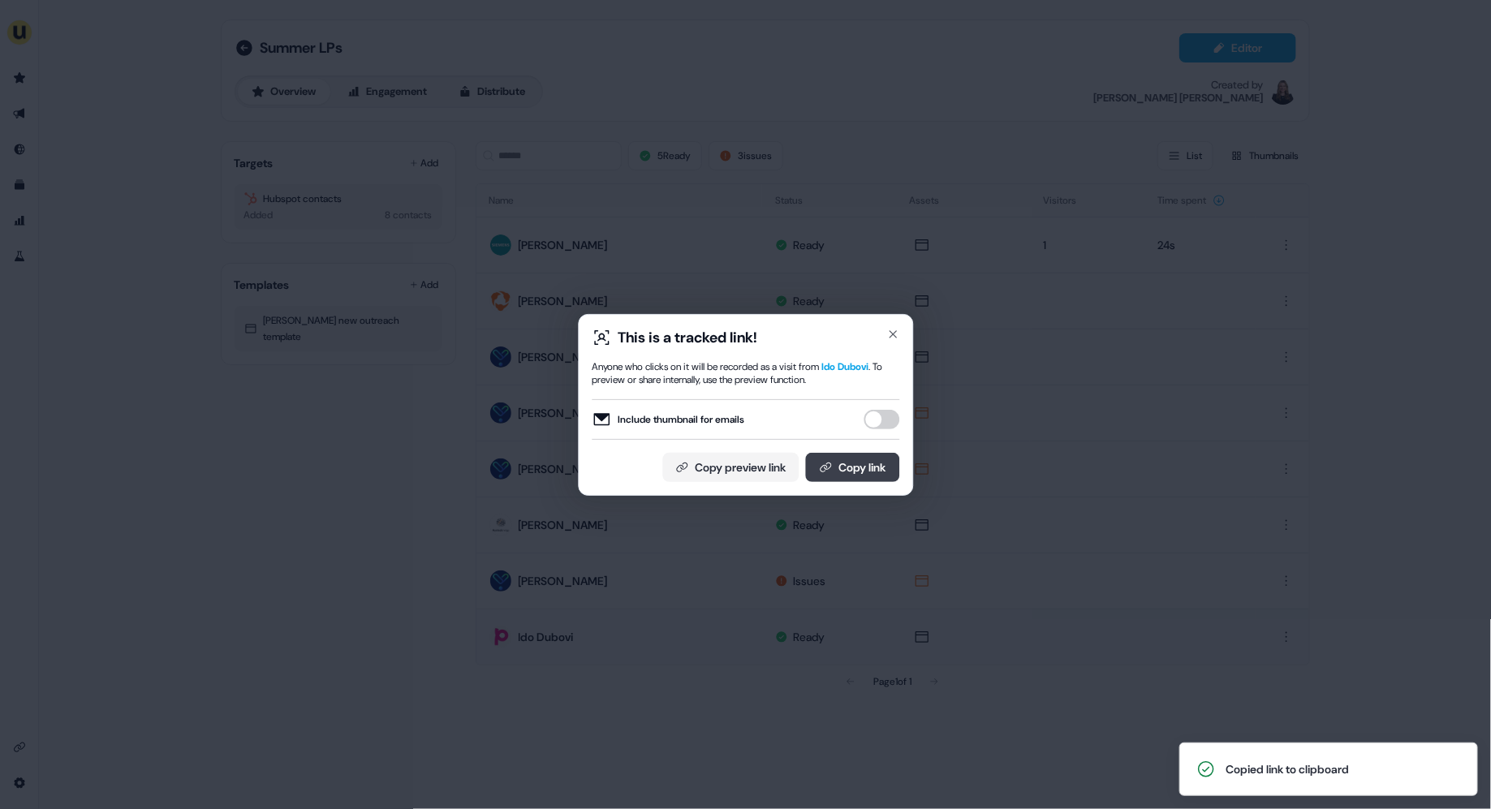
click at [853, 480] on button "Copy link" at bounding box center [852, 467] width 94 height 29
click at [847, 461] on button "Copy link" at bounding box center [852, 467] width 94 height 29
click at [941, 338] on div "This is a tracked link! Anyone who clicks on it will be recorded as a visit fro…" at bounding box center [745, 404] width 1491 height 809
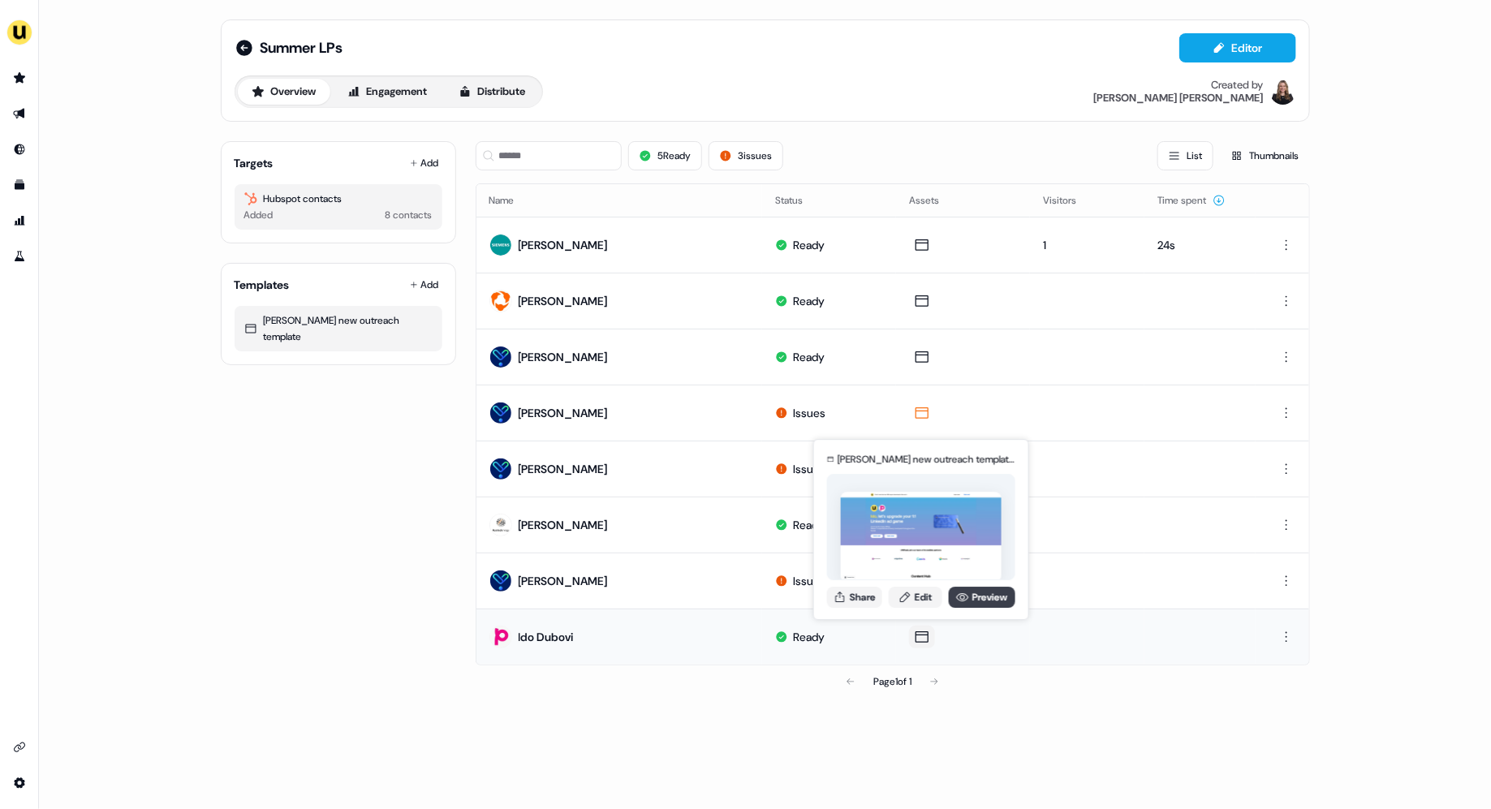
click at [971, 598] on link "Preview" at bounding box center [982, 597] width 67 height 21
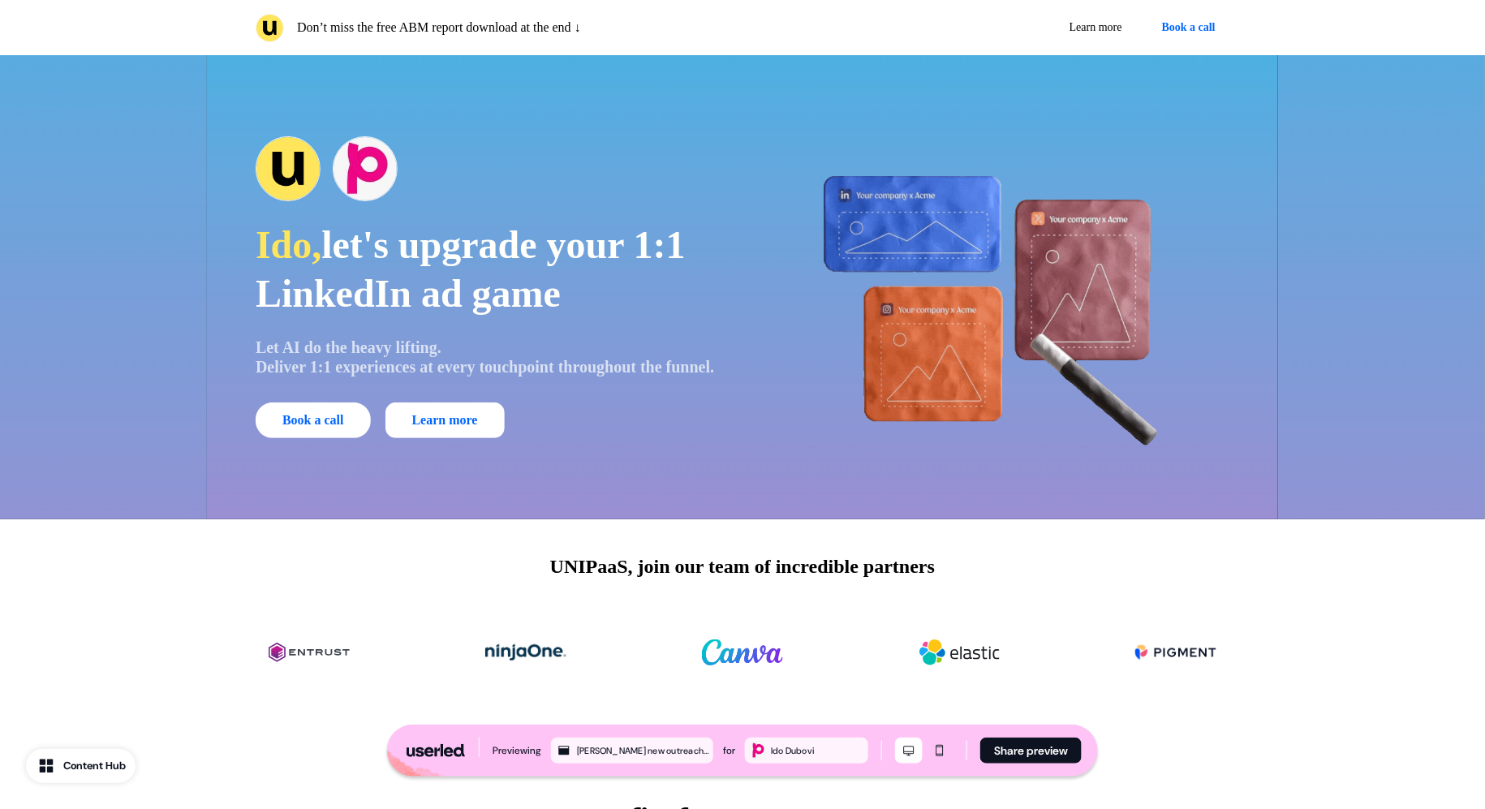
click at [817, 262] on img at bounding box center [997, 287] width 464 height 464
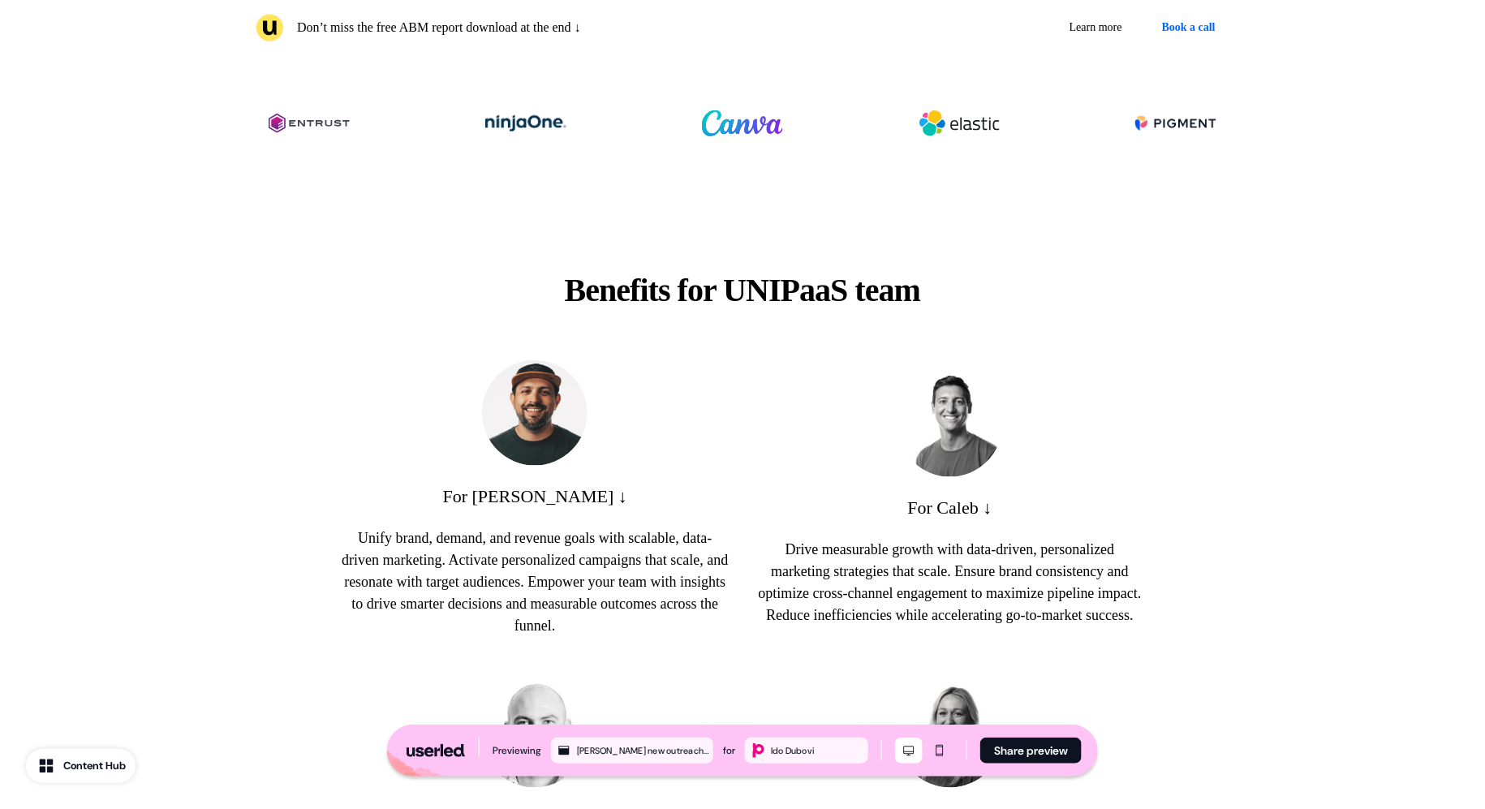
scroll to position [925, 0]
